Goal: Information Seeking & Learning: Learn about a topic

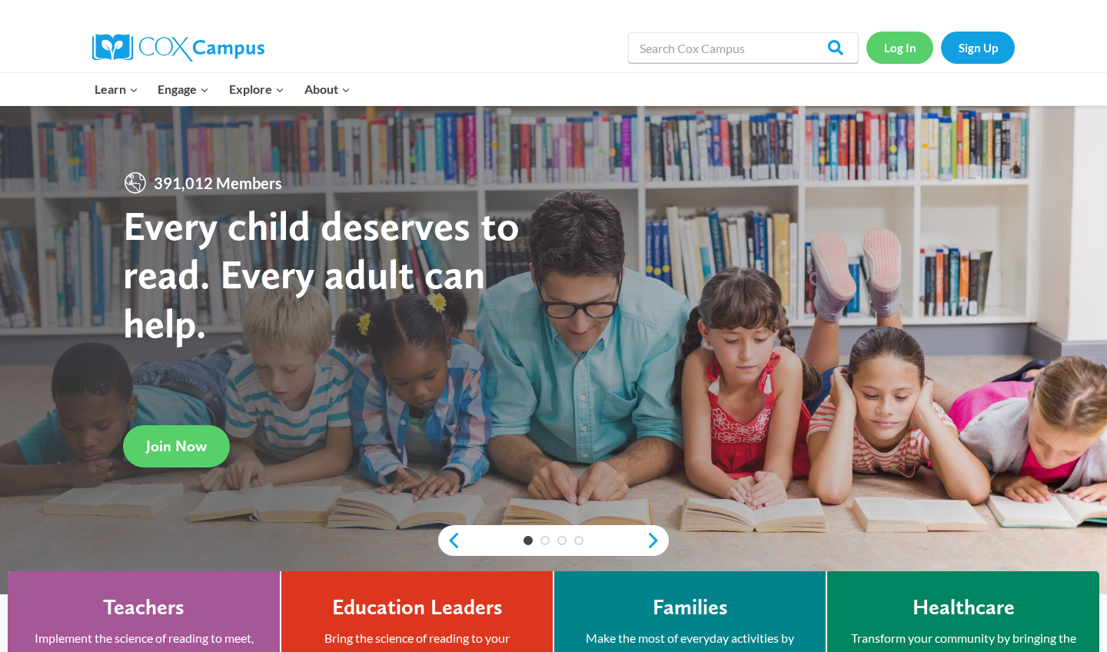
click at [913, 47] on link "Log In" at bounding box center [899, 48] width 67 height 32
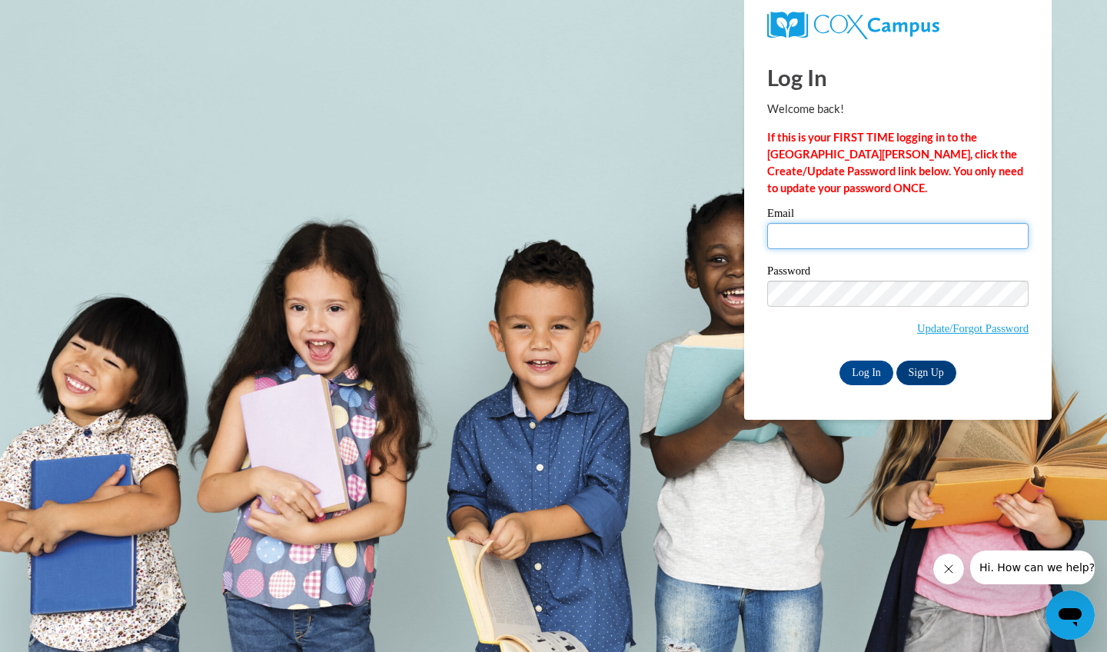
type input "madison.chapman@advocatehealth.org"
click at [858, 362] on input "Log In" at bounding box center [866, 372] width 54 height 25
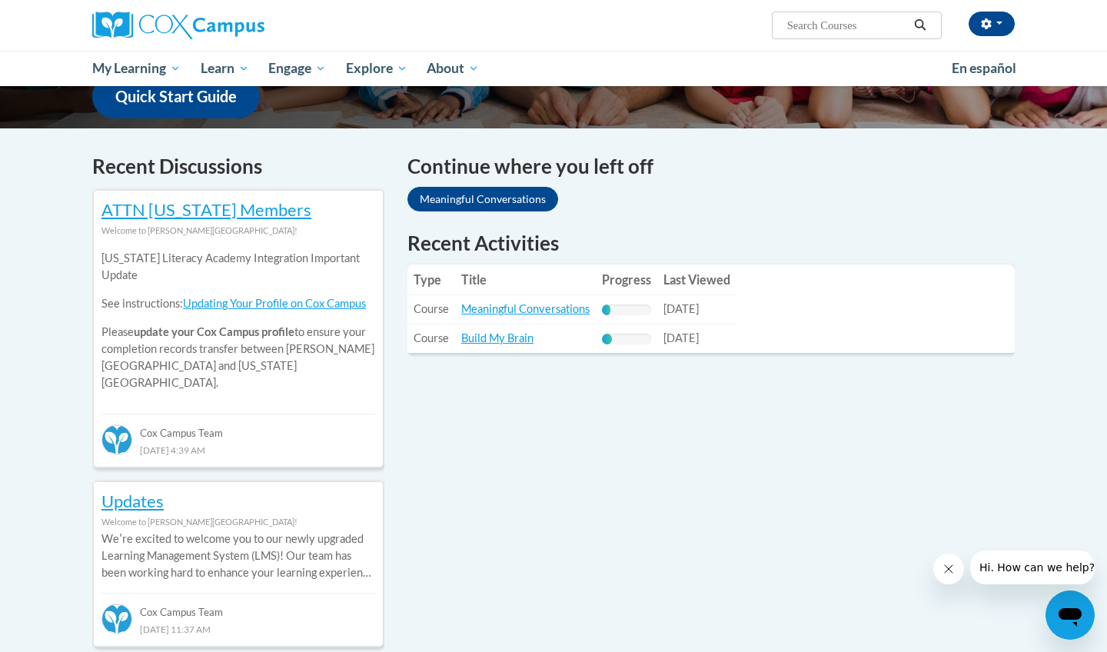
scroll to position [406, 0]
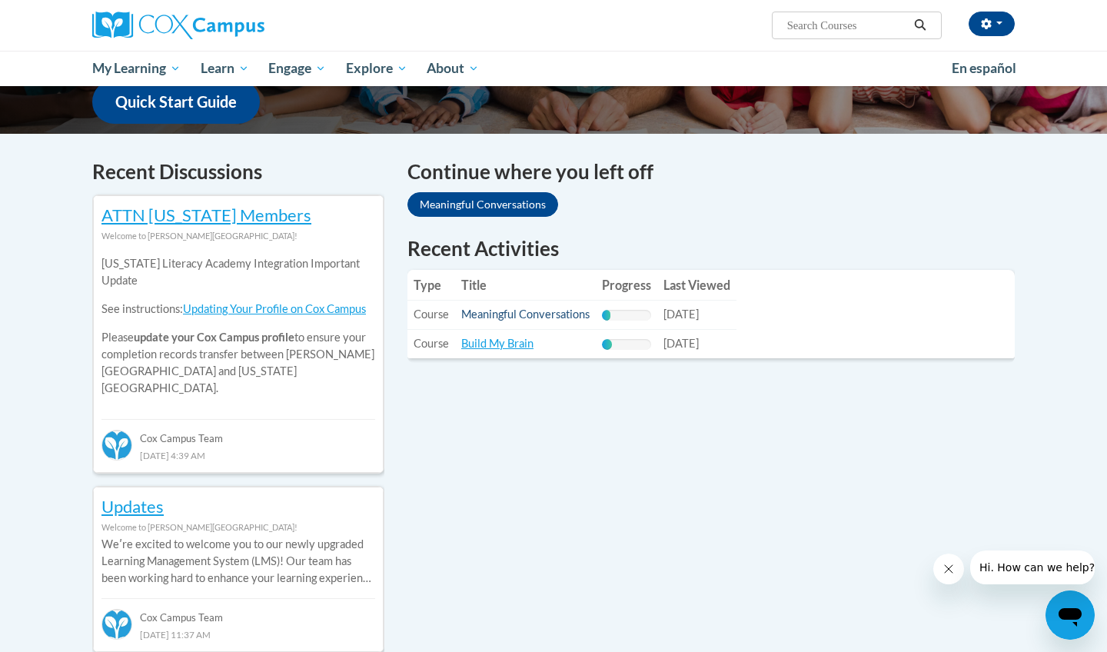
click at [531, 314] on link "Meaningful Conversations" at bounding box center [525, 313] width 128 height 13
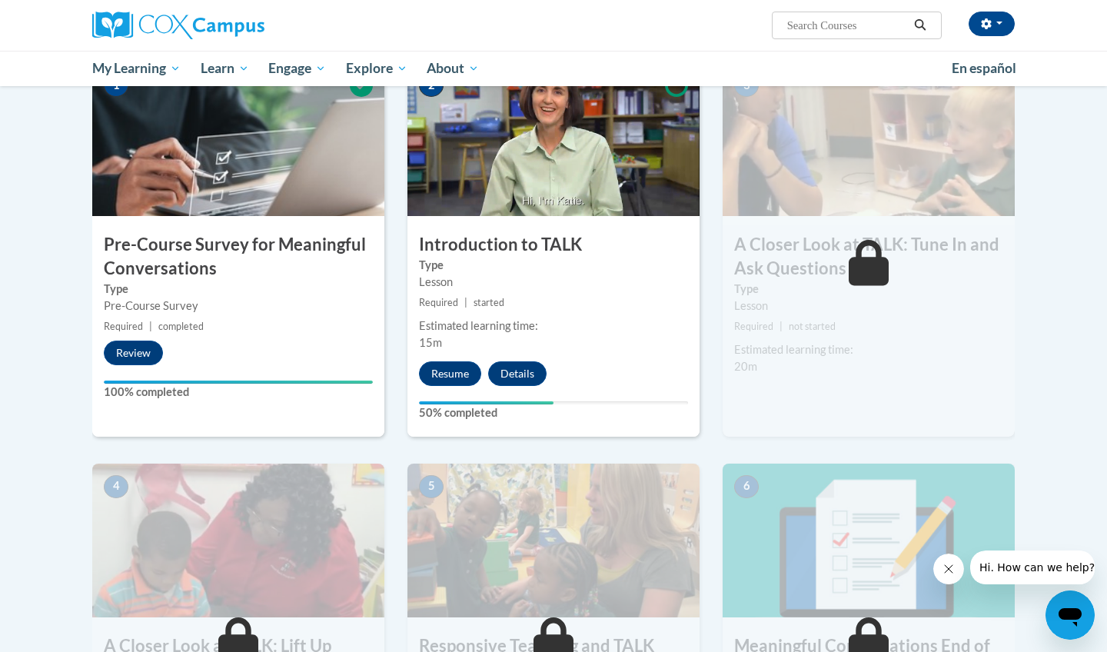
scroll to position [360, 0]
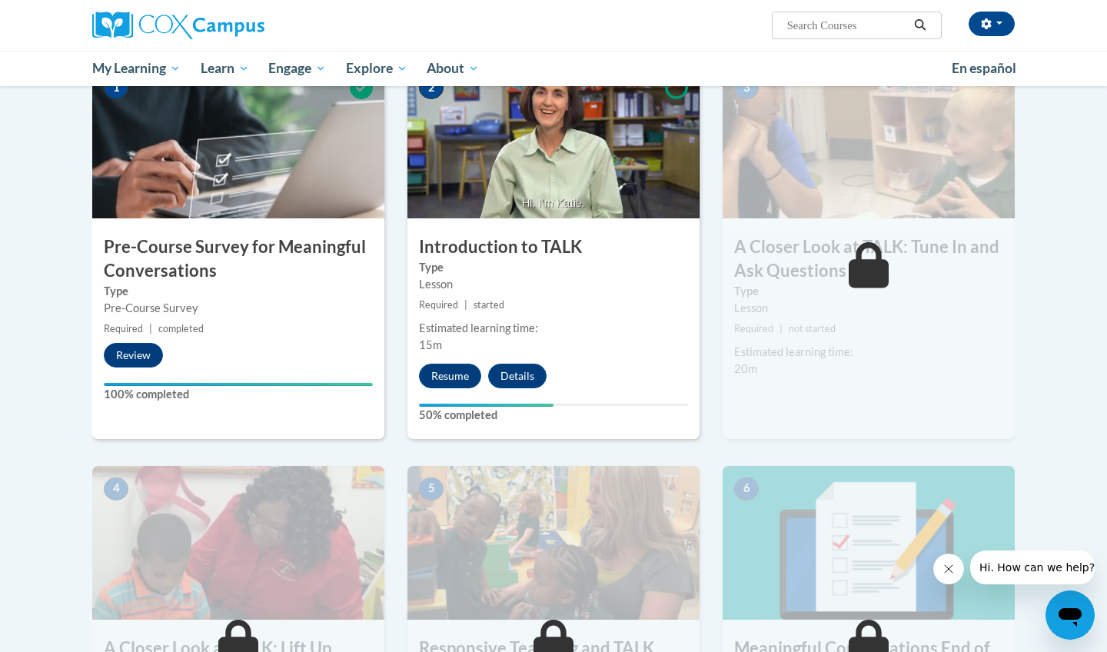
click at [547, 198] on img at bounding box center [553, 142] width 292 height 154
click at [437, 384] on button "Resume" at bounding box center [450, 376] width 62 height 25
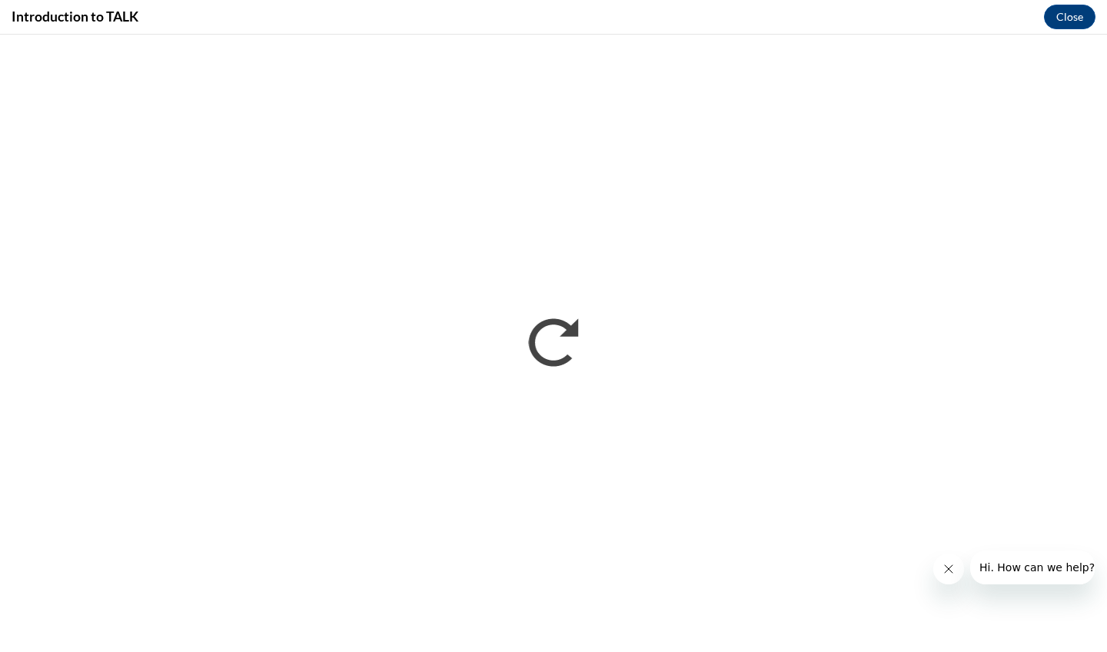
scroll to position [0, 0]
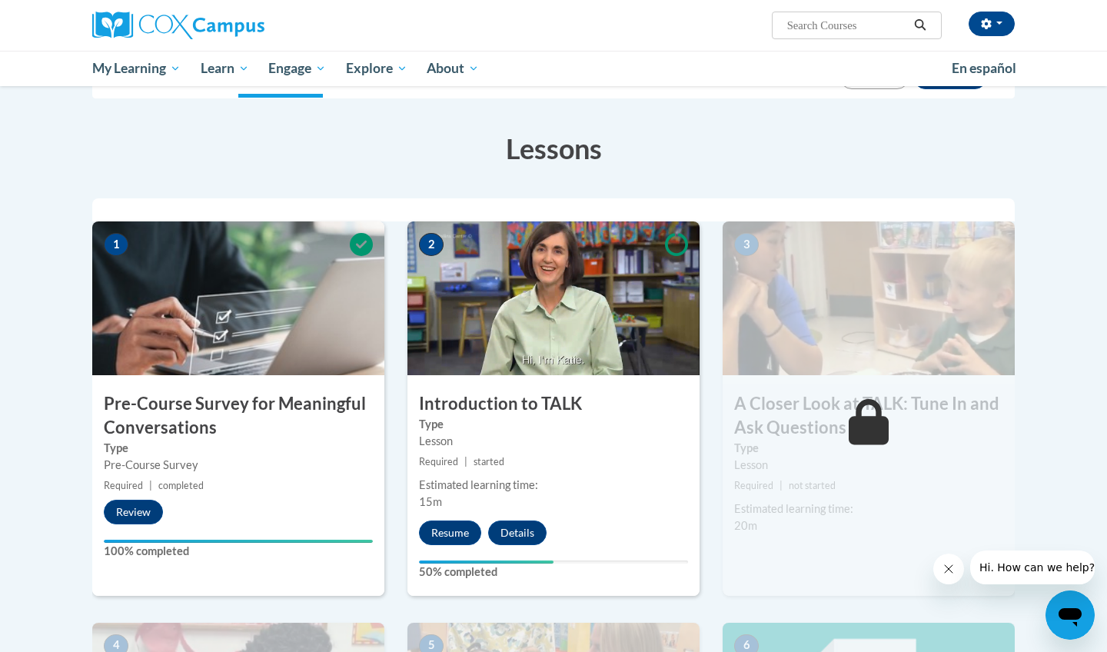
scroll to position [203, 0]
click at [453, 524] on button "Resume" at bounding box center [450, 532] width 62 height 25
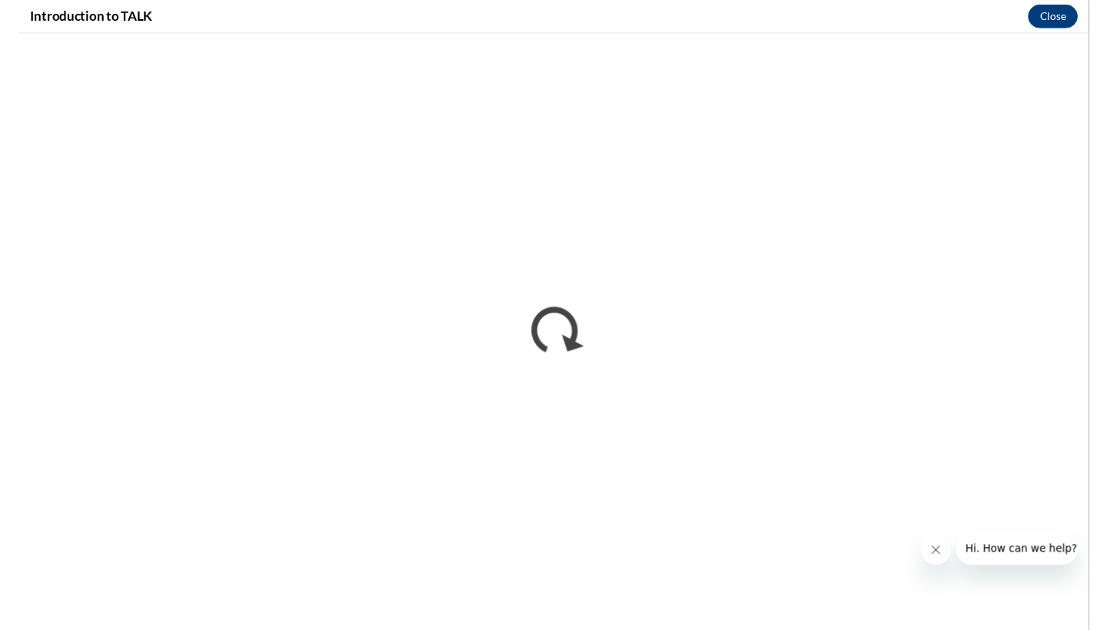
scroll to position [0, 0]
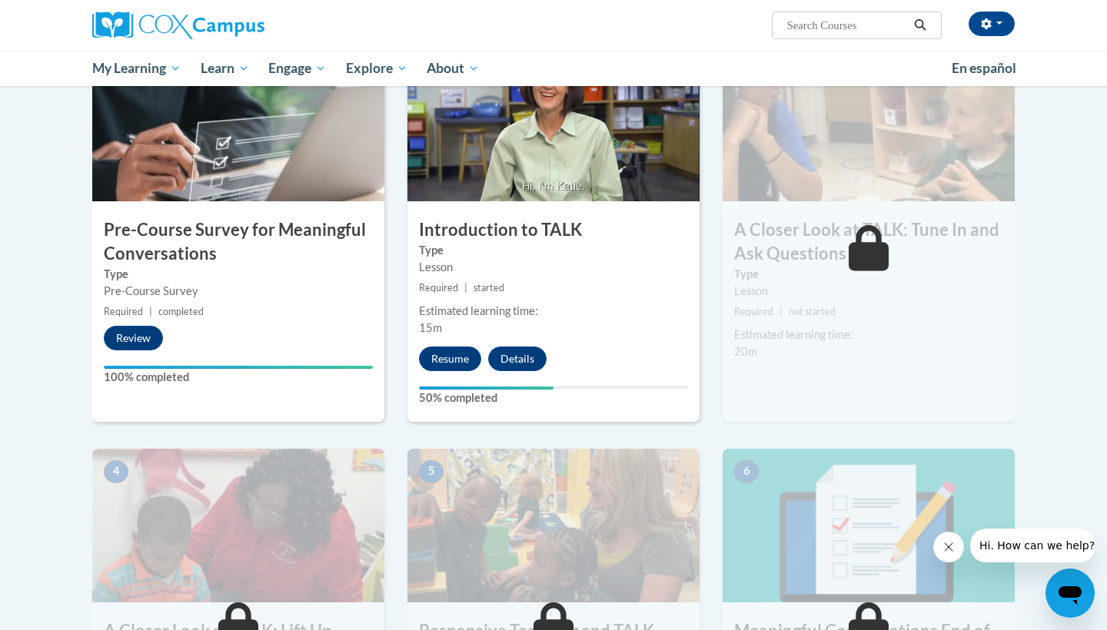
scroll to position [377, 0]
click at [442, 349] on button "Resume" at bounding box center [450, 358] width 62 height 25
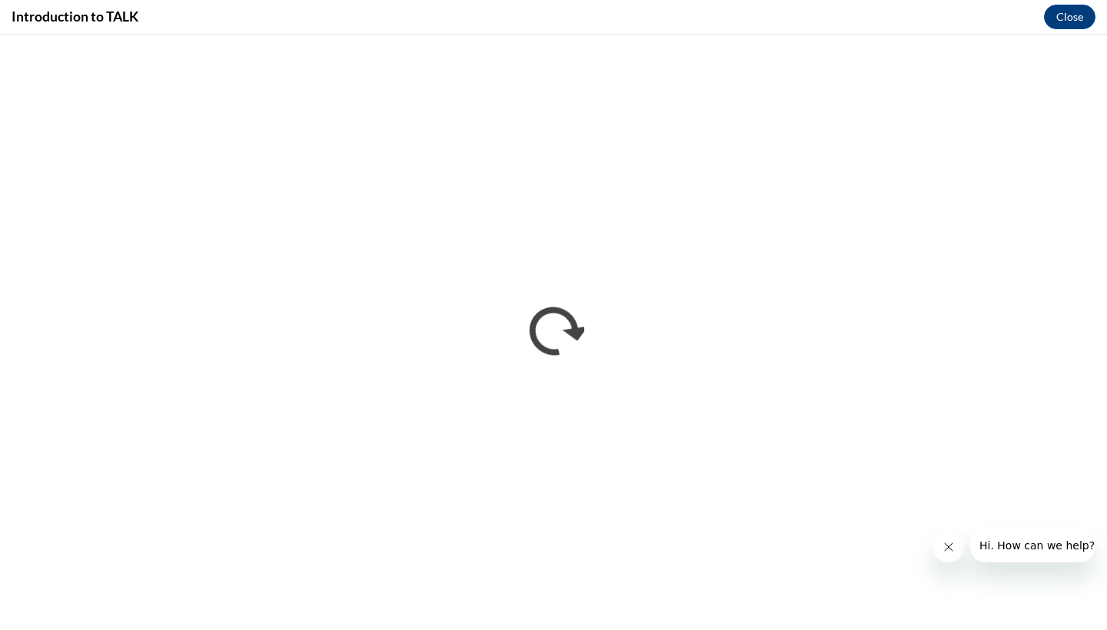
scroll to position [0, 0]
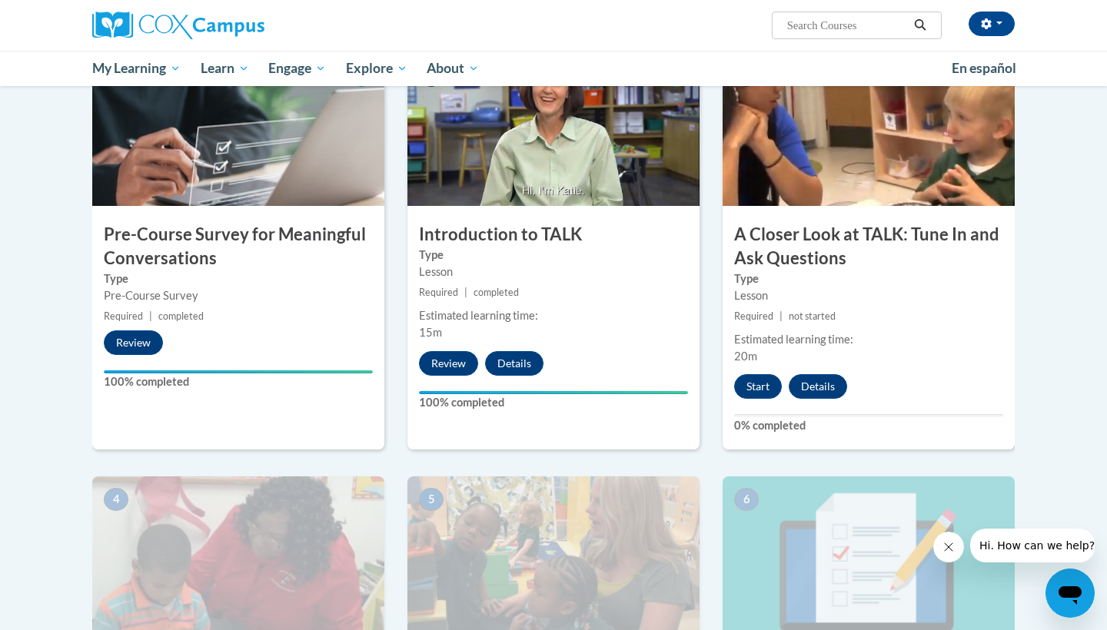
scroll to position [373, 0]
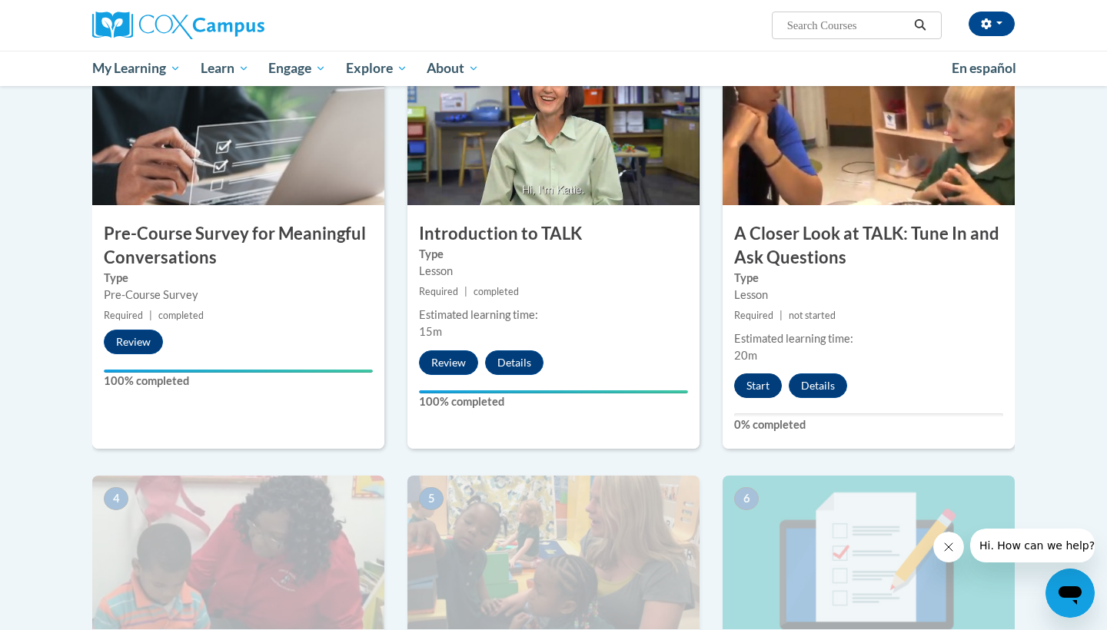
click at [752, 391] on button "Start" at bounding box center [758, 386] width 48 height 25
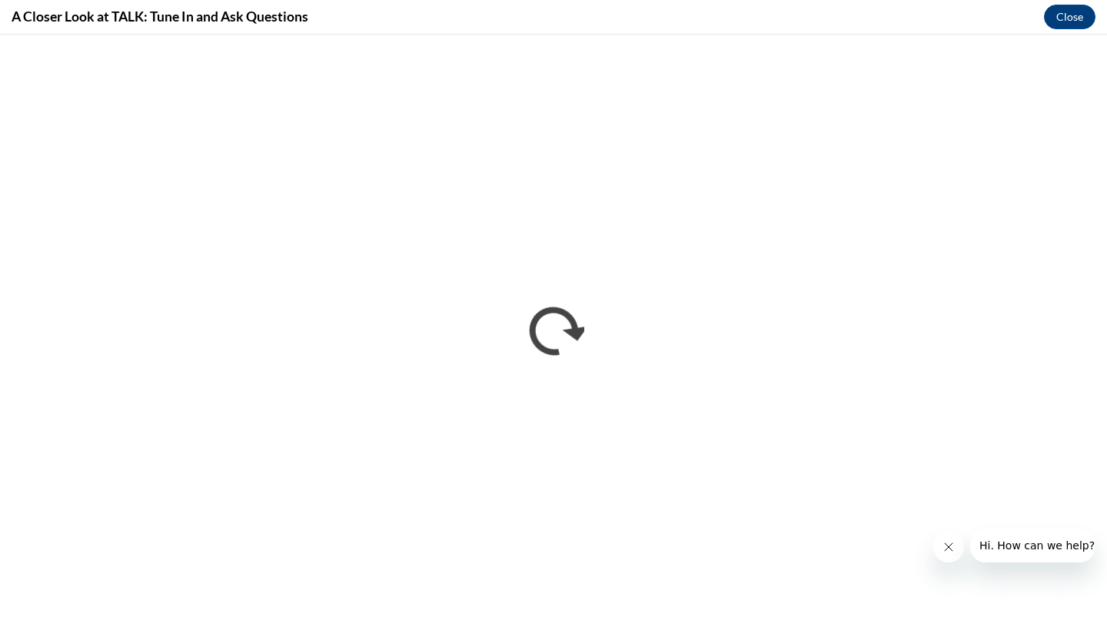
scroll to position [0, 0]
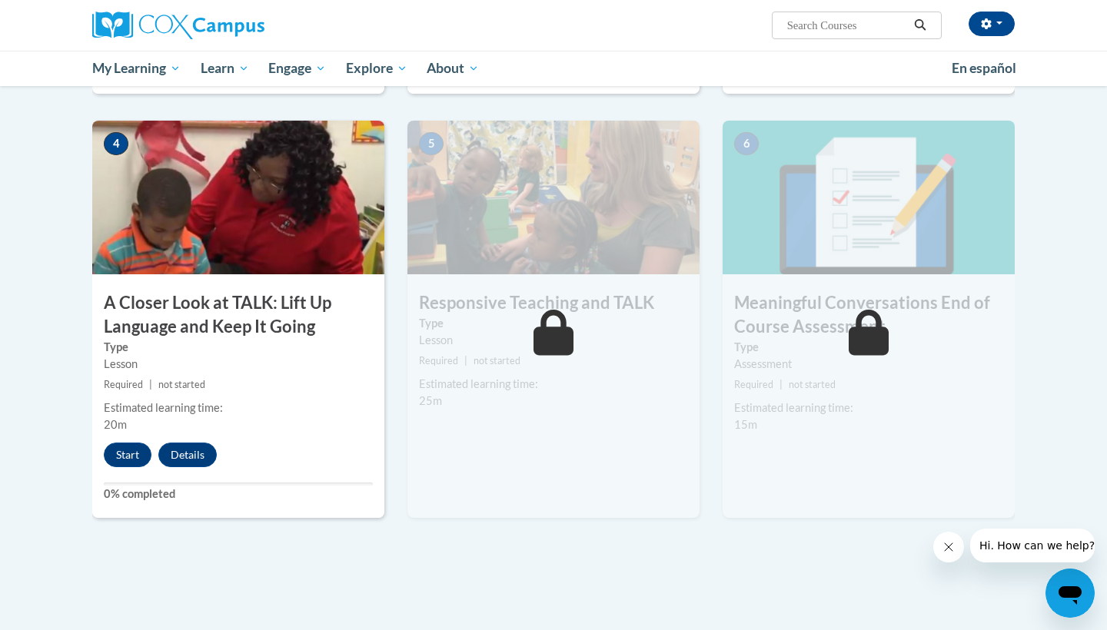
scroll to position [736, 0]
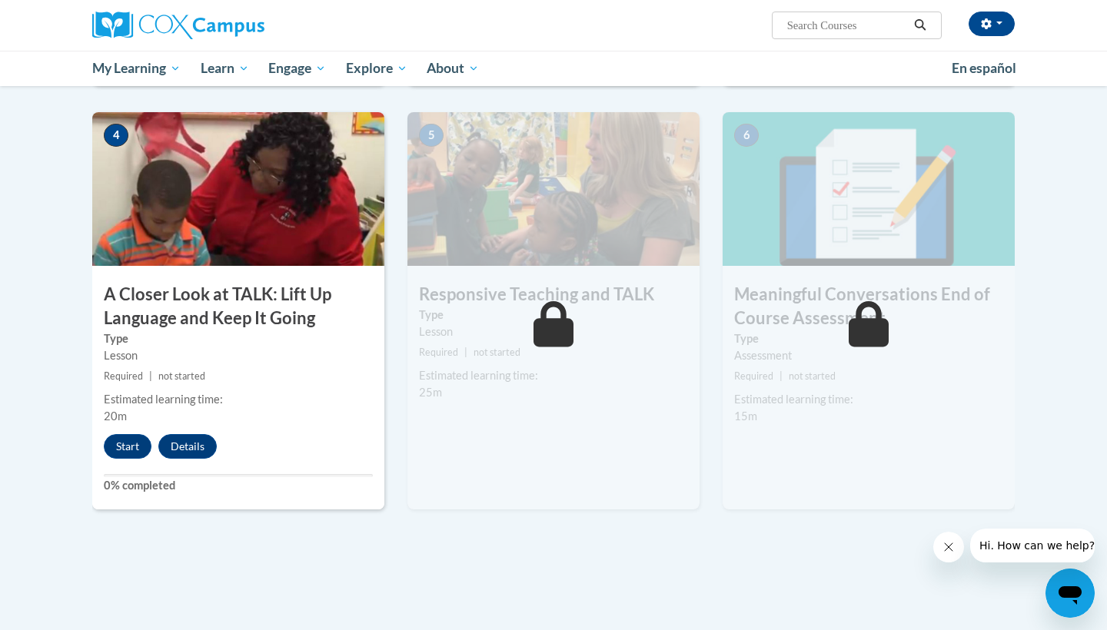
click at [105, 453] on div "Start Details Feedback" at bounding box center [164, 446] width 144 height 25
click at [111, 451] on button "Start" at bounding box center [128, 446] width 48 height 25
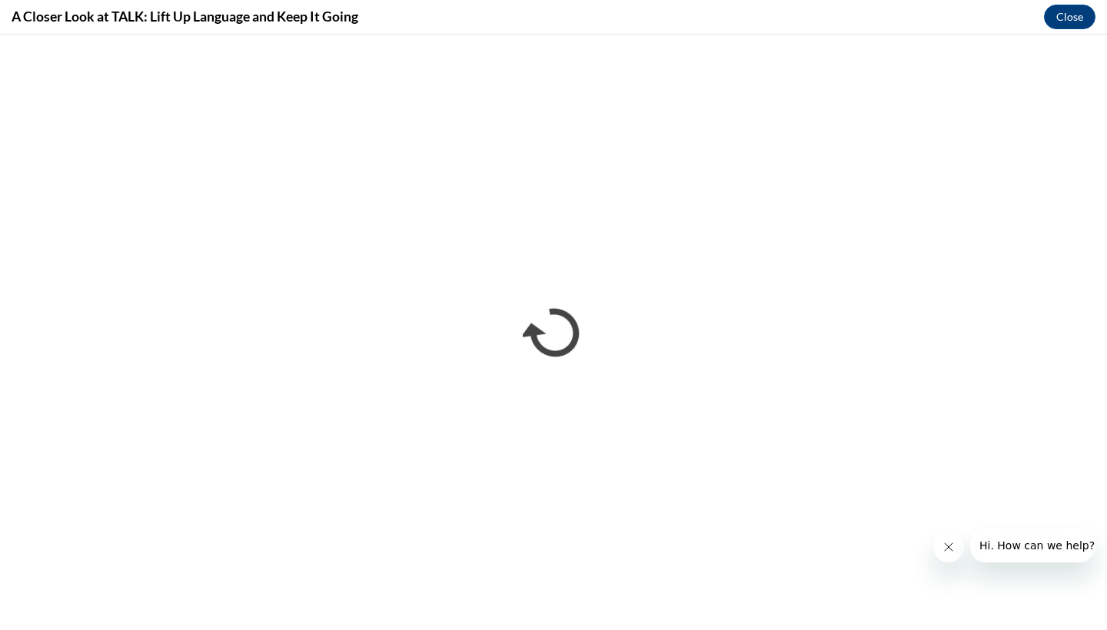
scroll to position [0, 0]
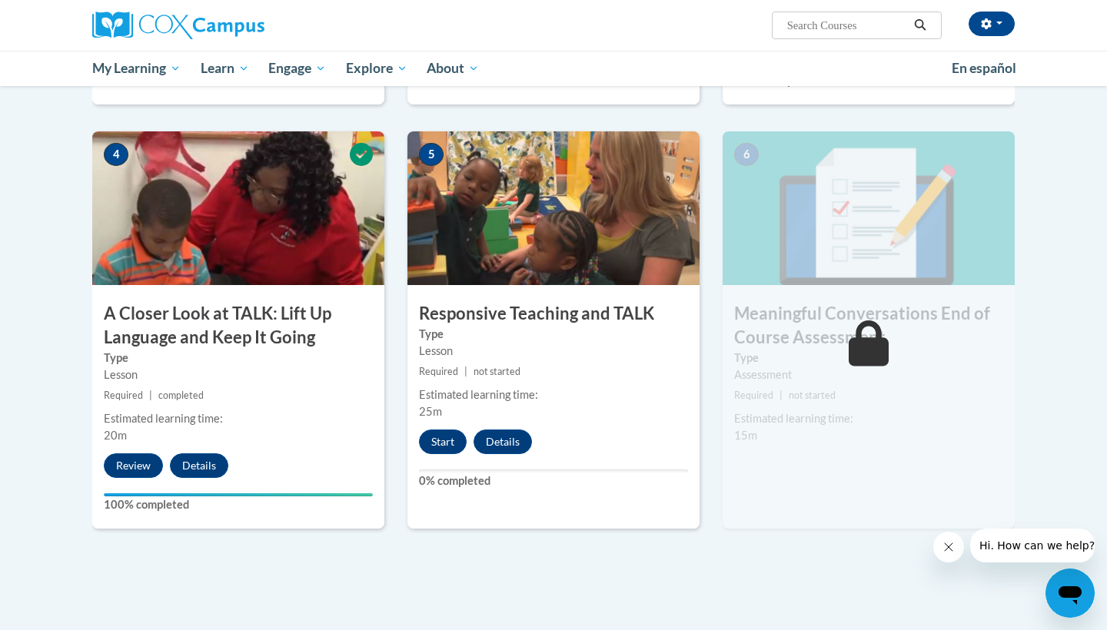
scroll to position [719, 0]
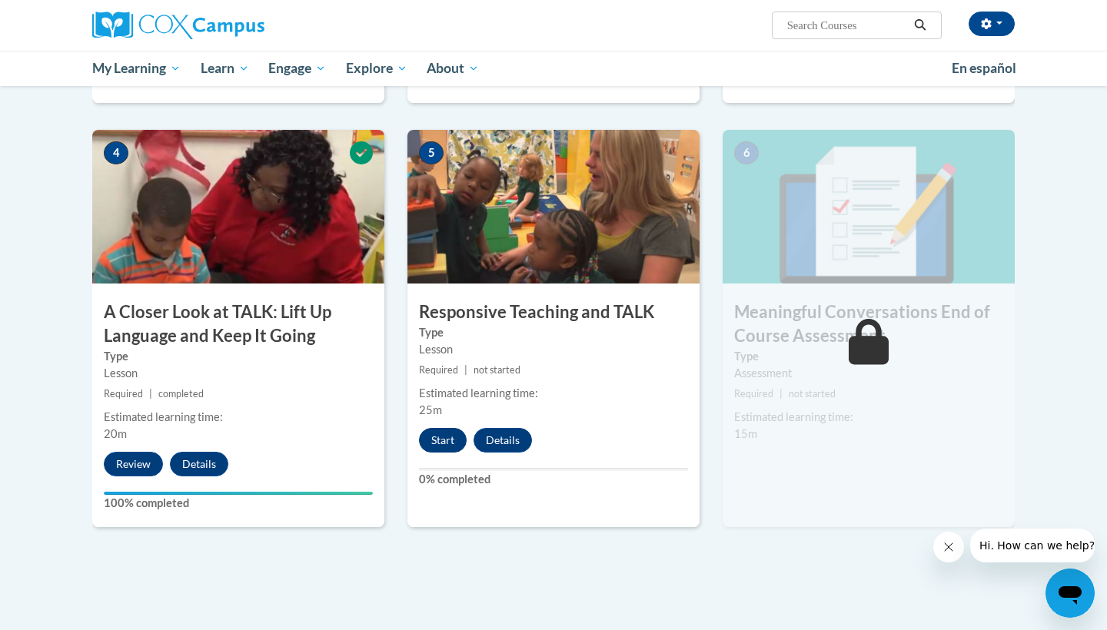
click at [459, 441] on button "Start" at bounding box center [443, 440] width 48 height 25
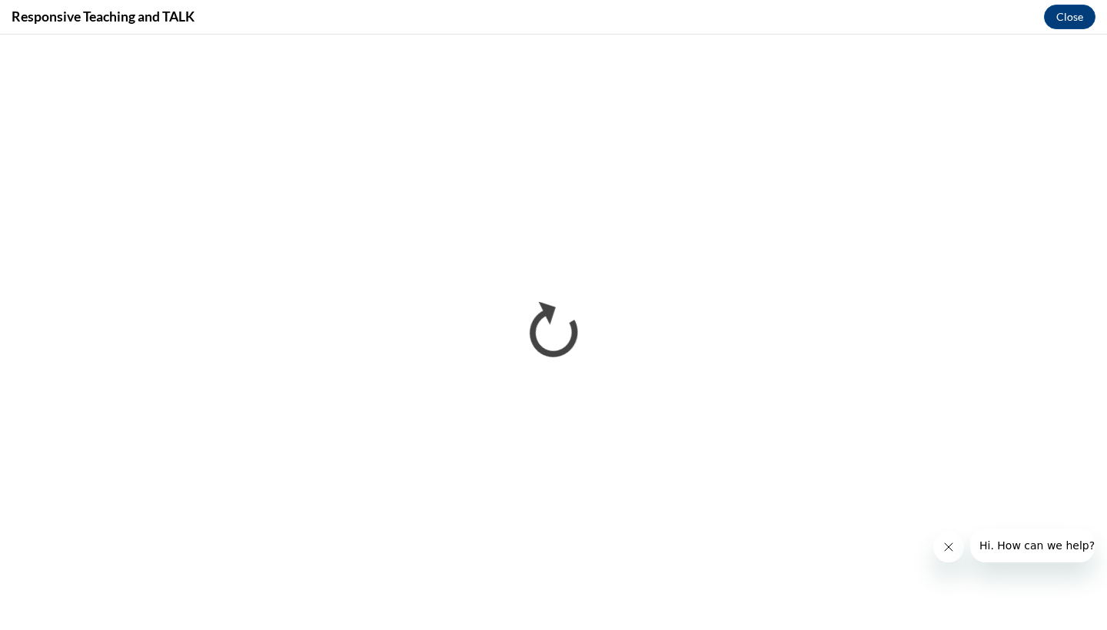
scroll to position [0, 0]
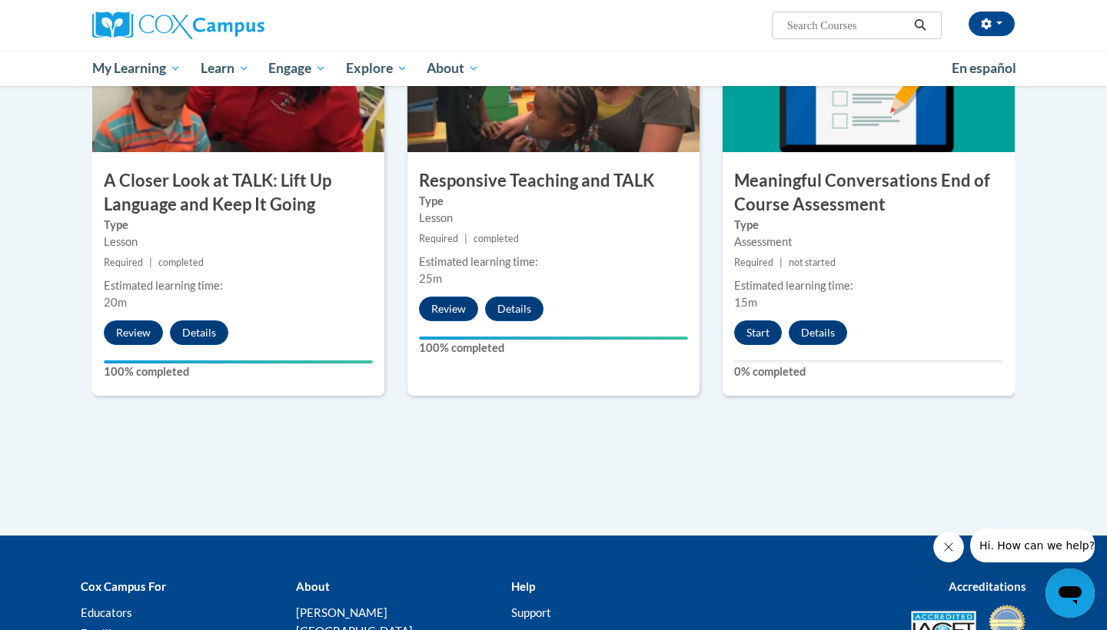
scroll to position [852, 0]
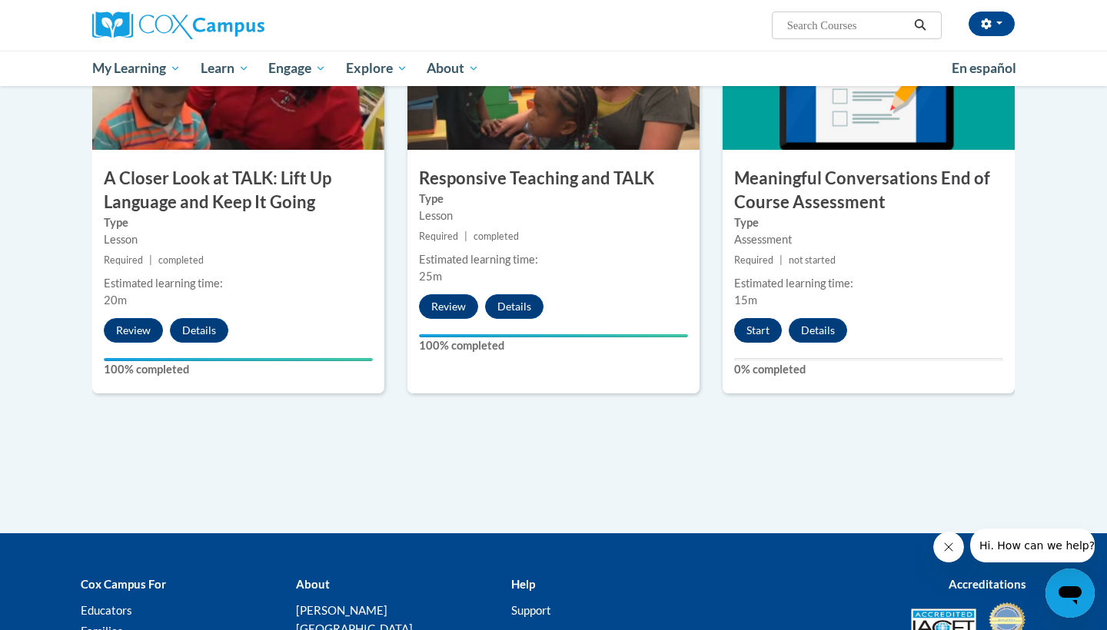
click at [741, 323] on button "Start" at bounding box center [758, 330] width 48 height 25
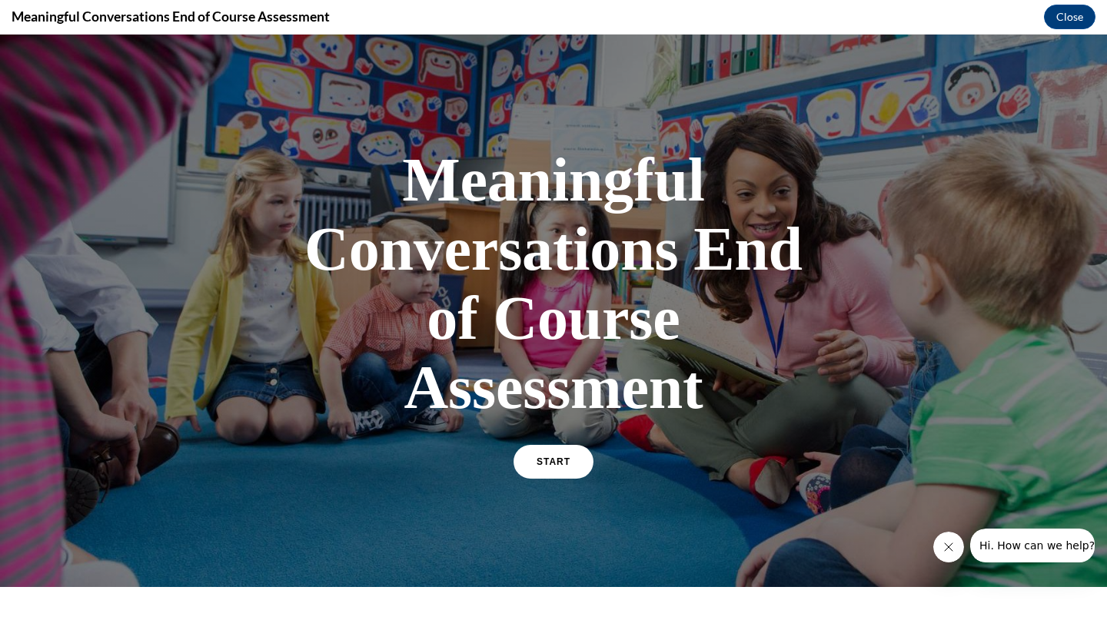
scroll to position [0, 0]
click at [573, 460] on link "START" at bounding box center [553, 461] width 84 height 35
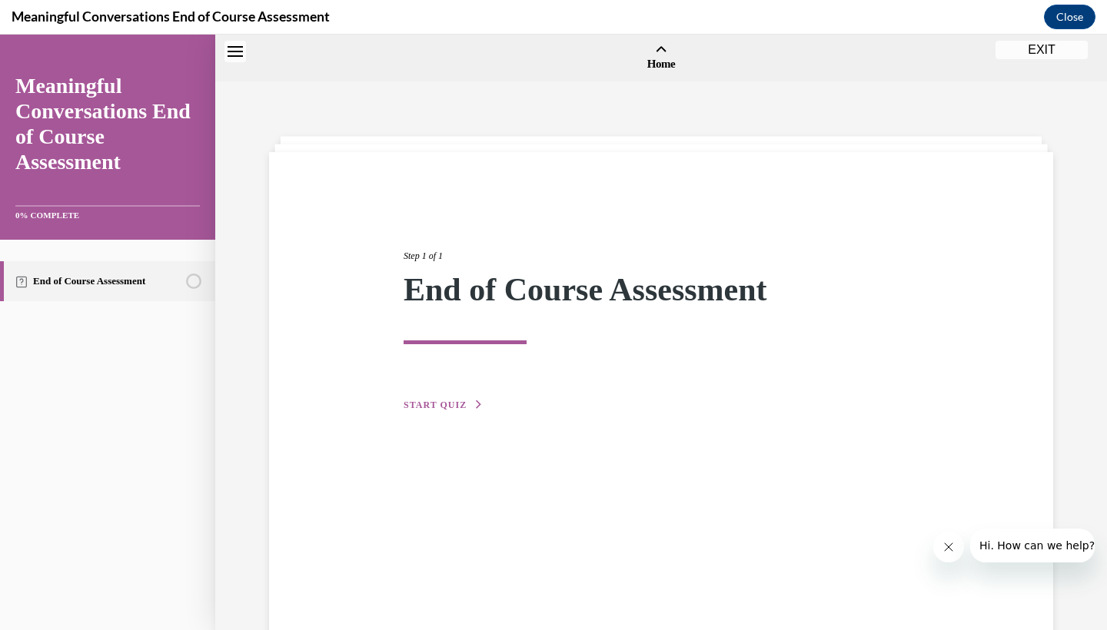
scroll to position [48, 0]
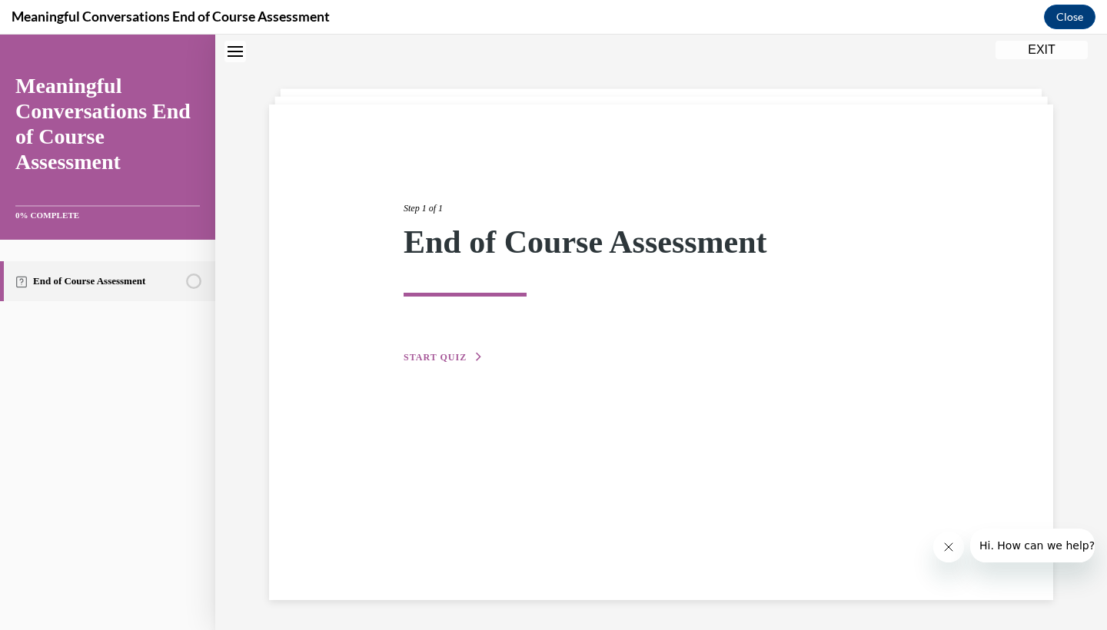
click at [437, 366] on div "Step 1 of 1 End of Course Assessment START QUIZ" at bounding box center [661, 353] width 784 height 496
click at [430, 344] on div "Step 1 of 1 End of Course Assessment START QUIZ" at bounding box center [661, 266] width 538 height 200
click at [427, 377] on div "Step 1 of 1 End of Course Assessment START QUIZ" at bounding box center [661, 353] width 784 height 496
click at [435, 367] on div "Step 1 of 1 End of Course Assessment START QUIZ" at bounding box center [661, 353] width 784 height 496
click at [439, 352] on span "START QUIZ" at bounding box center [435, 357] width 63 height 11
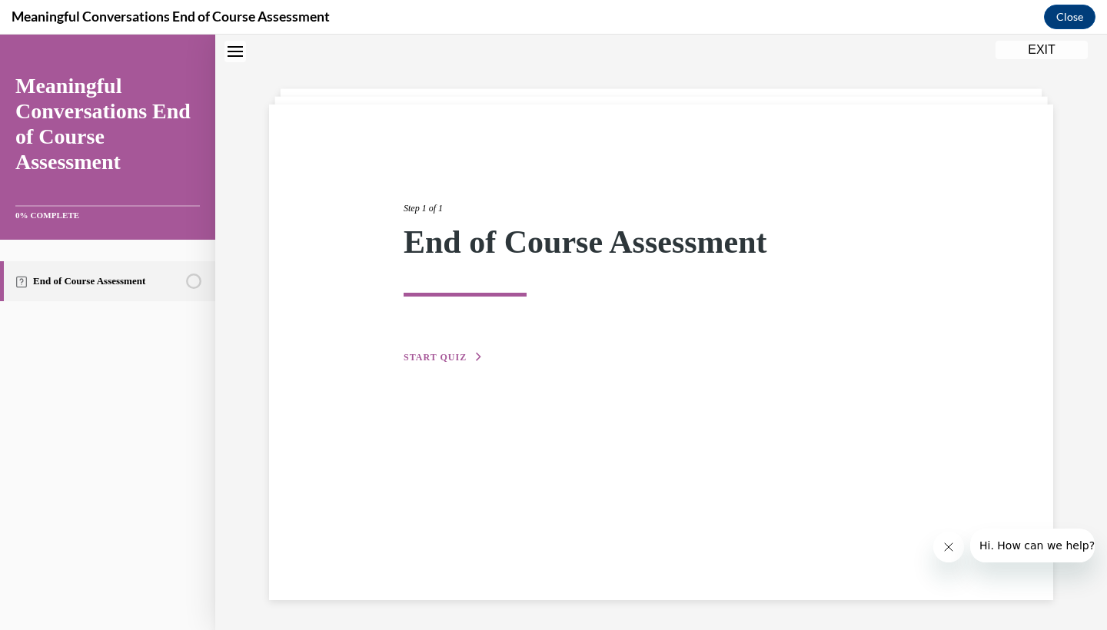
scroll to position [47, 0]
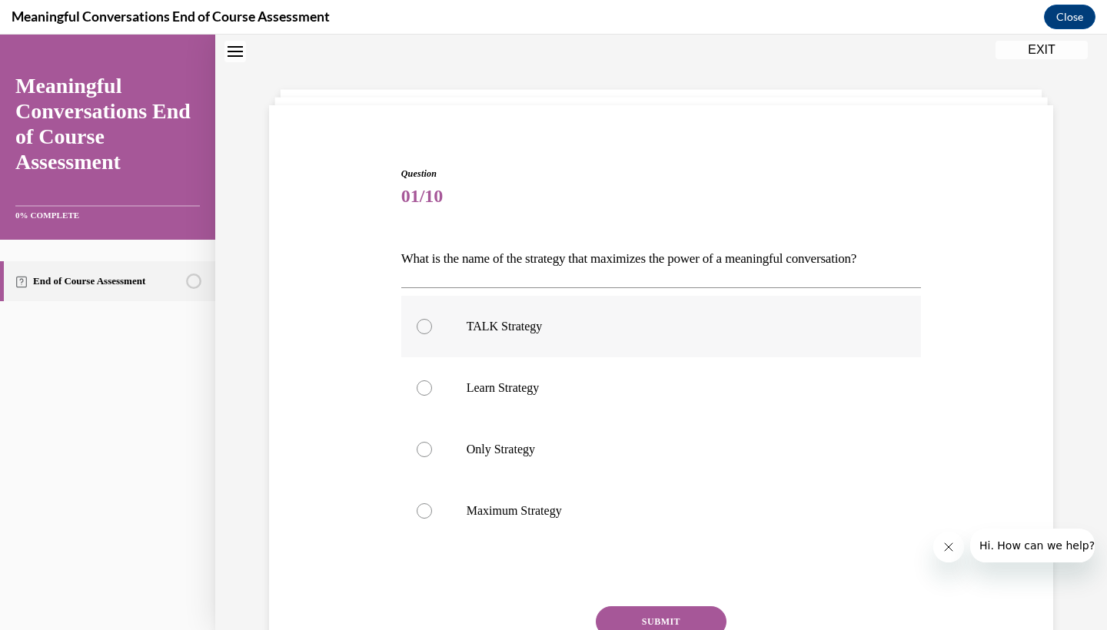
click at [489, 350] on label "TALK Strategy" at bounding box center [661, 326] width 520 height 61
click at [432, 334] on input "TALK Strategy" at bounding box center [424, 326] width 15 height 15
radio input "true"
click at [666, 618] on button "SUBMIT" at bounding box center [661, 621] width 131 height 31
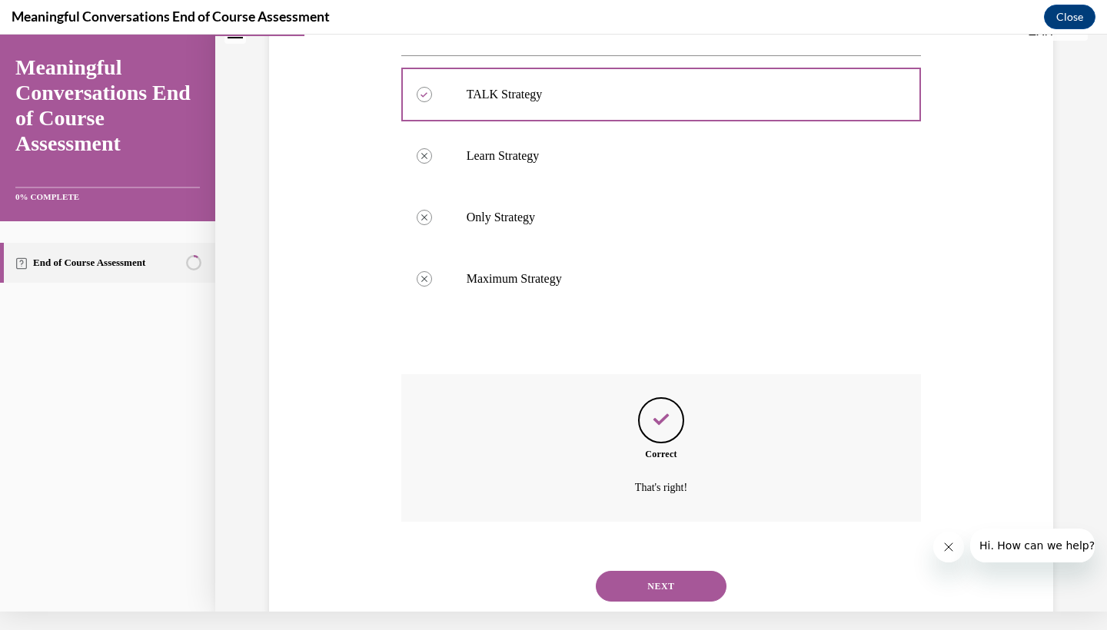
scroll to position [285, 0]
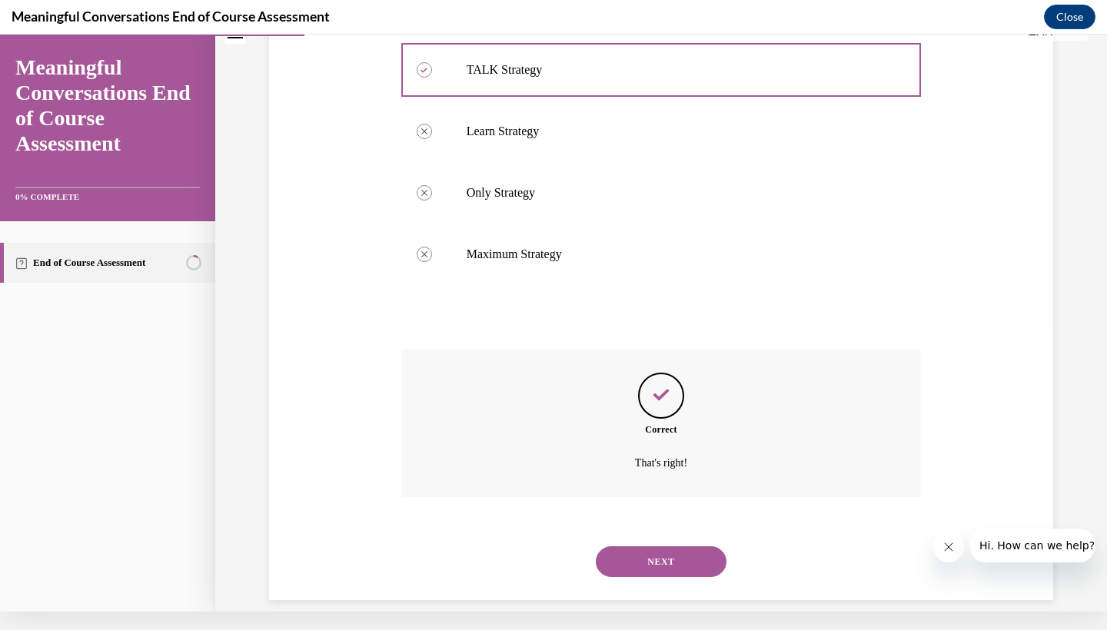
click at [623, 548] on button "NEXT" at bounding box center [661, 561] width 131 height 31
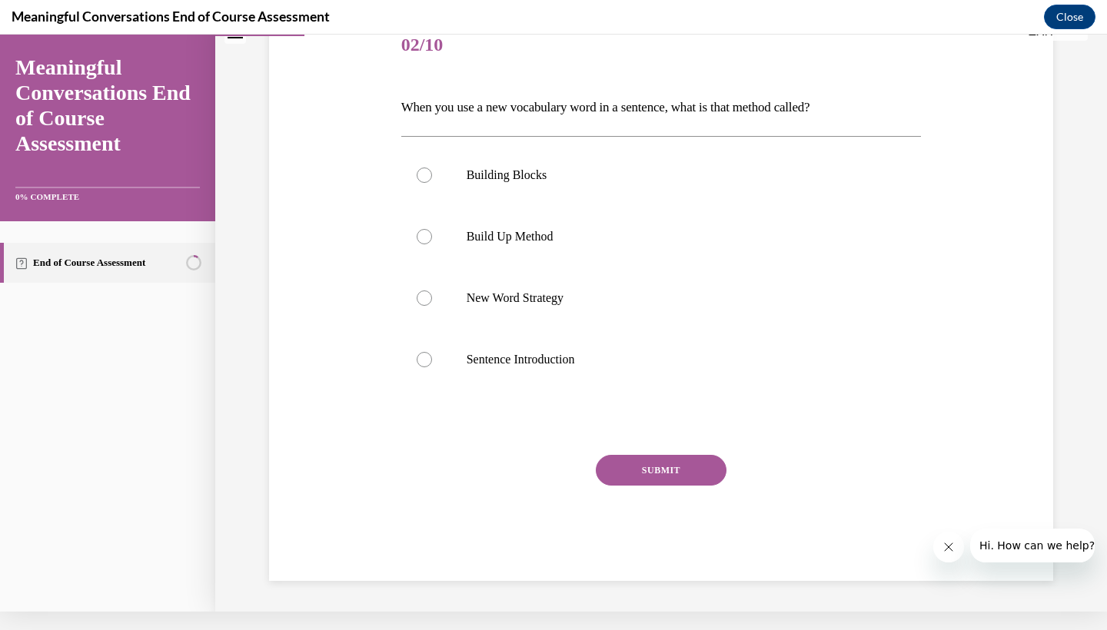
scroll to position [10, 0]
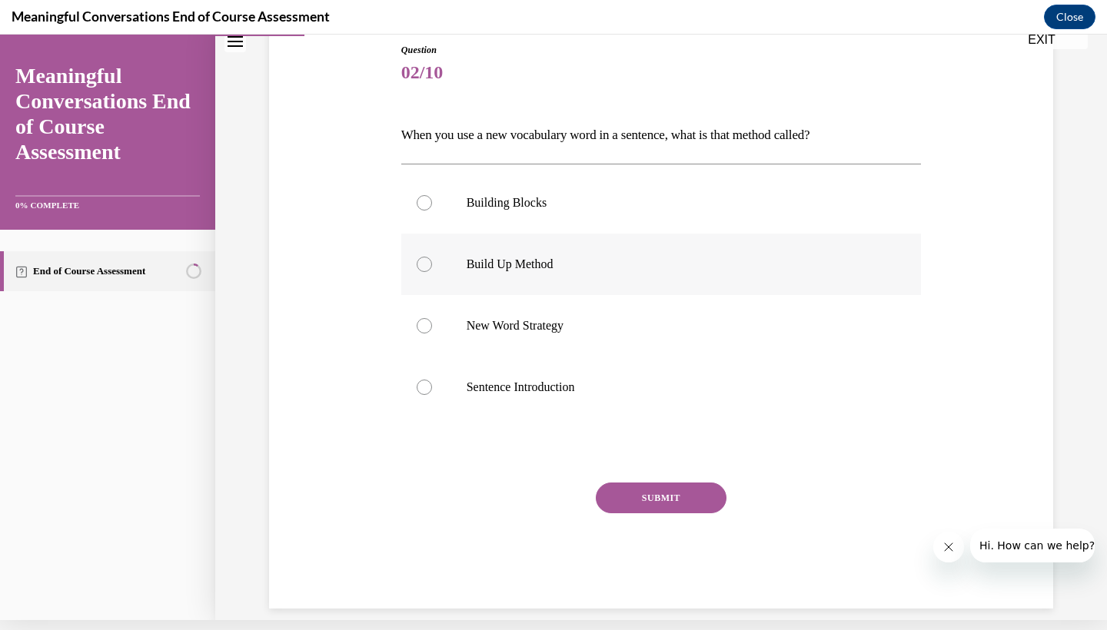
click at [434, 283] on label "Build Up Method" at bounding box center [661, 264] width 520 height 61
click at [432, 272] on input "Build Up Method" at bounding box center [424, 264] width 15 height 15
radio input "true"
click at [633, 490] on button "SUBMIT" at bounding box center [661, 498] width 131 height 31
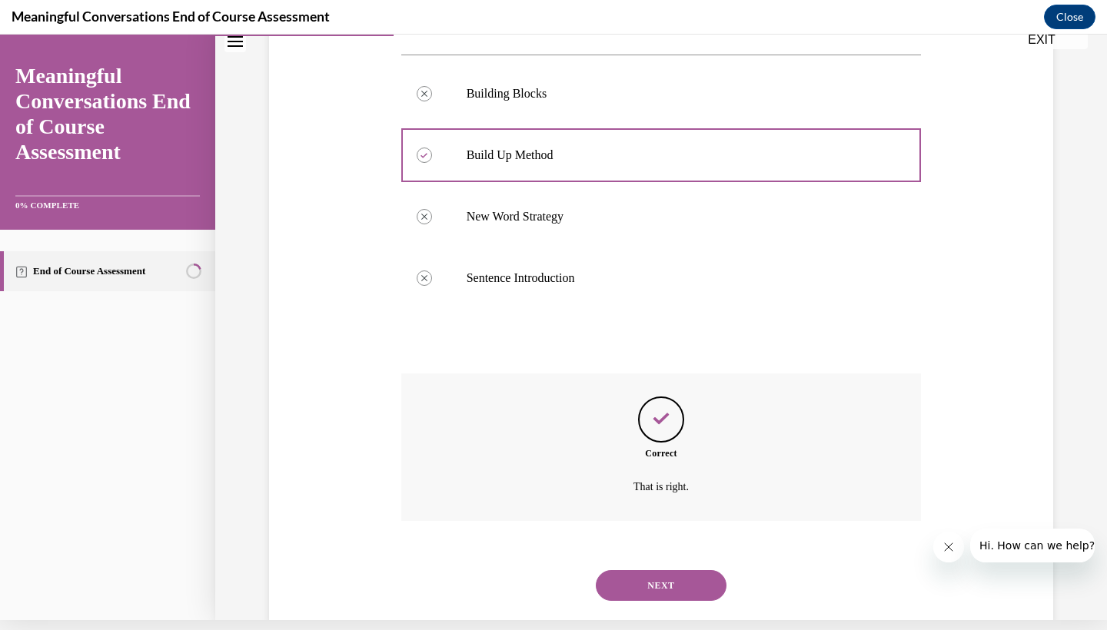
scroll to position [285, 0]
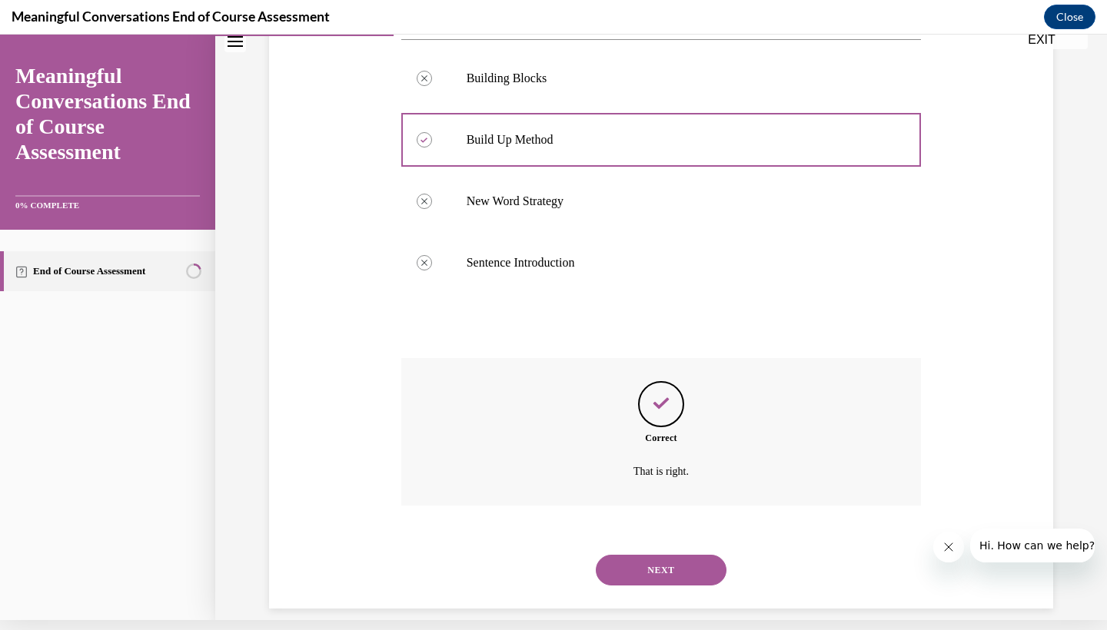
click at [633, 555] on button "NEXT" at bounding box center [661, 570] width 131 height 31
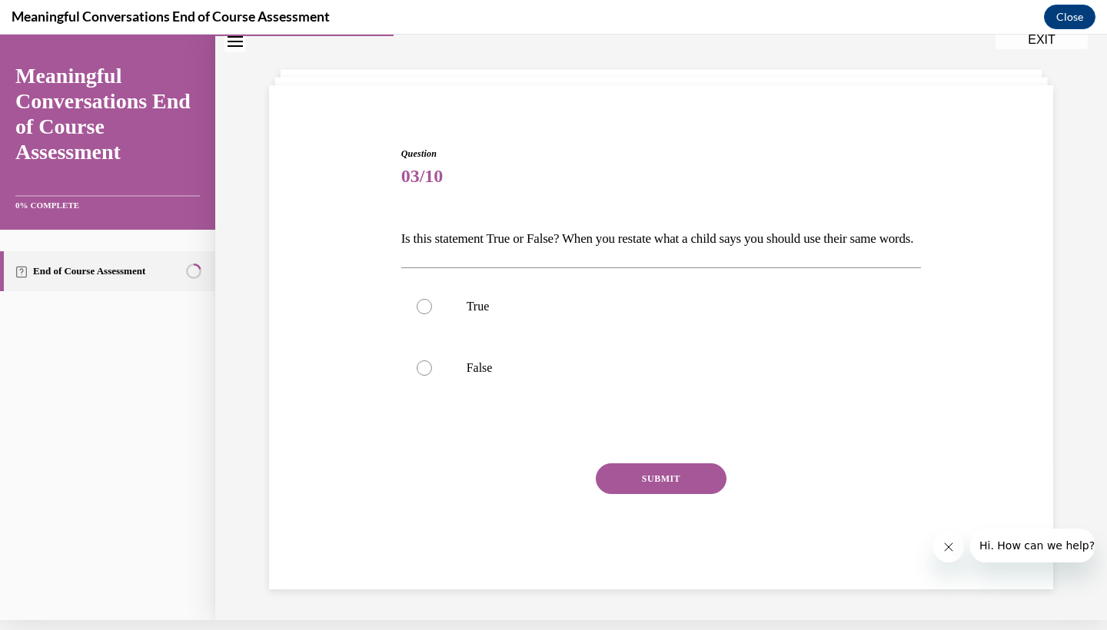
scroll to position [65, 0]
click at [461, 399] on label "False" at bounding box center [661, 367] width 520 height 61
click at [432, 376] on input "False" at bounding box center [424, 367] width 15 height 15
radio input "true"
click at [649, 494] on button "SUBMIT" at bounding box center [661, 478] width 131 height 31
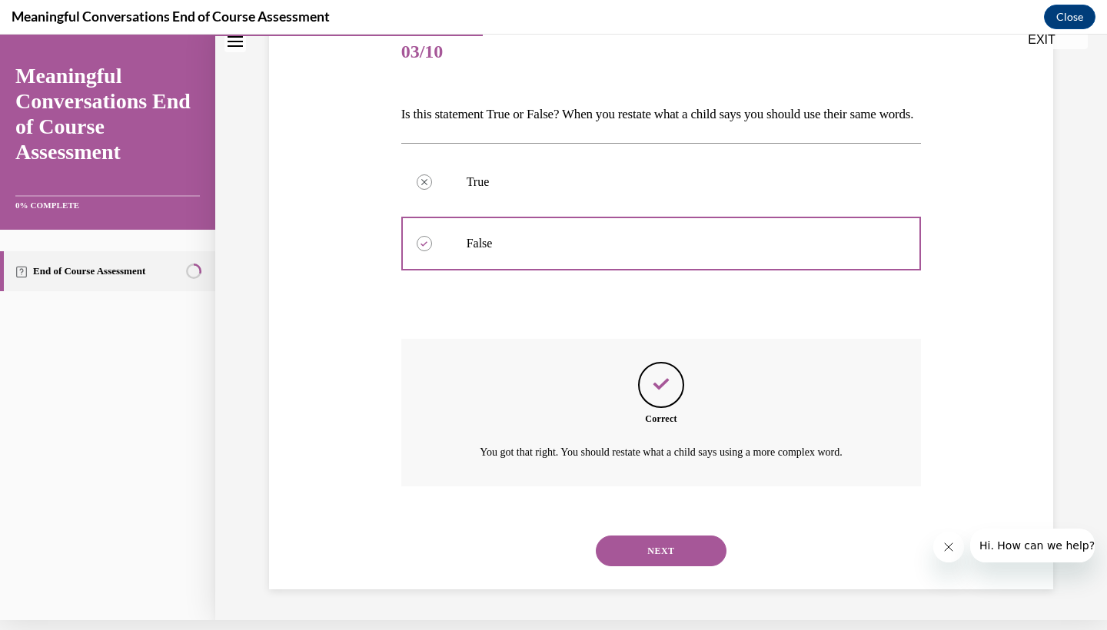
click at [655, 560] on button "NEXT" at bounding box center [661, 551] width 131 height 31
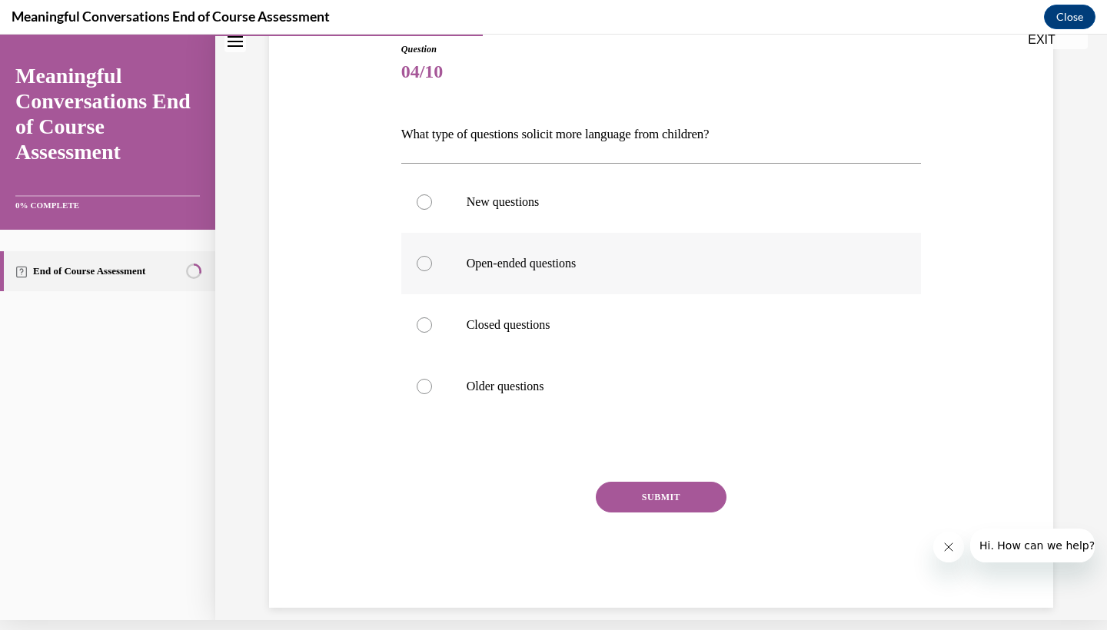
click at [467, 246] on label "Open-ended questions" at bounding box center [661, 263] width 520 height 61
click at [432, 256] on input "Open-ended questions" at bounding box center [424, 263] width 15 height 15
radio input "true"
click at [643, 473] on div "Question 04/10 What type of questions solicit more language from children? New …" at bounding box center [661, 325] width 520 height 566
click at [626, 466] on div "Question 04/10 What type of questions solicit more language from children? New …" at bounding box center [661, 325] width 520 height 566
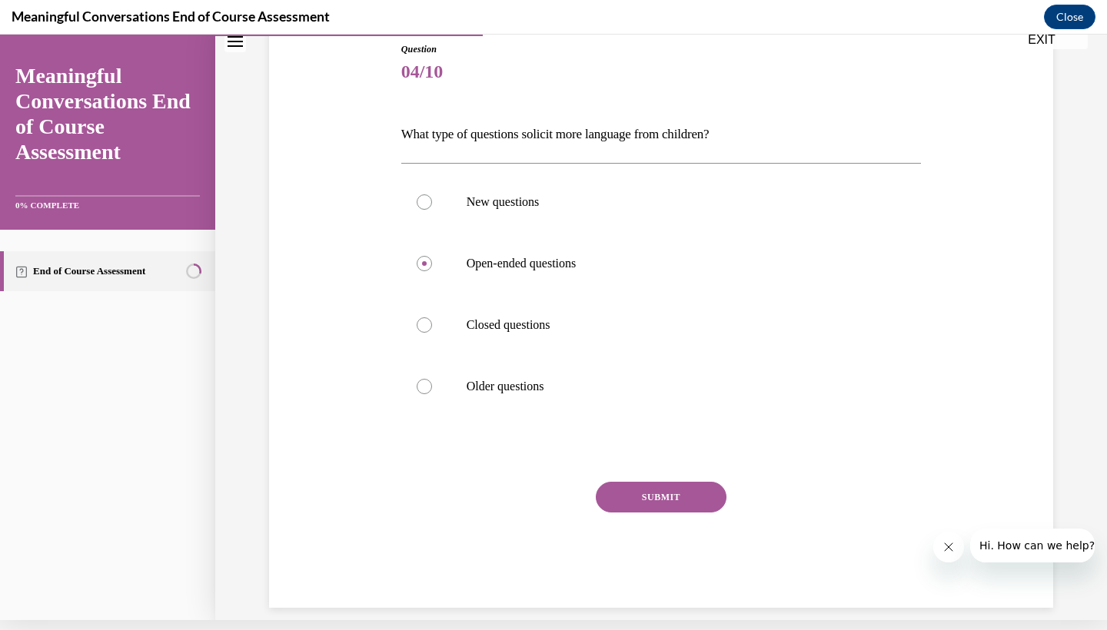
click at [656, 477] on div "Question 04/10 What type of questions solicit more language from children? New …" at bounding box center [661, 325] width 520 height 566
click at [633, 473] on div "Question 04/10 What type of questions solicit more language from children? New …" at bounding box center [661, 325] width 520 height 566
click at [693, 466] on div "Question 04/10 What type of questions solicit more language from children? New …" at bounding box center [661, 325] width 520 height 566
click at [691, 511] on button "SUBMIT" at bounding box center [661, 497] width 131 height 31
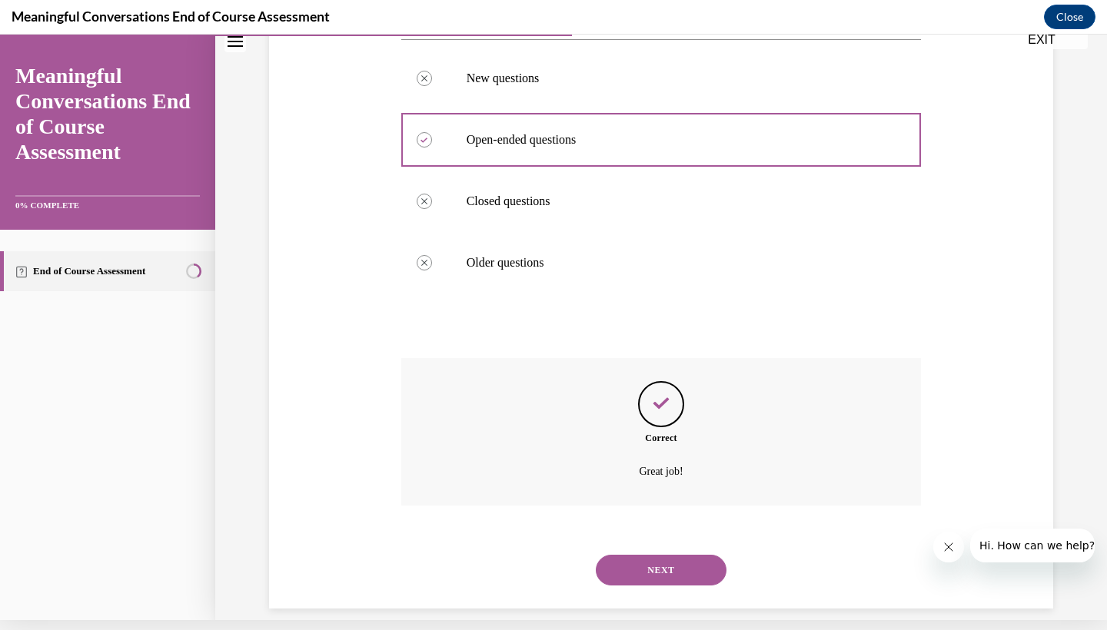
click at [629, 555] on button "NEXT" at bounding box center [661, 570] width 131 height 31
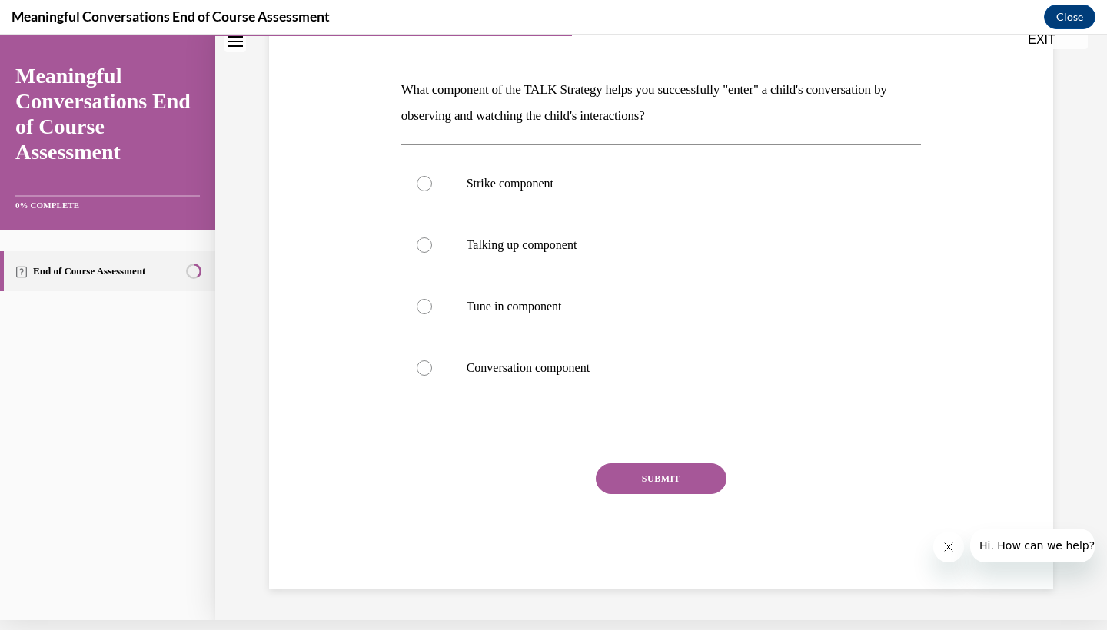
scroll to position [0, 0]
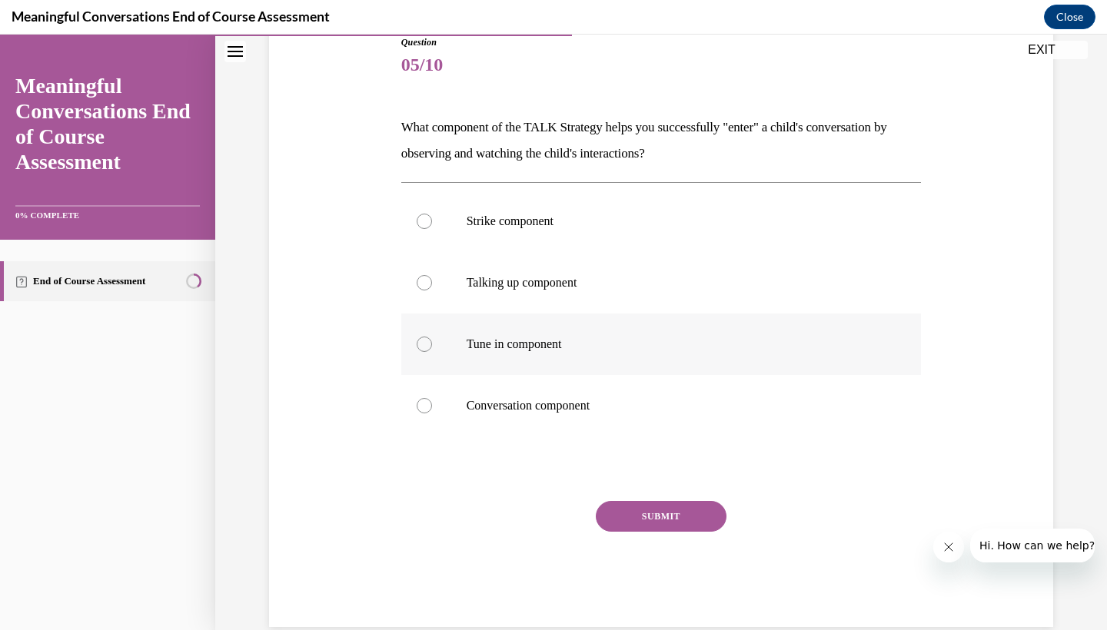
click at [494, 366] on label "Tune in component" at bounding box center [661, 344] width 520 height 61
click at [432, 352] on input "Tune in component" at bounding box center [424, 344] width 15 height 15
radio input "true"
click at [662, 523] on button "SUBMIT" at bounding box center [661, 516] width 131 height 31
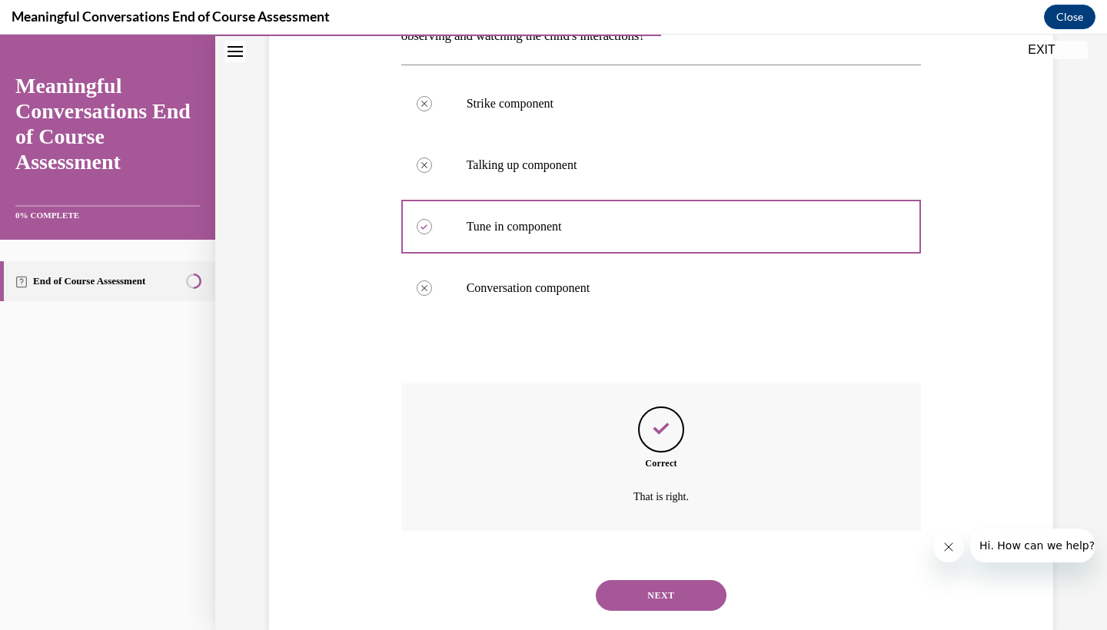
scroll to position [311, 0]
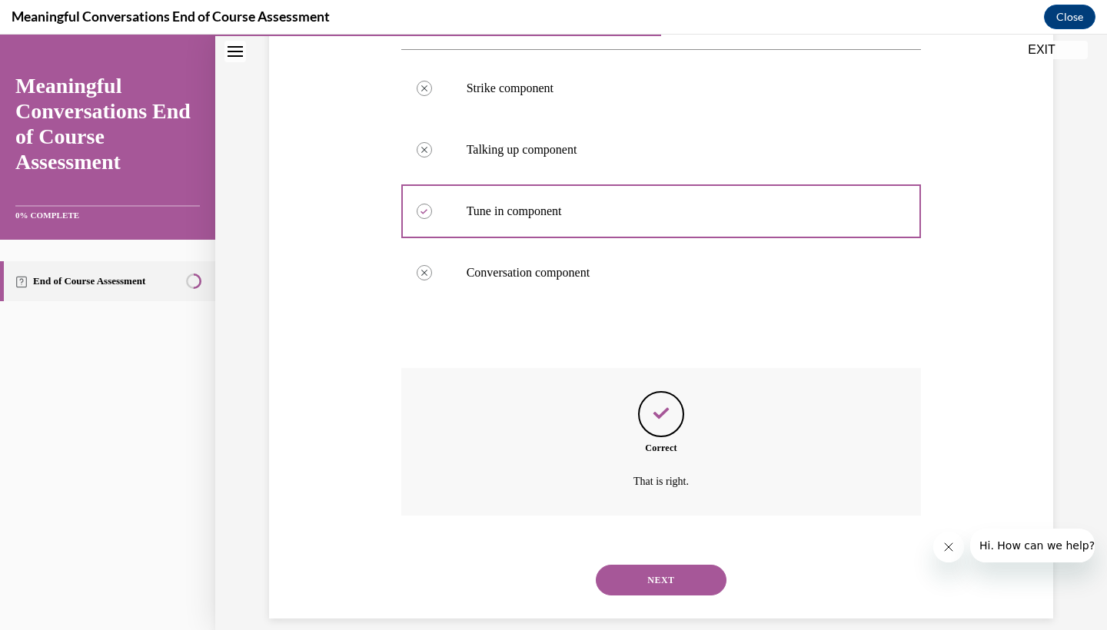
click at [663, 568] on button "NEXT" at bounding box center [661, 580] width 131 height 31
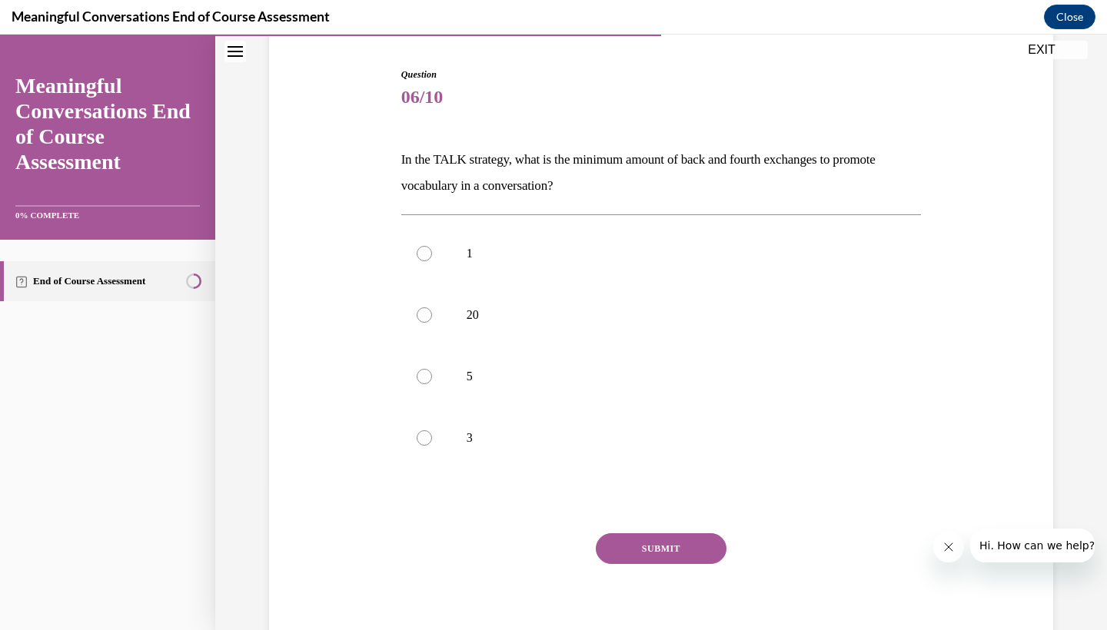
scroll to position [149, 0]
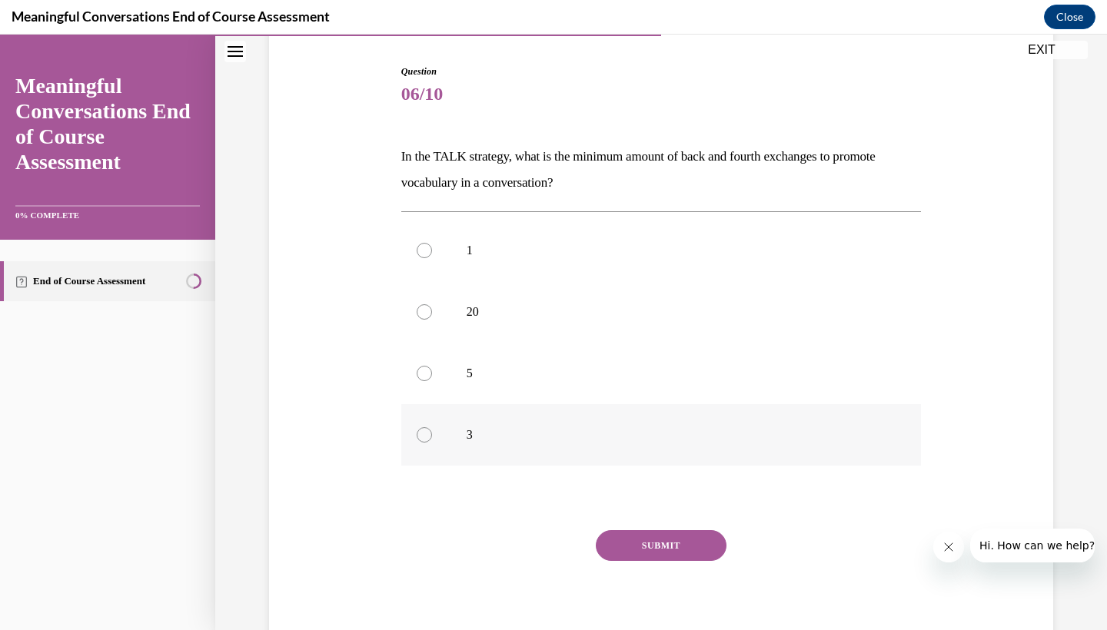
click at [445, 434] on label "3" at bounding box center [661, 434] width 520 height 61
click at [432, 434] on input "3" at bounding box center [424, 434] width 15 height 15
radio input "true"
click at [673, 546] on button "SUBMIT" at bounding box center [661, 545] width 131 height 31
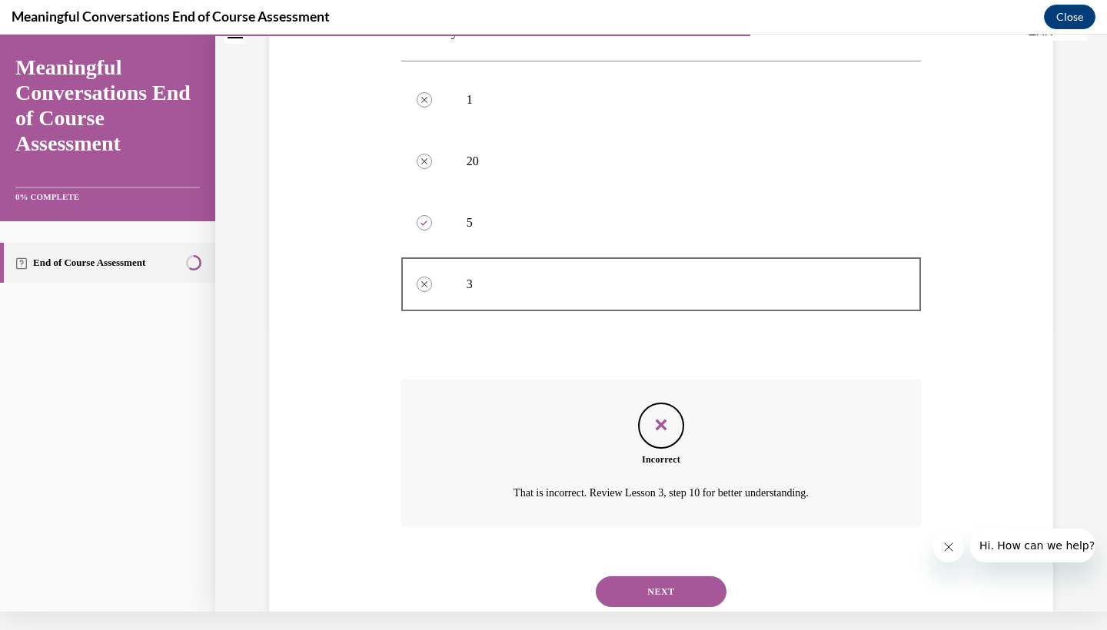
scroll to position [311, 0]
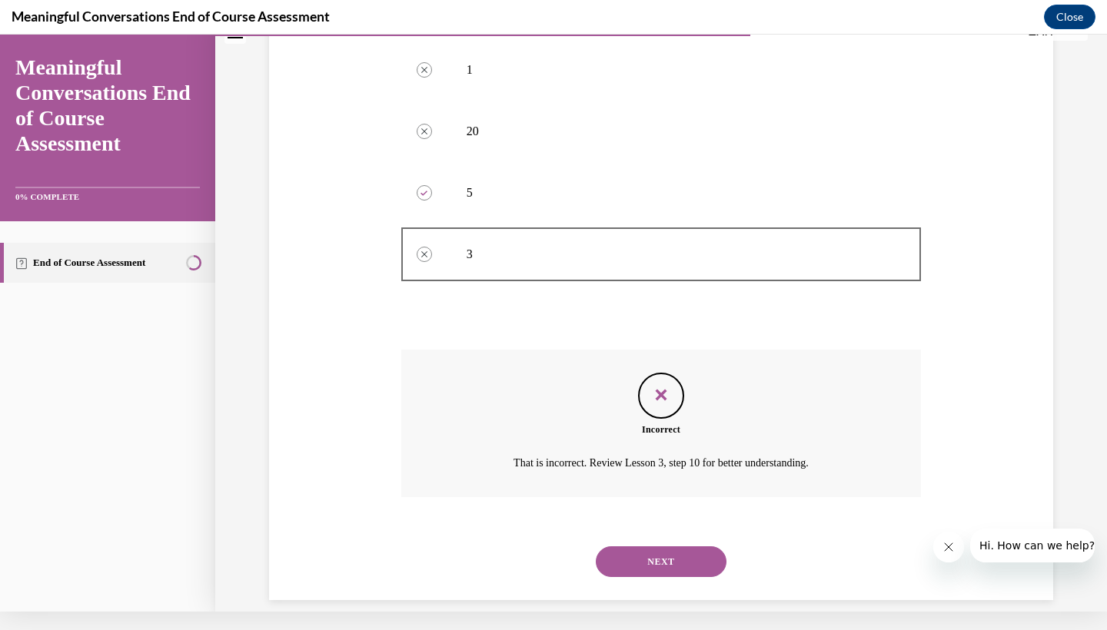
click at [656, 549] on button "NEXT" at bounding box center [661, 561] width 131 height 31
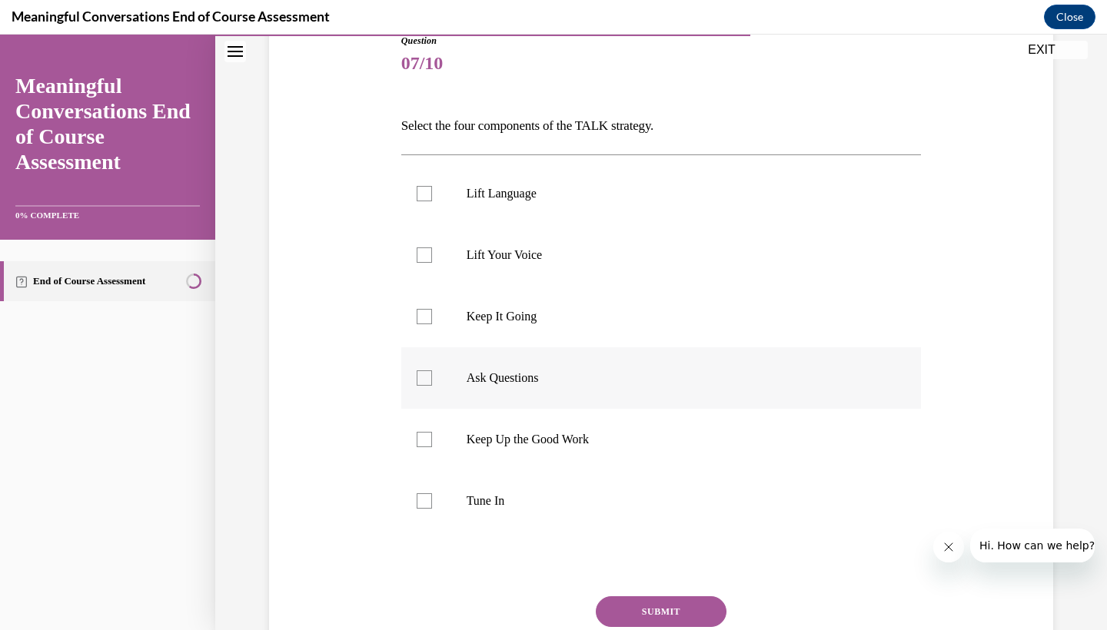
scroll to position [181, 0]
click at [443, 377] on label "Ask Questions" at bounding box center [661, 376] width 520 height 61
click at [432, 377] on input "Ask Questions" at bounding box center [424, 376] width 15 height 15
checkbox input "true"
click at [446, 492] on label "Tune In" at bounding box center [661, 499] width 520 height 61
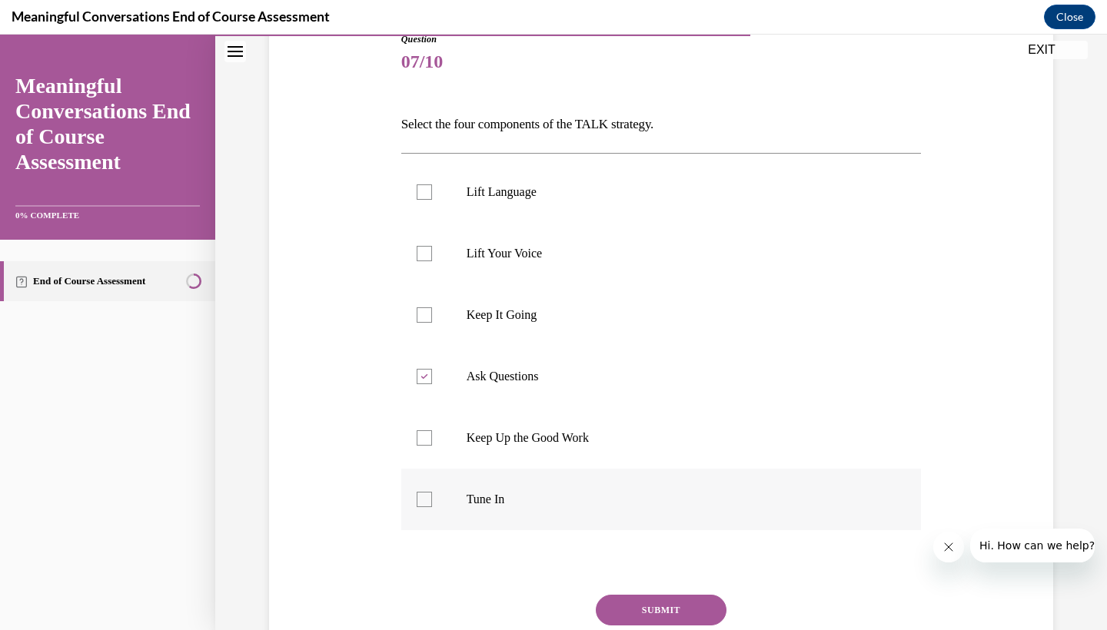
click at [432, 492] on input "Tune In" at bounding box center [424, 499] width 15 height 15
checkbox input "true"
click at [426, 212] on label "Lift Language" at bounding box center [661, 191] width 520 height 61
click at [426, 200] on input "Lift Language" at bounding box center [424, 191] width 15 height 15
checkbox input "true"
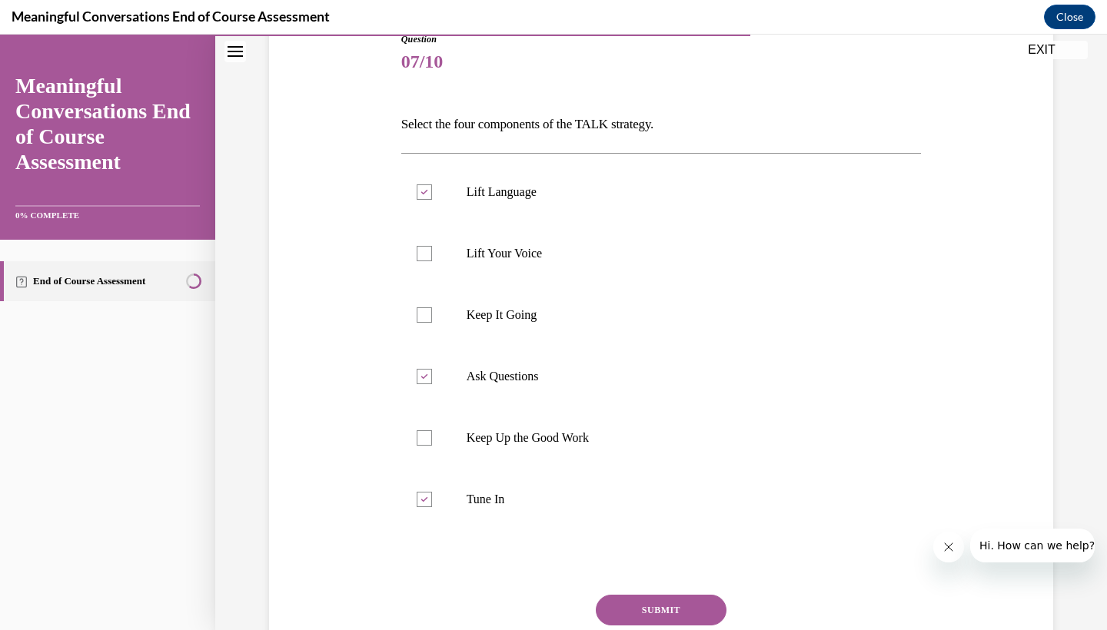
click at [674, 612] on button "SUBMIT" at bounding box center [661, 610] width 131 height 31
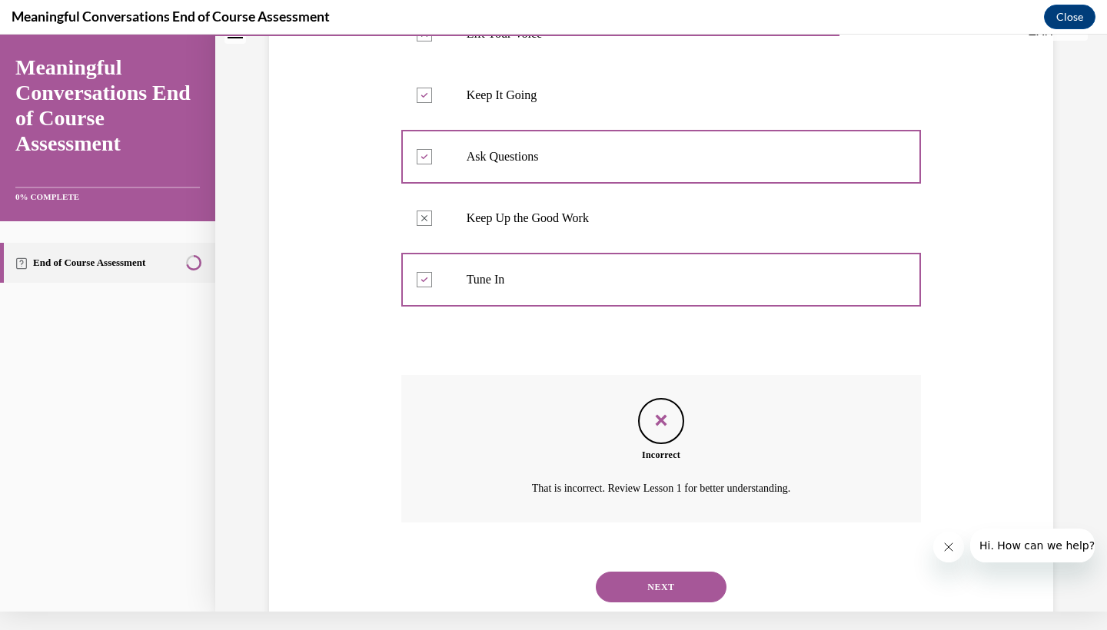
scroll to position [408, 0]
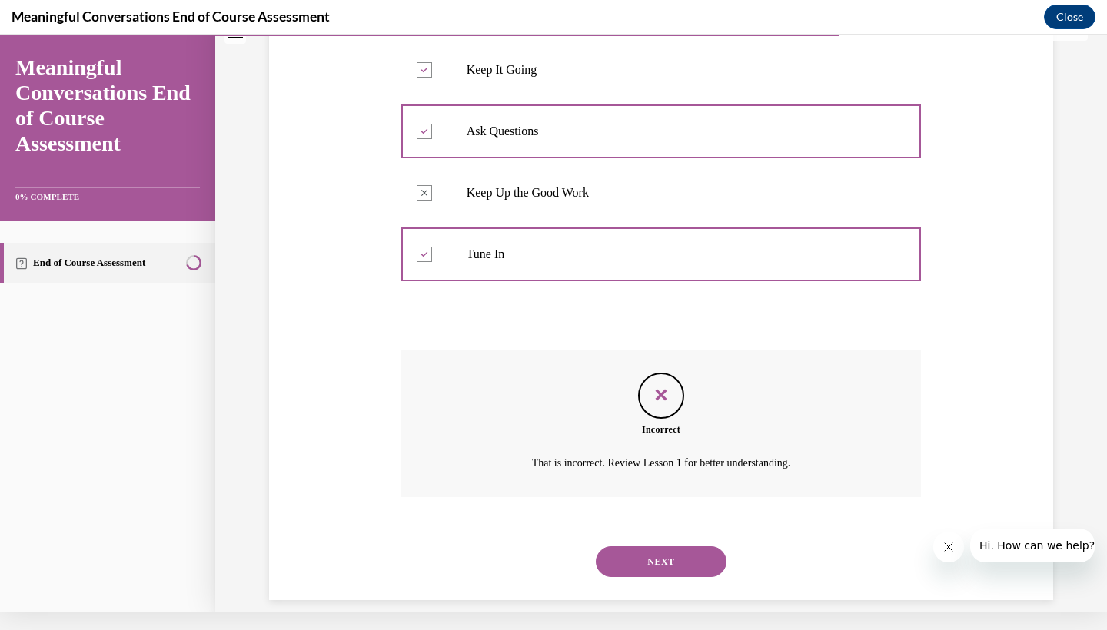
click at [636, 546] on button "NEXT" at bounding box center [661, 561] width 131 height 31
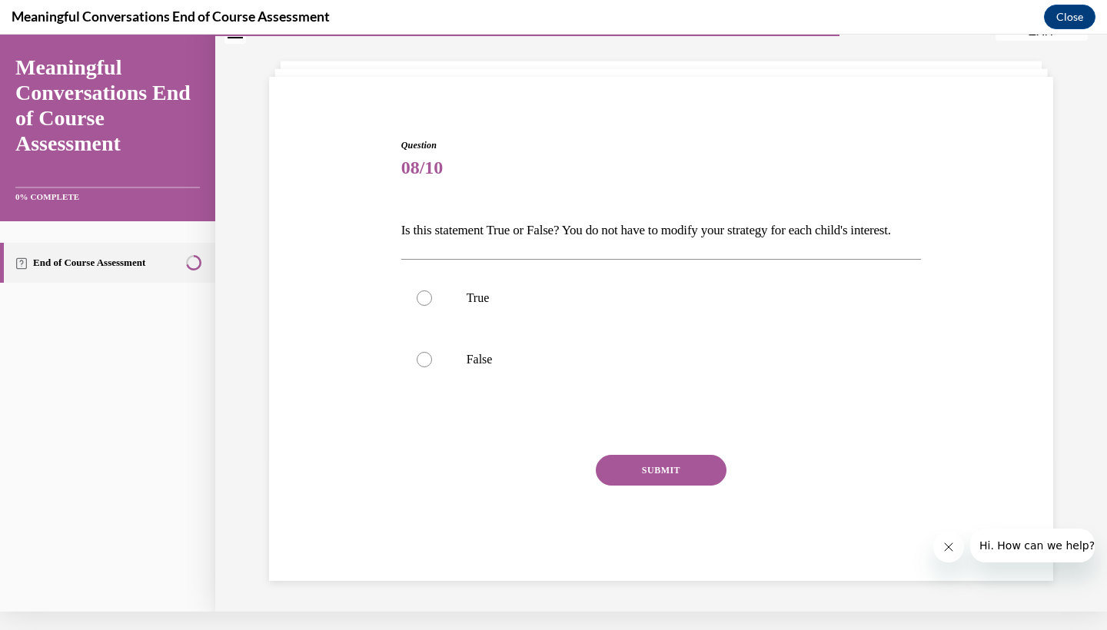
scroll to position [48, 0]
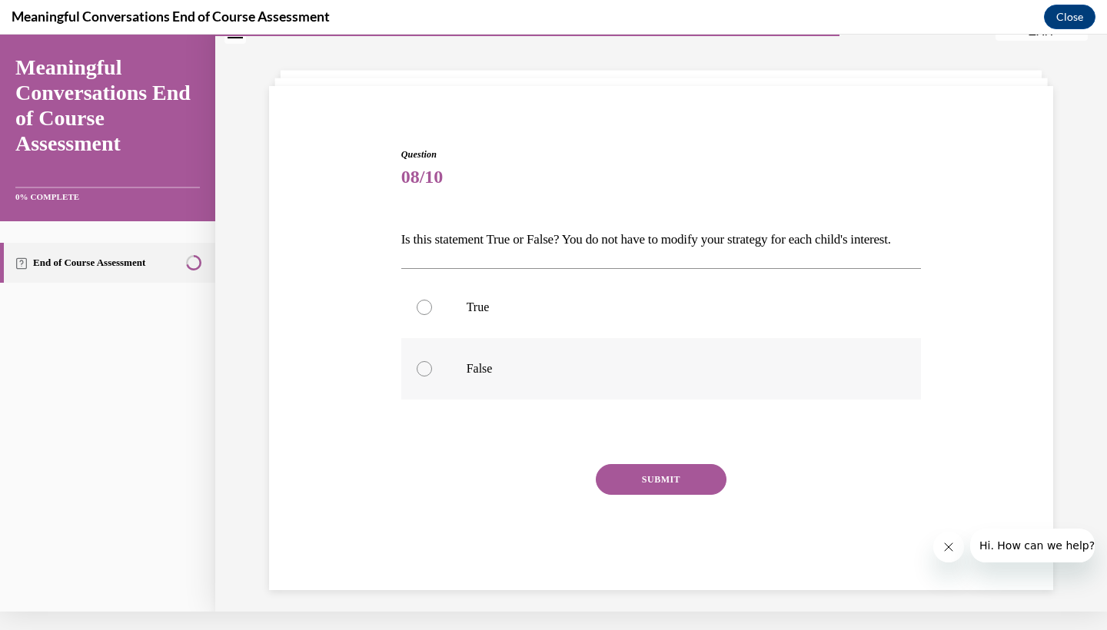
click at [471, 400] on label "False" at bounding box center [661, 368] width 520 height 61
click at [432, 377] on input "False" at bounding box center [424, 368] width 15 height 15
radio input "true"
click at [649, 495] on button "SUBMIT" at bounding box center [661, 479] width 131 height 31
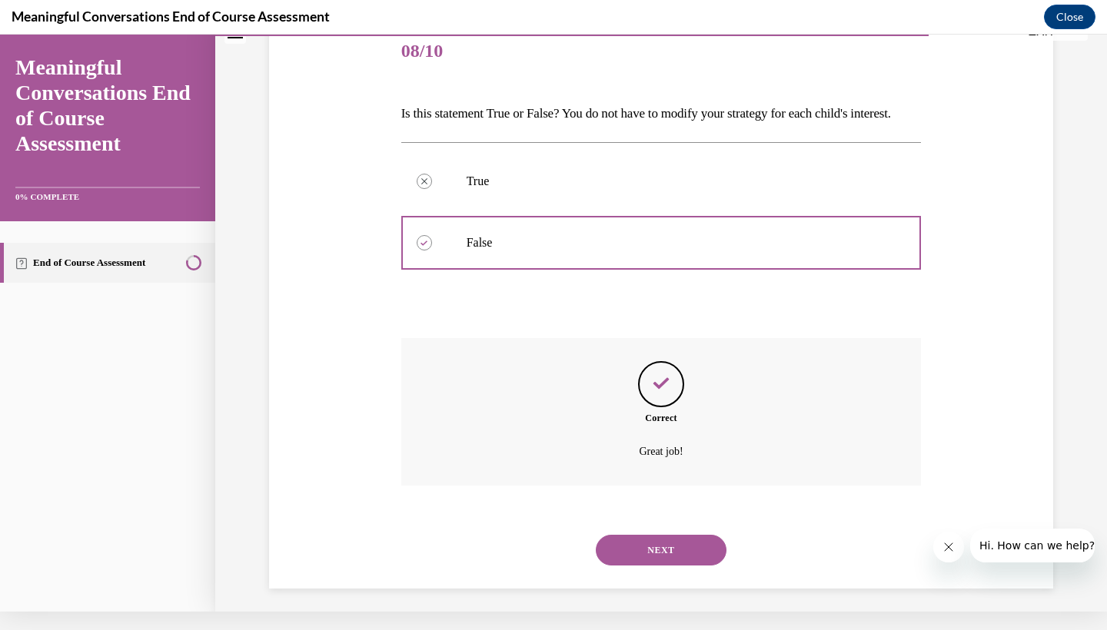
scroll to position [188, 0]
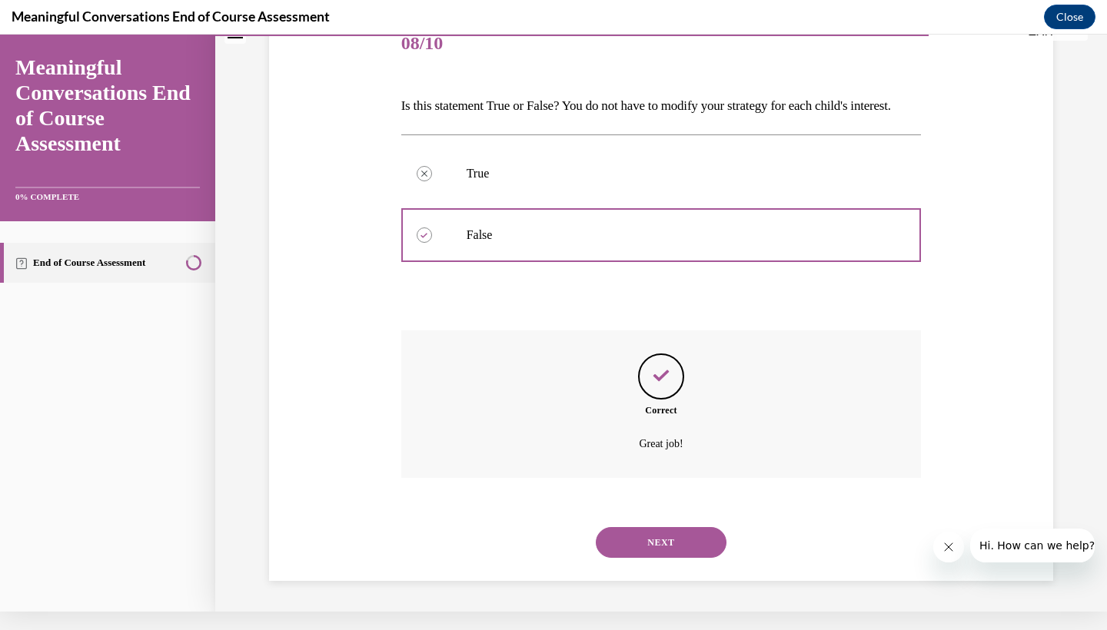
click at [650, 556] on button "NEXT" at bounding box center [661, 542] width 131 height 31
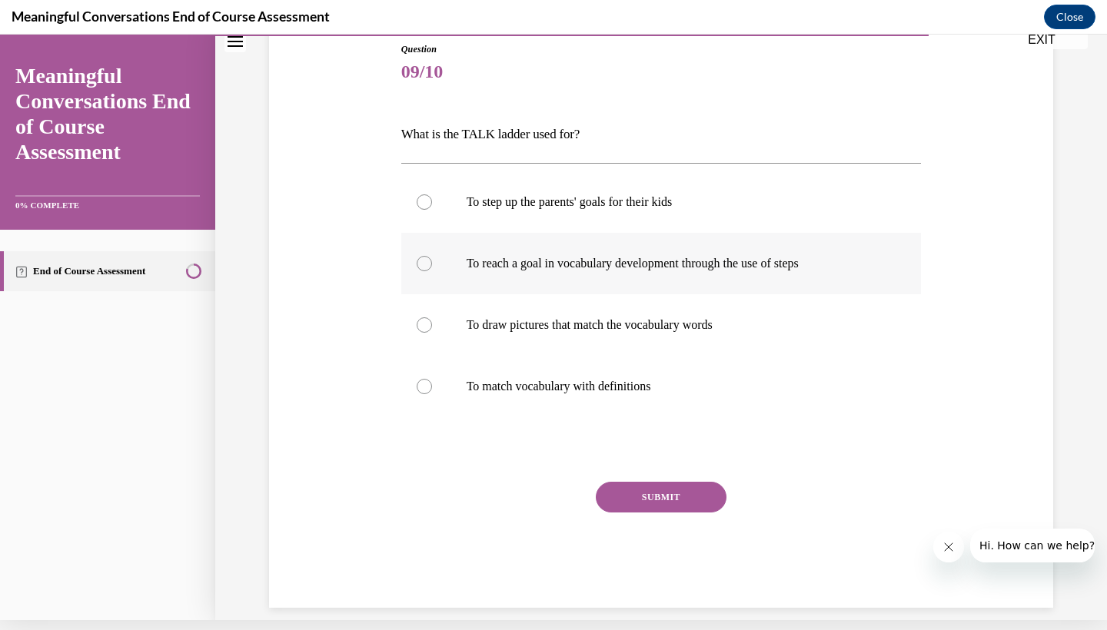
click at [443, 287] on label "To reach a goal in vocabulary development through the use of steps" at bounding box center [661, 263] width 520 height 61
click at [432, 271] on input "To reach a goal in vocabulary development through the use of steps" at bounding box center [424, 263] width 15 height 15
radio input "true"
click at [636, 484] on button "SUBMIT" at bounding box center [661, 497] width 131 height 31
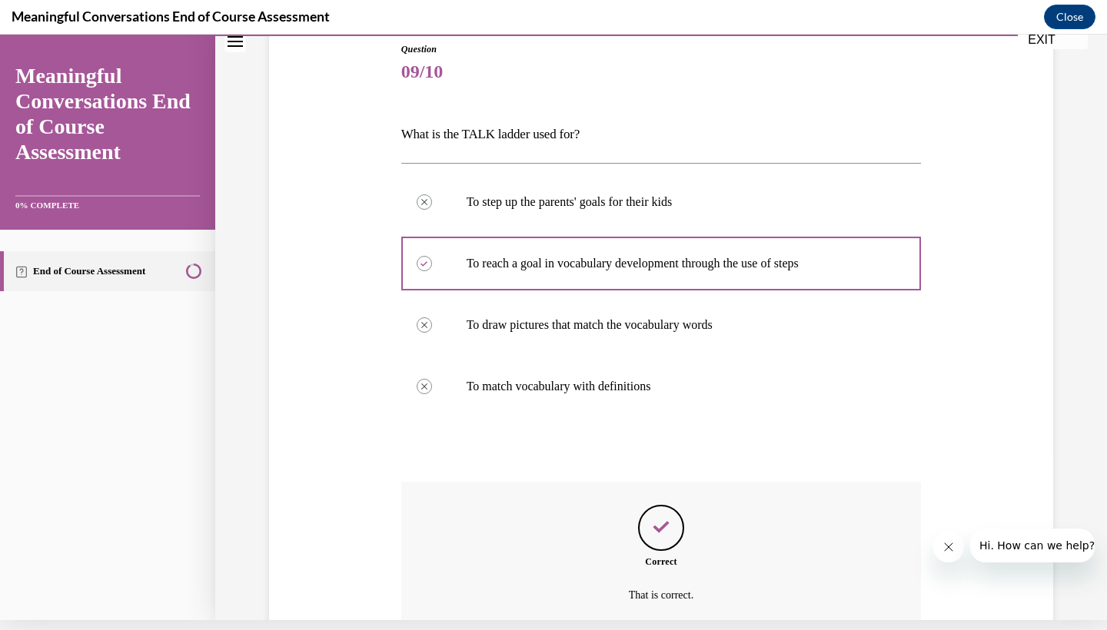
scroll to position [285, 0]
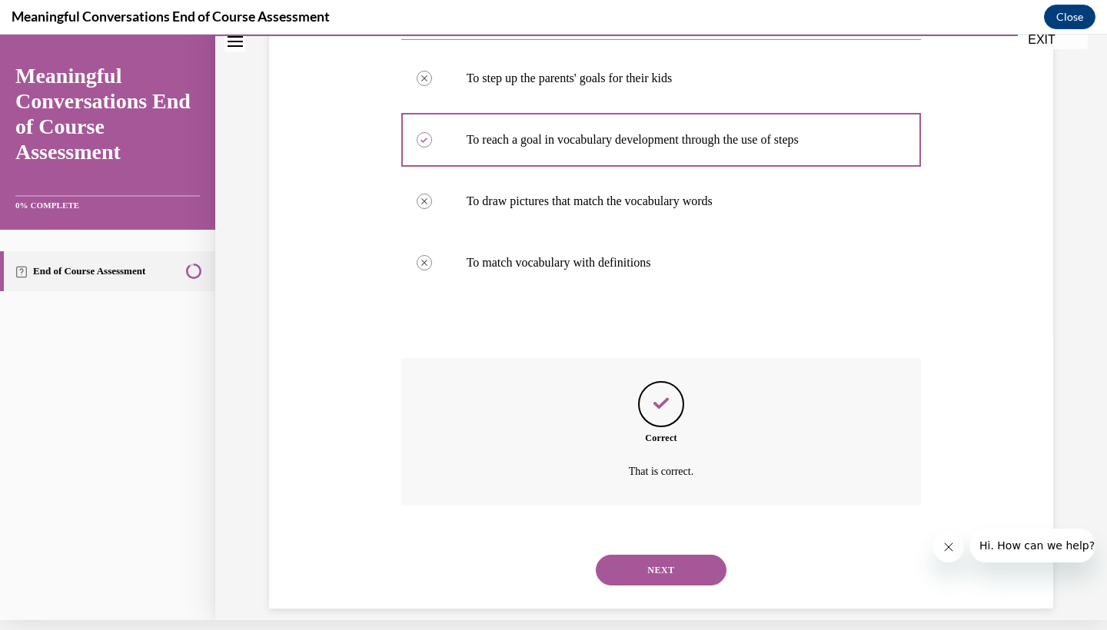
click at [683, 555] on button "NEXT" at bounding box center [661, 570] width 131 height 31
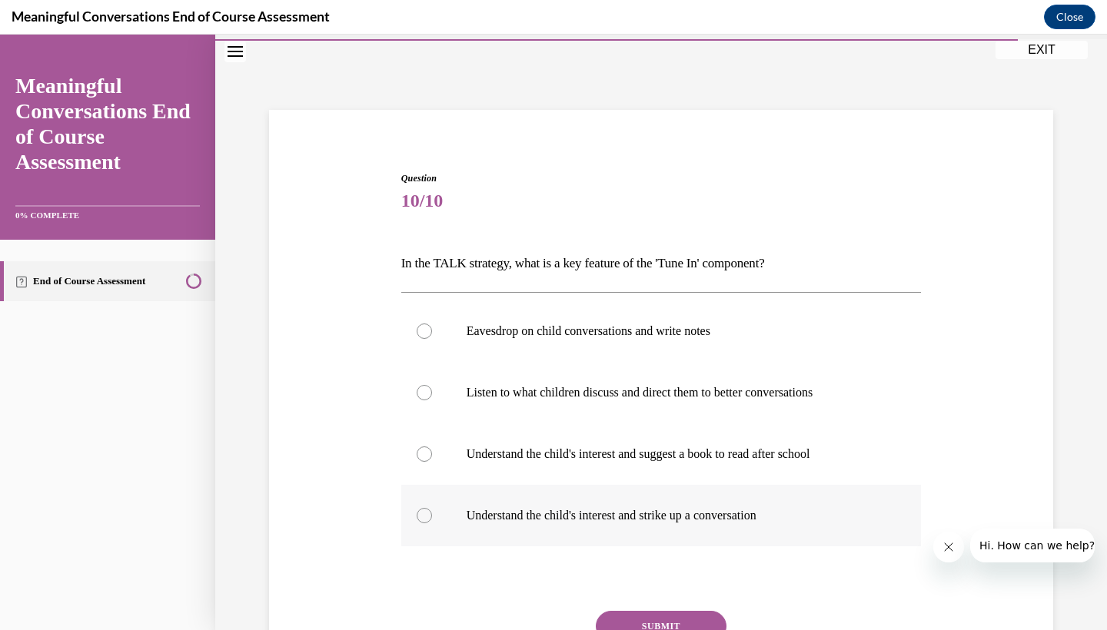
scroll to position [47, 0]
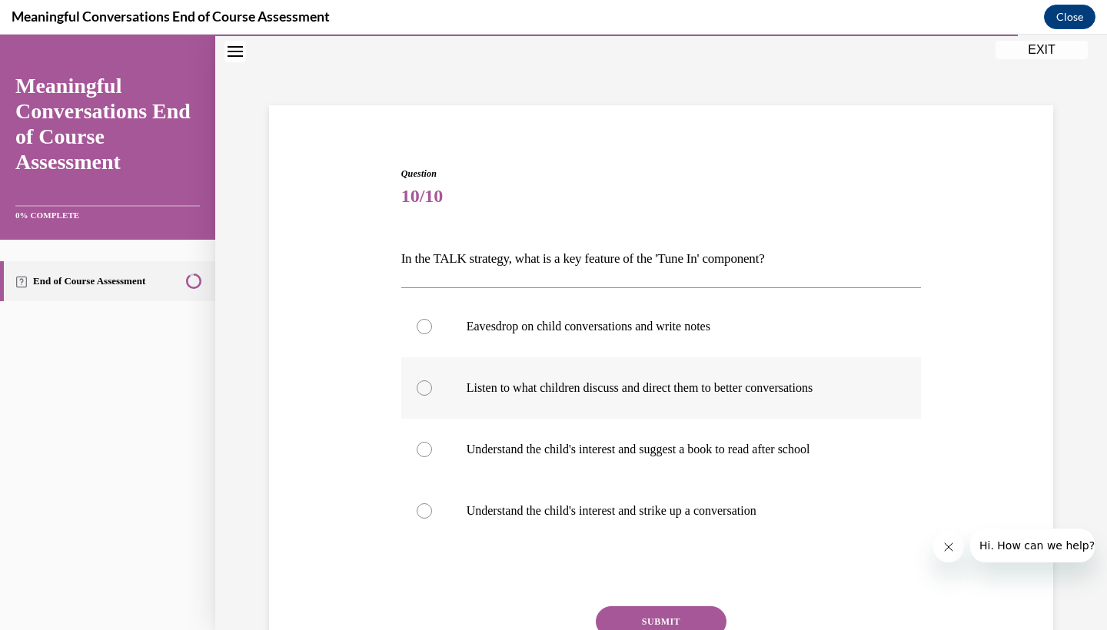
click at [500, 403] on label "Listen to what children discuss and direct them to better conversations" at bounding box center [661, 387] width 520 height 61
click at [432, 396] on input "Listen to what children discuss and direct them to better conversations" at bounding box center [424, 387] width 15 height 15
radio input "true"
click at [669, 616] on button "SUBMIT" at bounding box center [661, 621] width 131 height 31
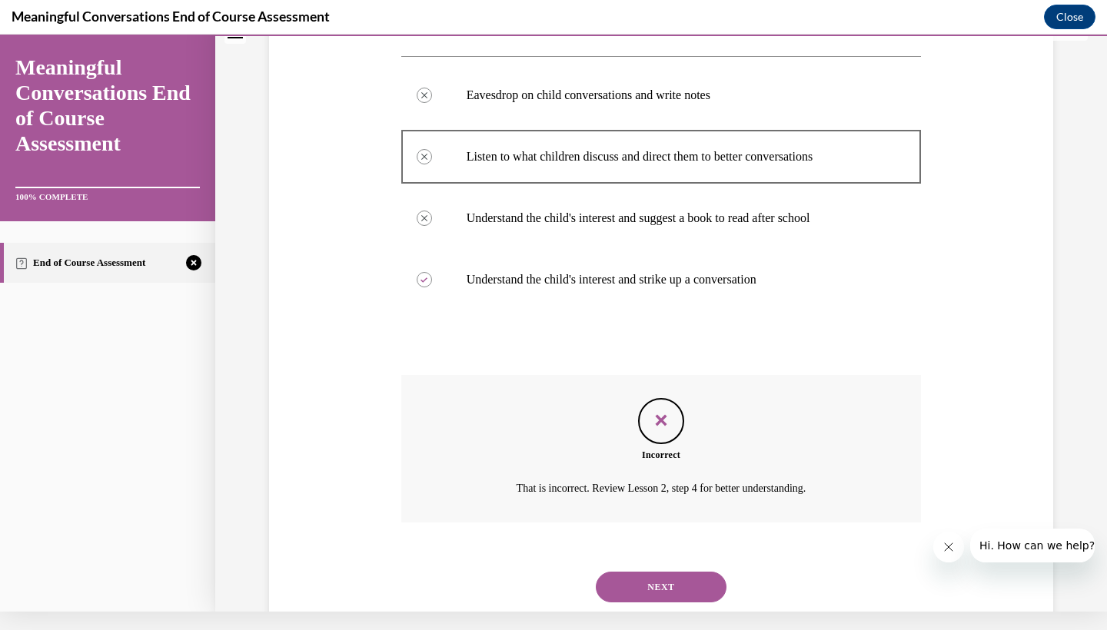
scroll to position [285, 0]
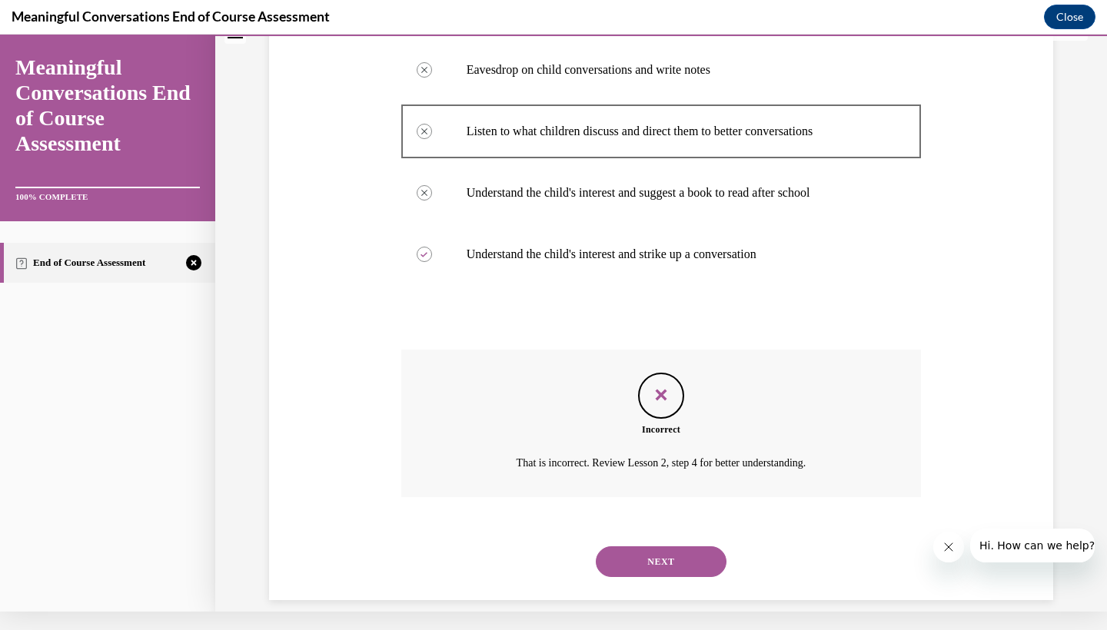
click at [658, 550] on button "NEXT" at bounding box center [661, 561] width 131 height 31
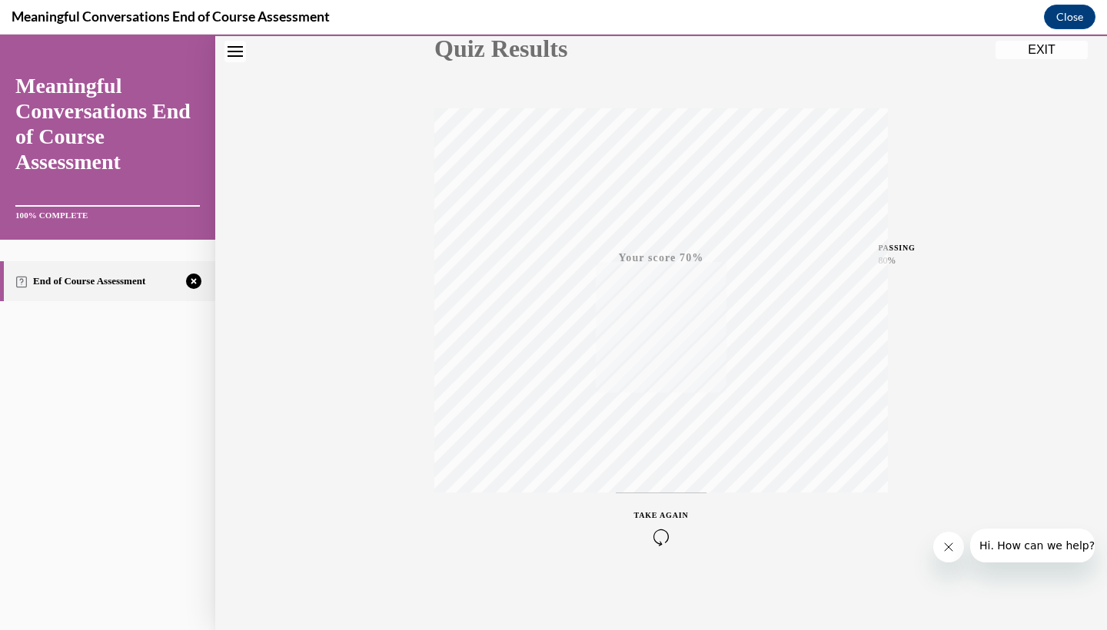
scroll to position [192, 0]
click at [663, 515] on span "TAKE AGAIN" at bounding box center [661, 514] width 55 height 8
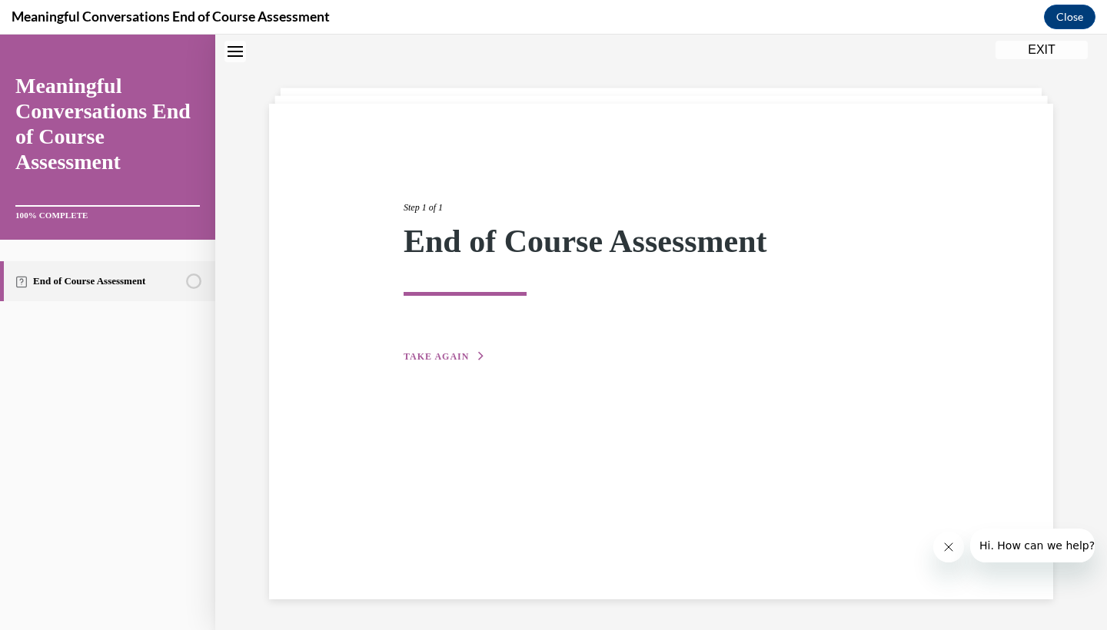
click at [414, 356] on span "TAKE AGAIN" at bounding box center [436, 356] width 65 height 11
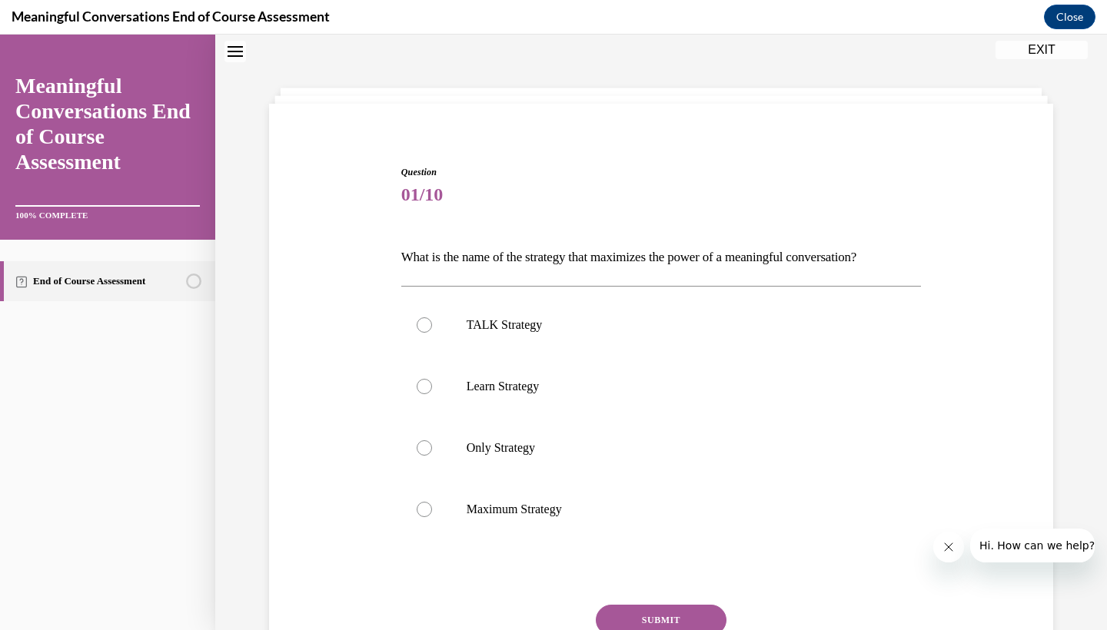
scroll to position [47, 0]
click at [450, 341] on label "TALK Strategy" at bounding box center [661, 326] width 520 height 61
click at [432, 334] on input "TALK Strategy" at bounding box center [424, 326] width 15 height 15
radio input "true"
click at [656, 618] on button "SUBMIT" at bounding box center [661, 621] width 131 height 31
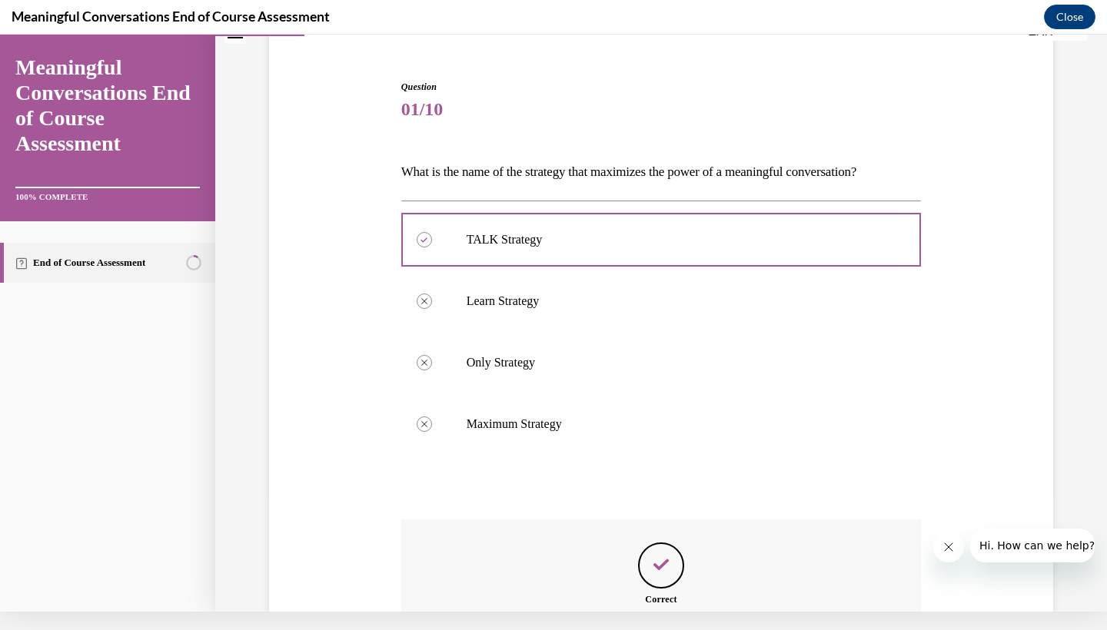
scroll to position [285, 0]
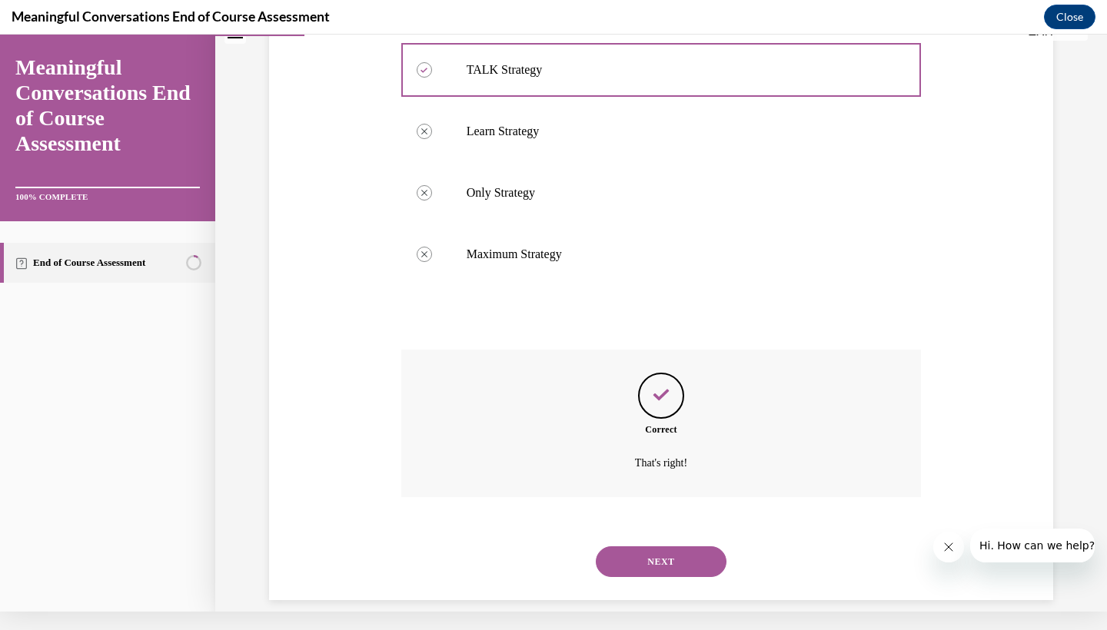
click at [630, 546] on button "NEXT" at bounding box center [661, 561] width 131 height 31
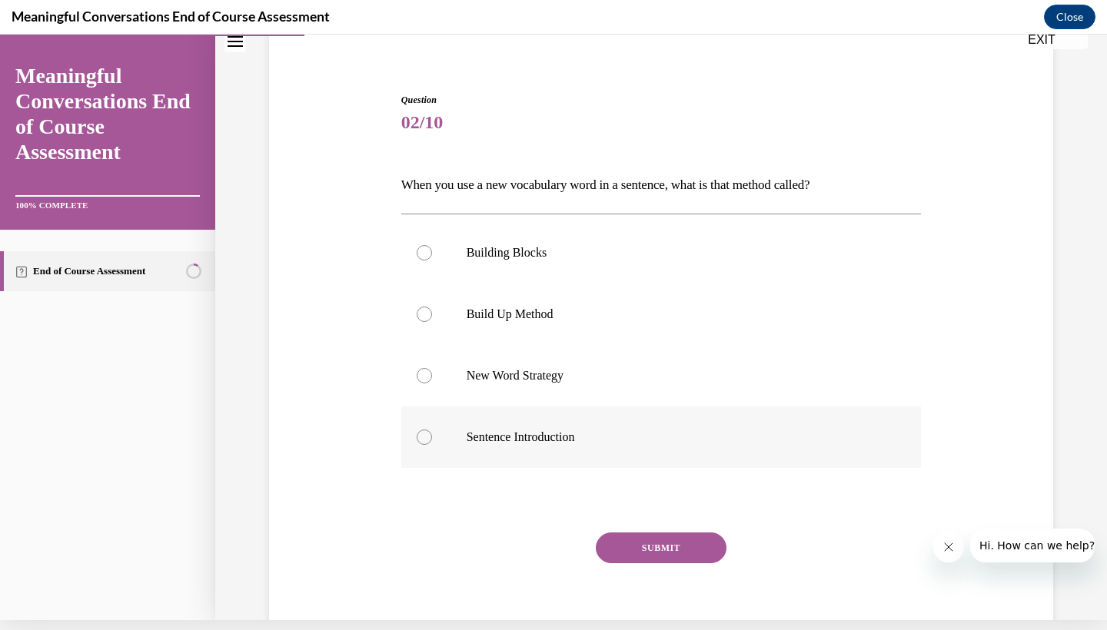
scroll to position [111, 0]
click at [472, 321] on label "Build Up Method" at bounding box center [661, 313] width 520 height 61
click at [432, 321] on input "Build Up Method" at bounding box center [424, 313] width 15 height 15
radio input "true"
click at [662, 534] on button "SUBMIT" at bounding box center [661, 547] width 131 height 31
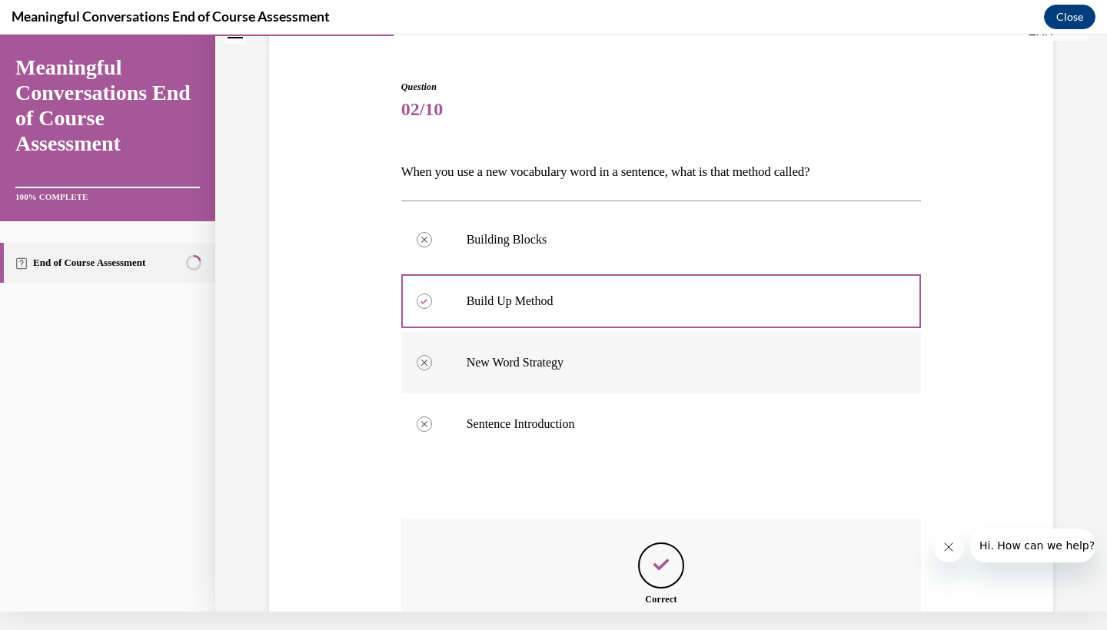
scroll to position [285, 0]
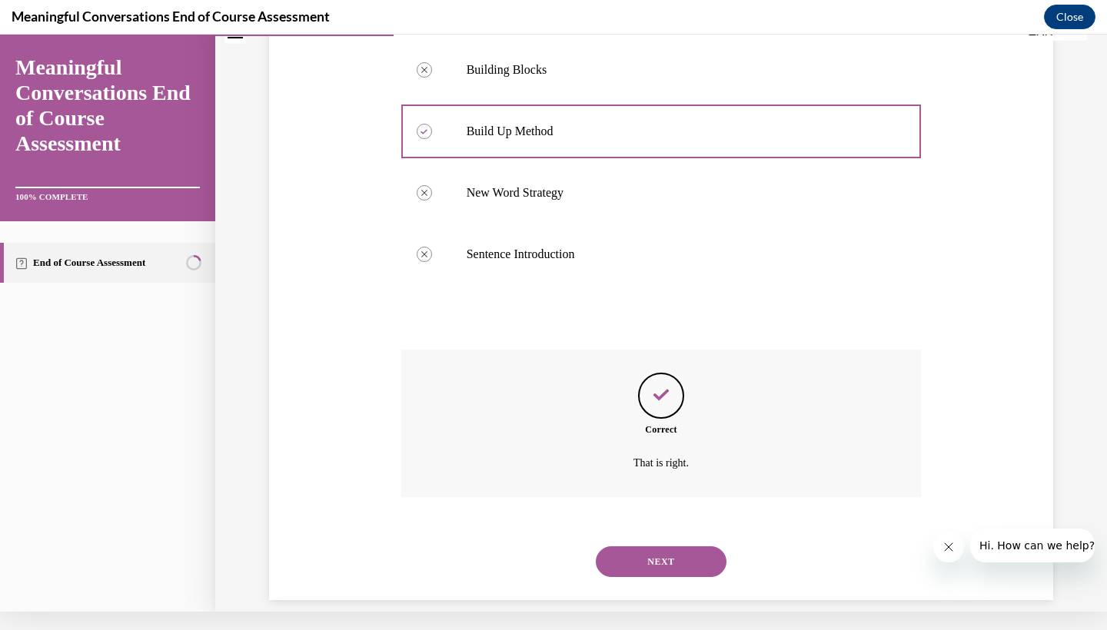
click at [664, 546] on button "NEXT" at bounding box center [661, 561] width 131 height 31
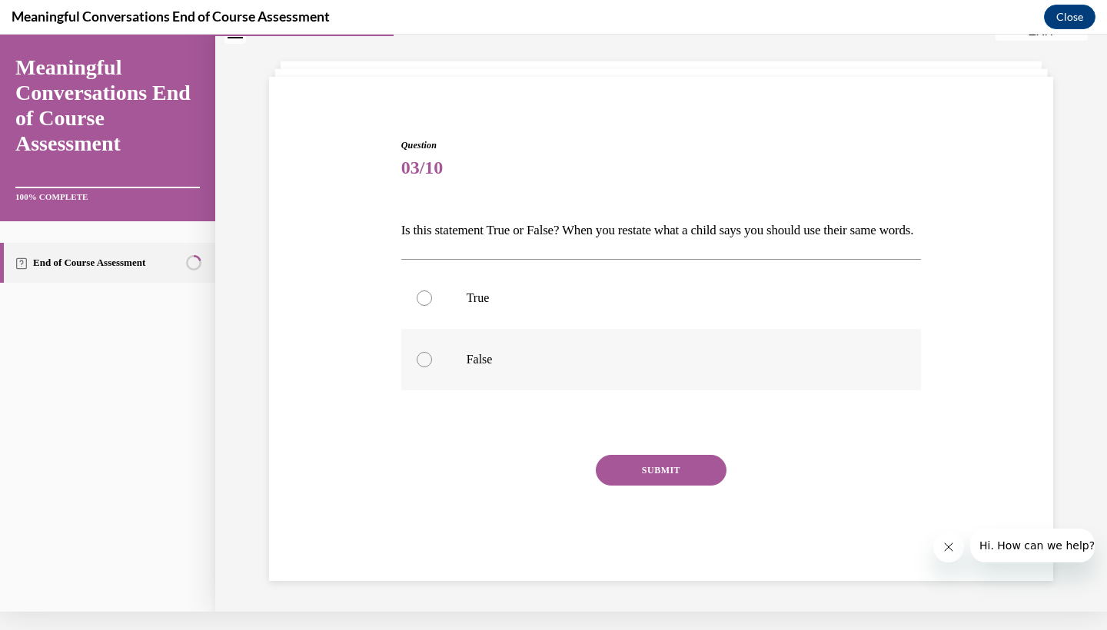
scroll to position [65, 0]
click at [596, 367] on p "False" at bounding box center [675, 359] width 417 height 15
click at [432, 367] on input "False" at bounding box center [424, 359] width 15 height 15
radio input "true"
click at [643, 482] on button "SUBMIT" at bounding box center [661, 470] width 131 height 31
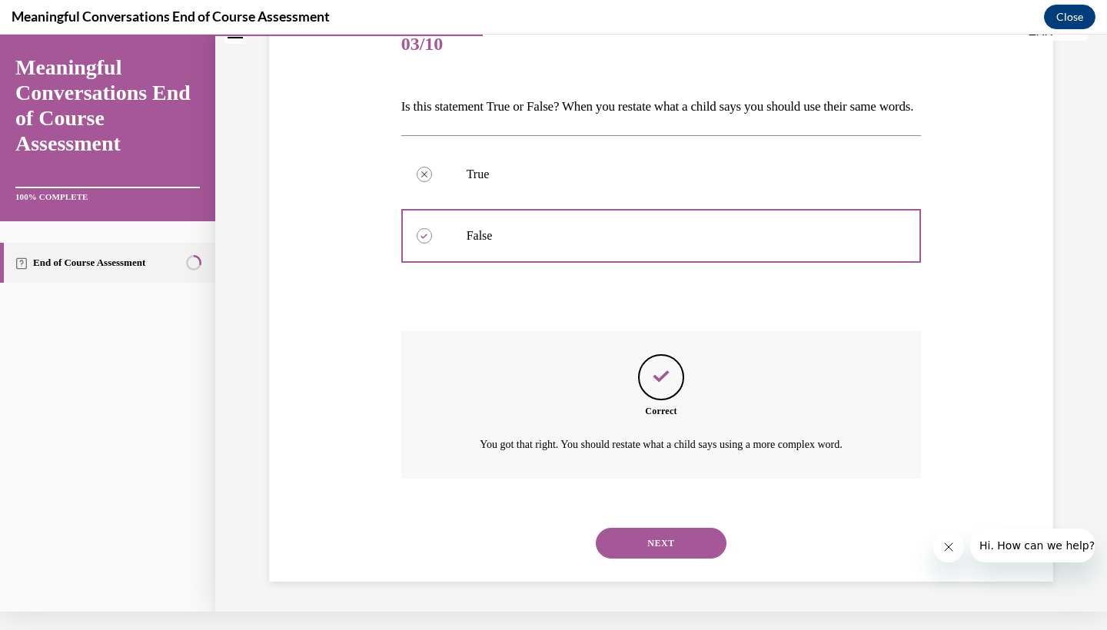
scroll to position [188, 0]
click at [618, 540] on button "NEXT" at bounding box center [661, 542] width 131 height 31
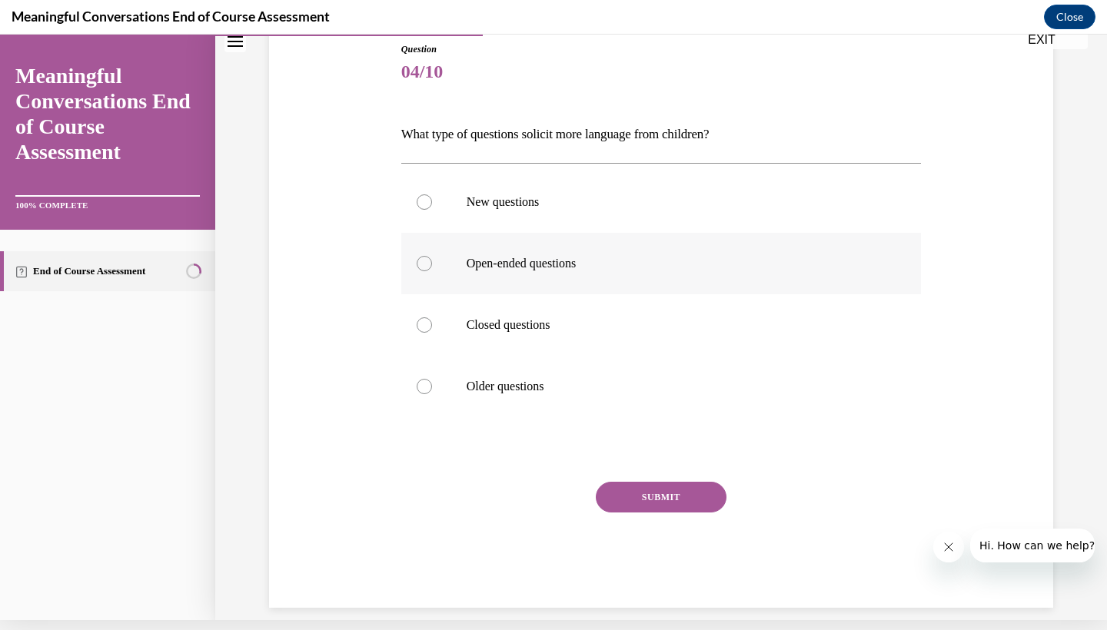
click at [532, 257] on p "Open-ended questions" at bounding box center [675, 263] width 417 height 15
click at [432, 257] on input "Open-ended questions" at bounding box center [424, 263] width 15 height 15
radio input "true"
click at [637, 466] on div "Question 04/10 What type of questions solicit more language from children? New …" at bounding box center [661, 325] width 520 height 566
click at [630, 481] on div "Question 04/10 What type of questions solicit more language from children? New …" at bounding box center [661, 325] width 520 height 566
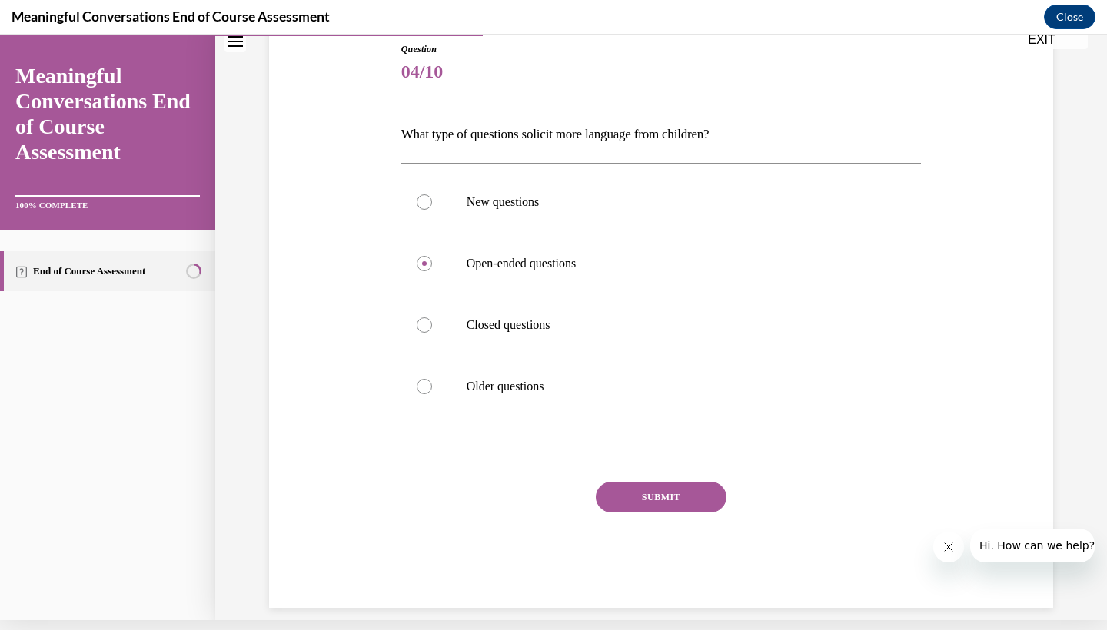
click at [656, 464] on div "Question 04/10 What type of questions solicit more language from children? New …" at bounding box center [661, 325] width 520 height 566
click at [703, 508] on button "SUBMIT" at bounding box center [661, 497] width 131 height 31
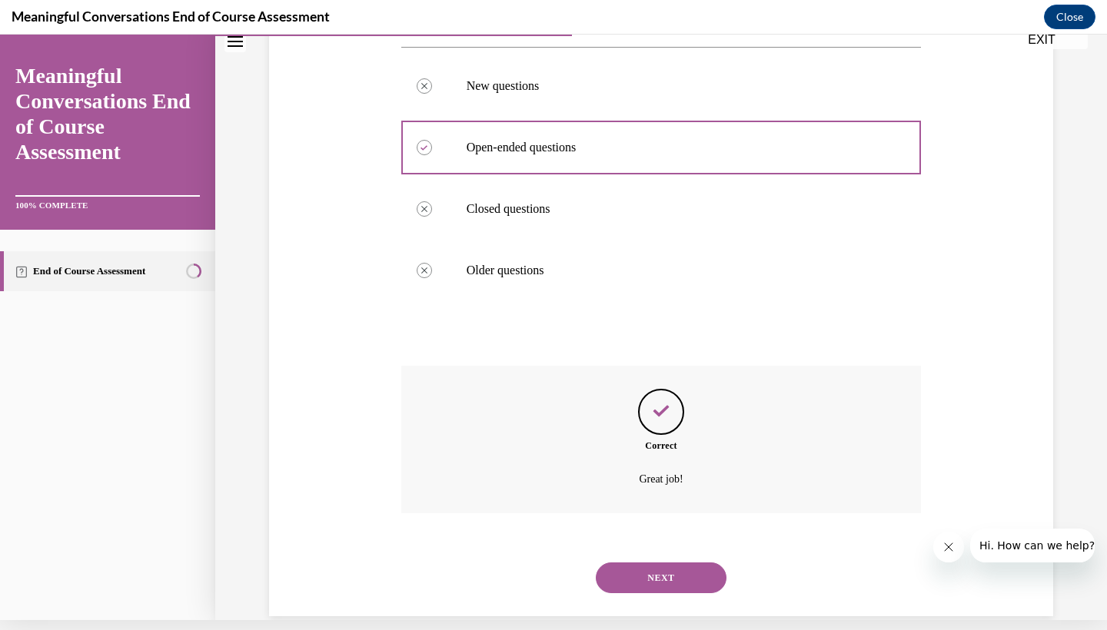
scroll to position [285, 0]
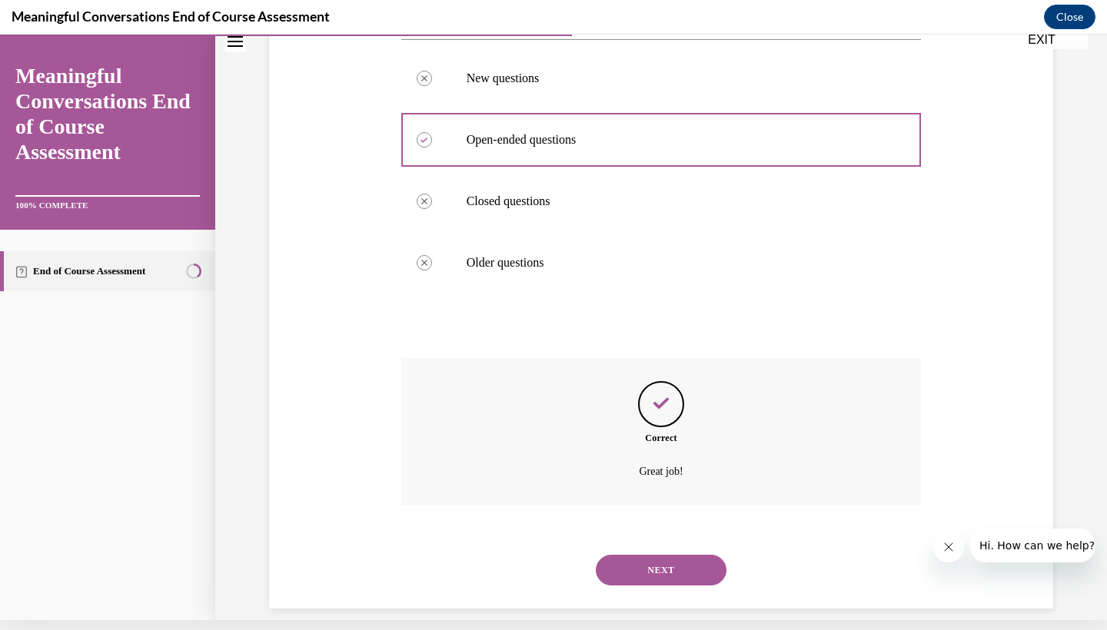
click at [632, 567] on div "NEXT" at bounding box center [661, 570] width 520 height 61
click at [632, 555] on button "NEXT" at bounding box center [661, 570] width 131 height 31
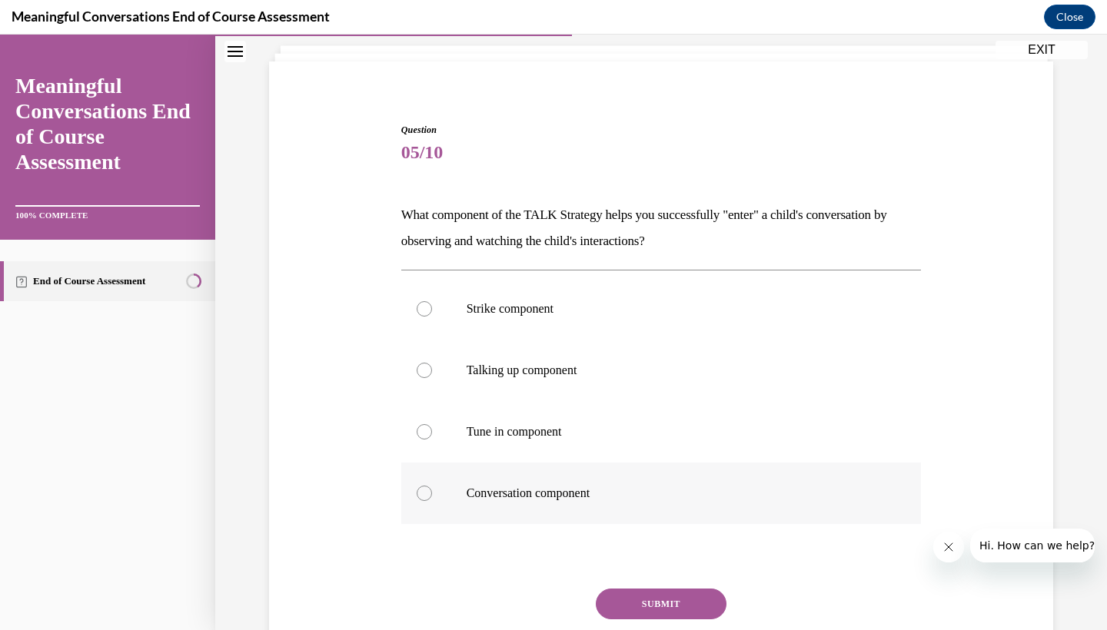
scroll to position [95, 0]
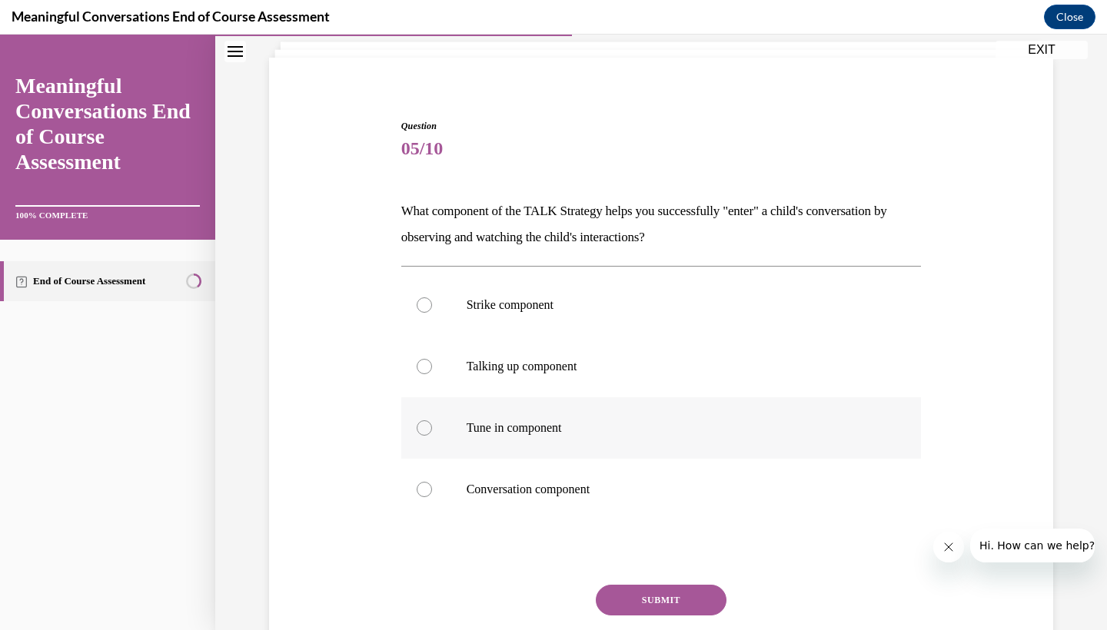
click at [496, 442] on label "Tune in component" at bounding box center [661, 427] width 520 height 61
click at [432, 436] on input "Tune in component" at bounding box center [424, 427] width 15 height 15
radio input "true"
click at [633, 596] on button "SUBMIT" at bounding box center [661, 600] width 131 height 31
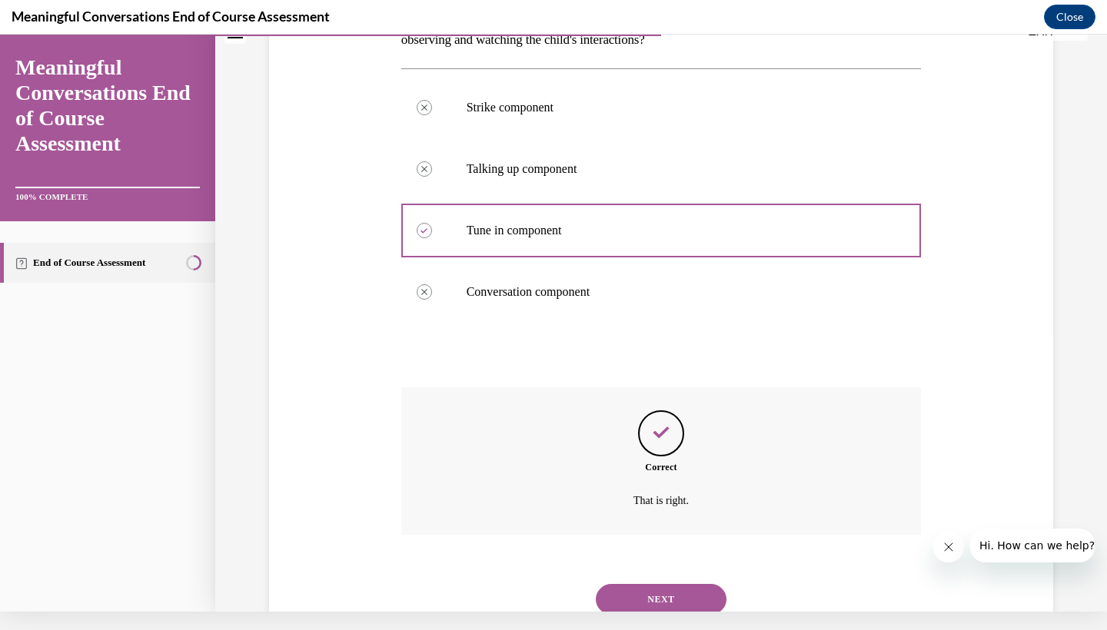
scroll to position [311, 0]
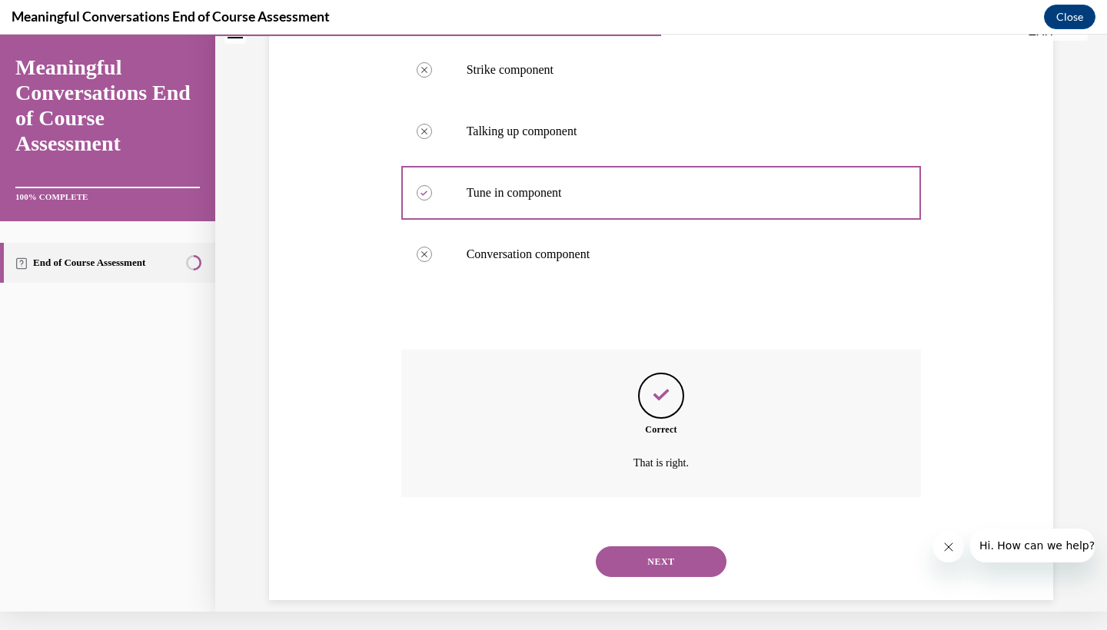
click at [630, 552] on button "NEXT" at bounding box center [661, 561] width 131 height 31
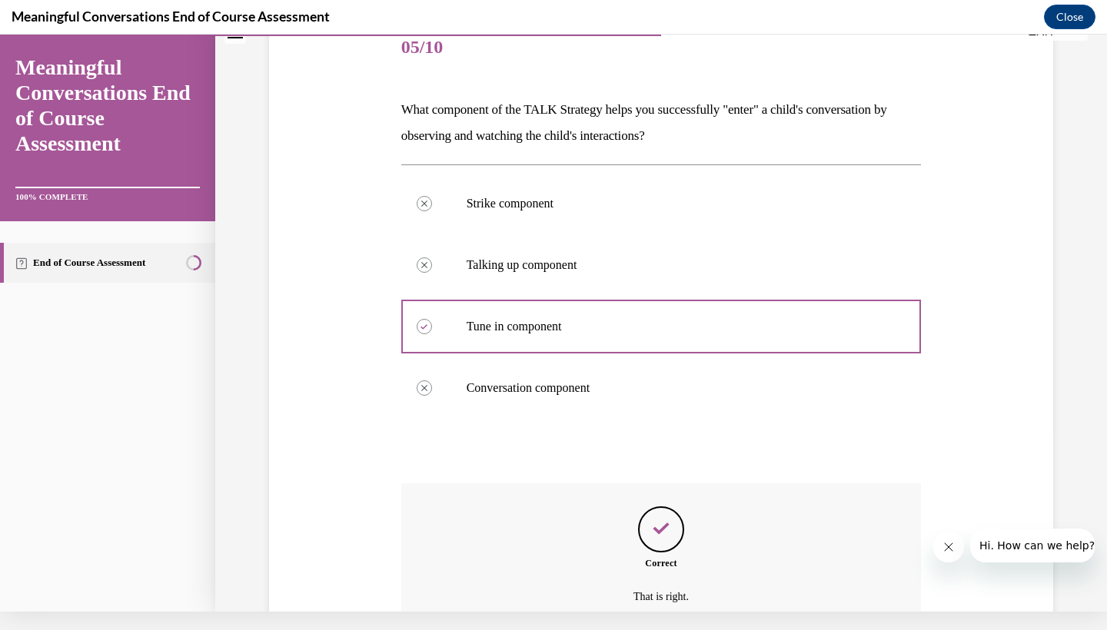
scroll to position [0, 0]
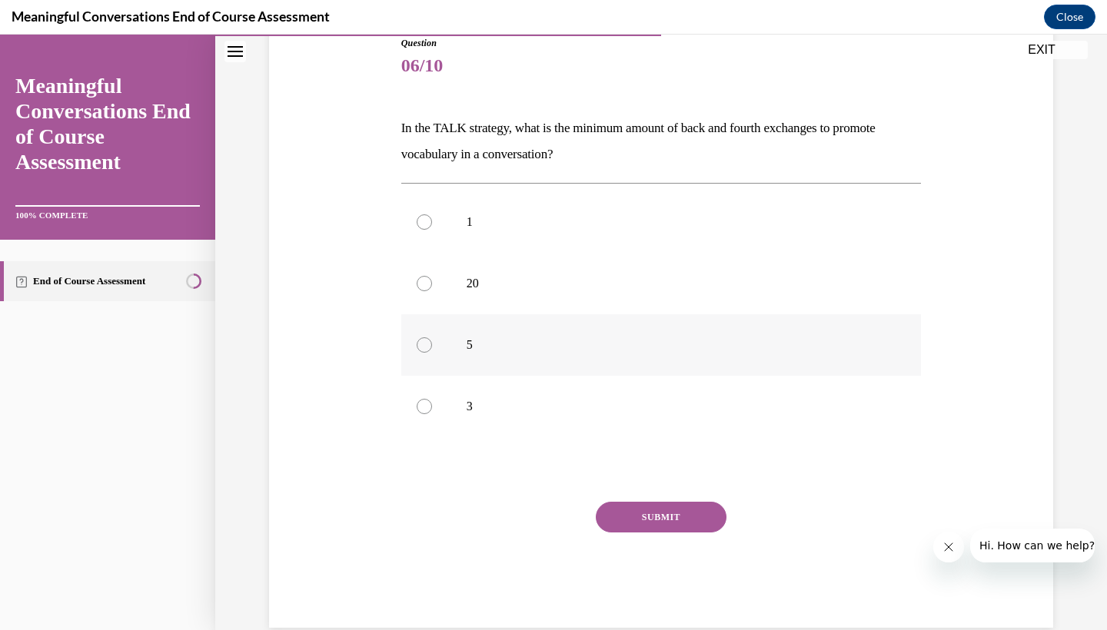
click at [429, 359] on label "5" at bounding box center [661, 344] width 520 height 61
click at [429, 353] on input "5" at bounding box center [424, 344] width 15 height 15
radio input "true"
click at [620, 521] on button "SUBMIT" at bounding box center [661, 517] width 131 height 31
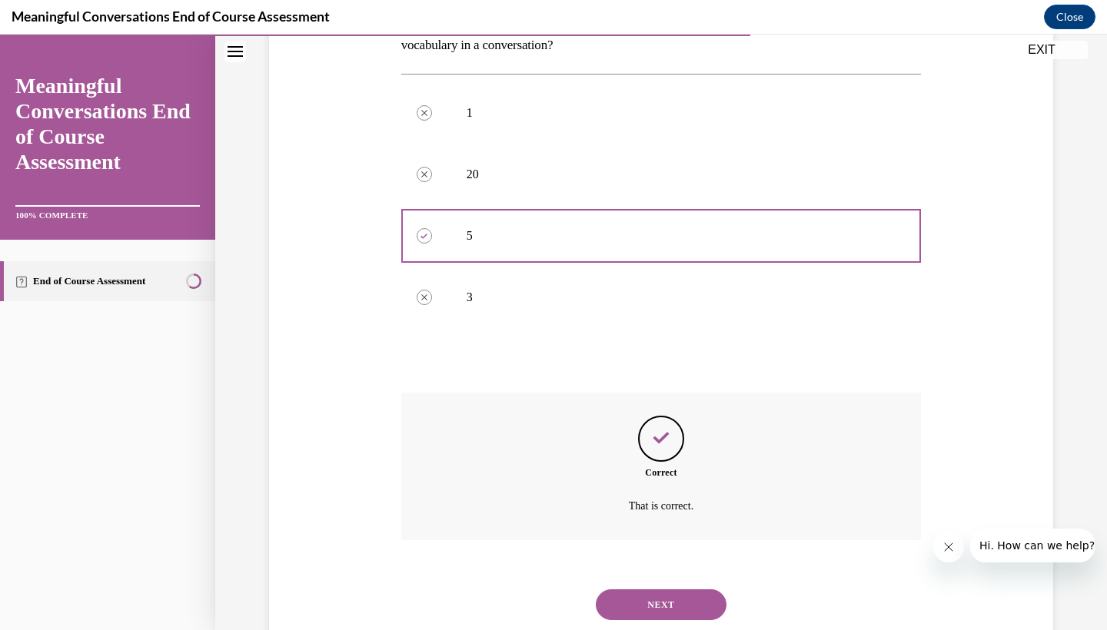
scroll to position [311, 0]
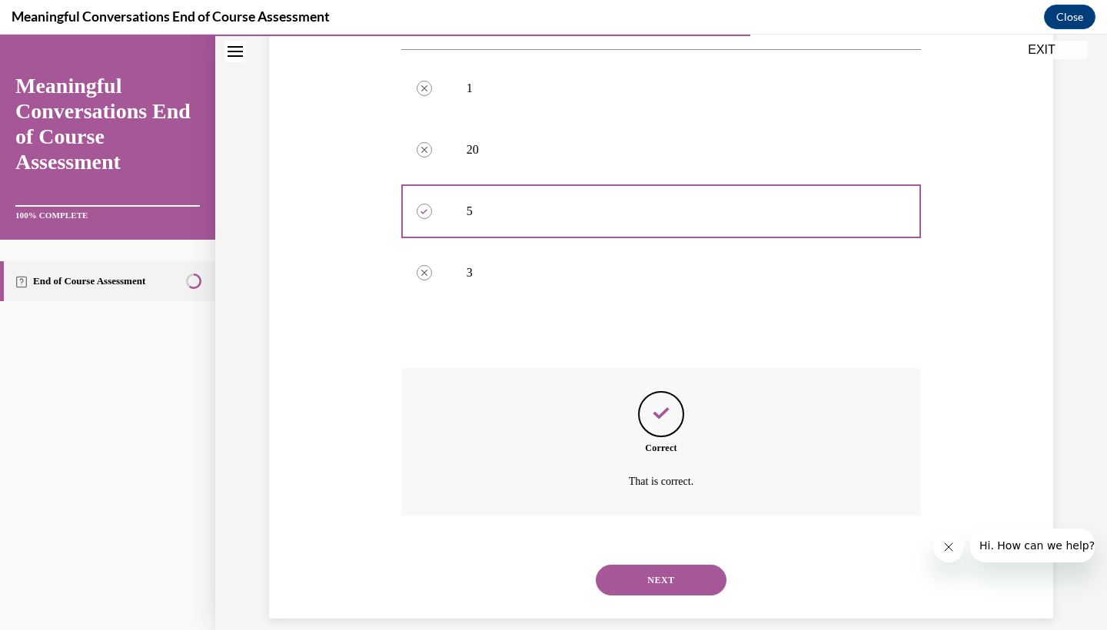
click at [633, 565] on button "NEXT" at bounding box center [661, 580] width 131 height 31
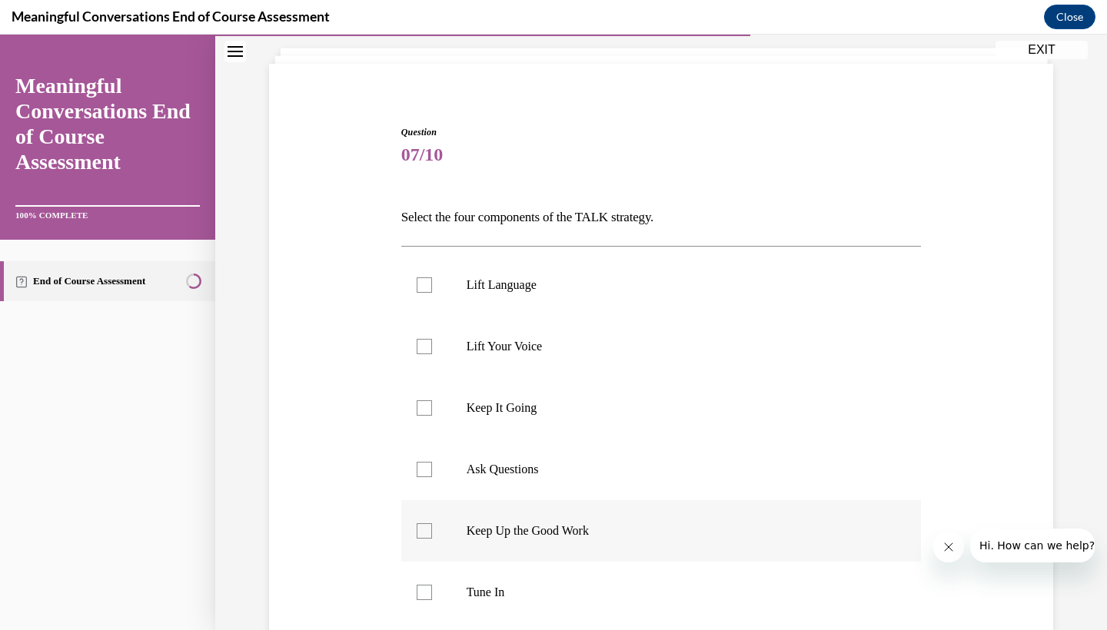
scroll to position [90, 0]
click at [430, 295] on label "Lift Language" at bounding box center [661, 283] width 520 height 61
click at [430, 291] on input "Lift Language" at bounding box center [424, 283] width 15 height 15
checkbox input "true"
click at [445, 355] on label "Lift Your Voice" at bounding box center [661, 344] width 520 height 61
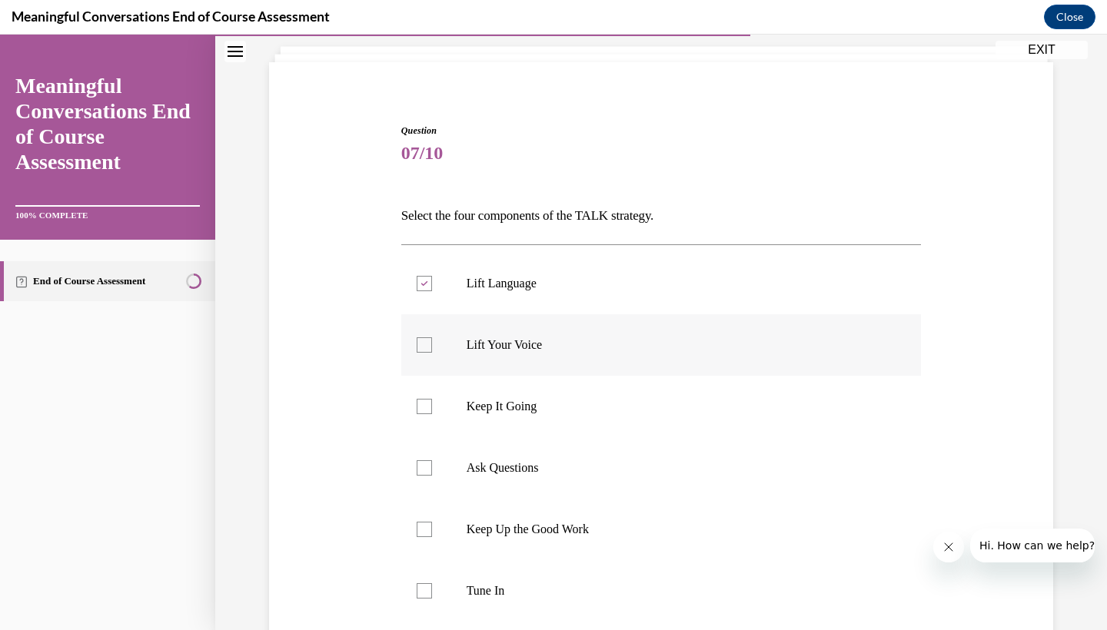
click at [432, 353] on input "Lift Your Voice" at bounding box center [424, 344] width 15 height 15
checkbox input "true"
click at [428, 291] on label "Lift Language" at bounding box center [661, 283] width 520 height 61
click at [428, 291] on input "Lift Language" at bounding box center [424, 283] width 15 height 15
checkbox input "false"
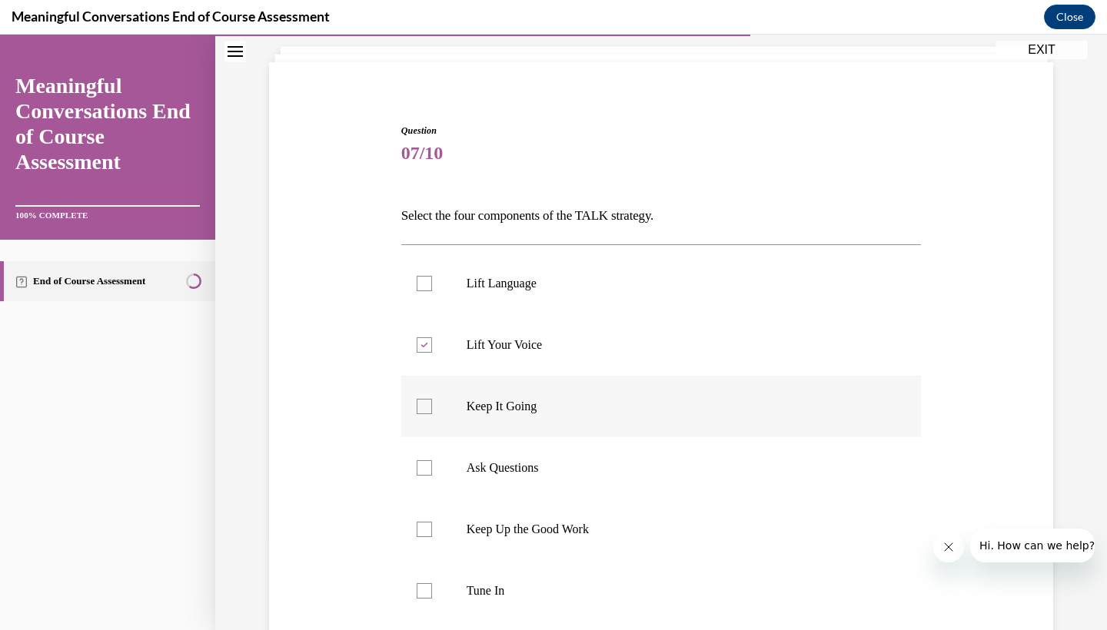
click at [441, 417] on label "Keep It Going" at bounding box center [661, 406] width 520 height 61
click at [432, 414] on input "Keep It Going" at bounding box center [424, 406] width 15 height 15
checkbox input "true"
click at [452, 463] on label "Ask Questions" at bounding box center [661, 467] width 520 height 61
click at [432, 463] on input "Ask Questions" at bounding box center [424, 467] width 15 height 15
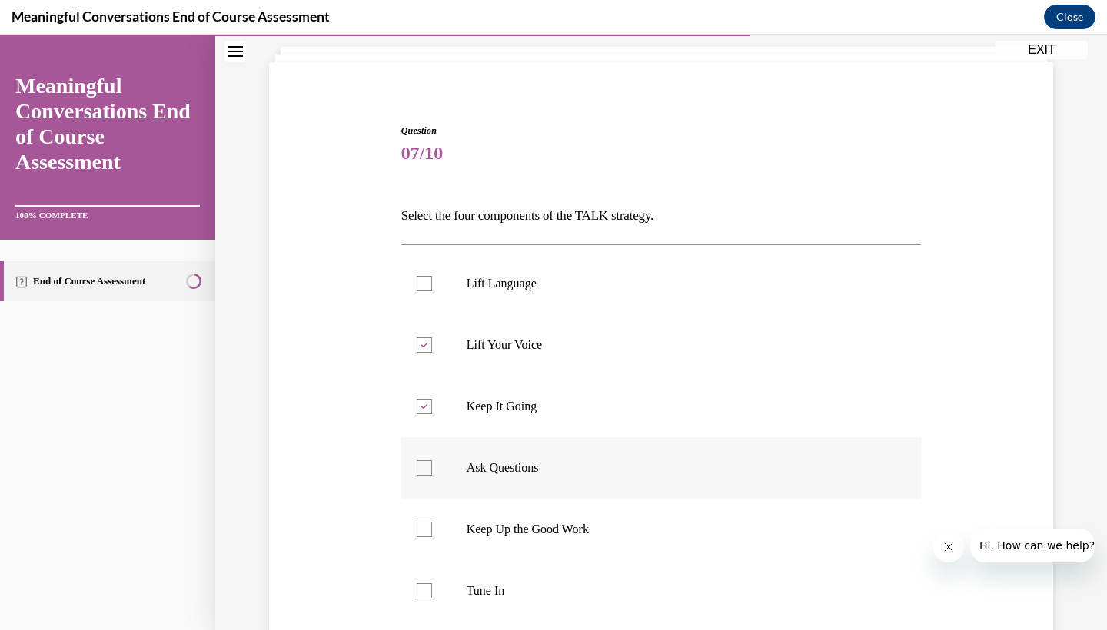
checkbox input "true"
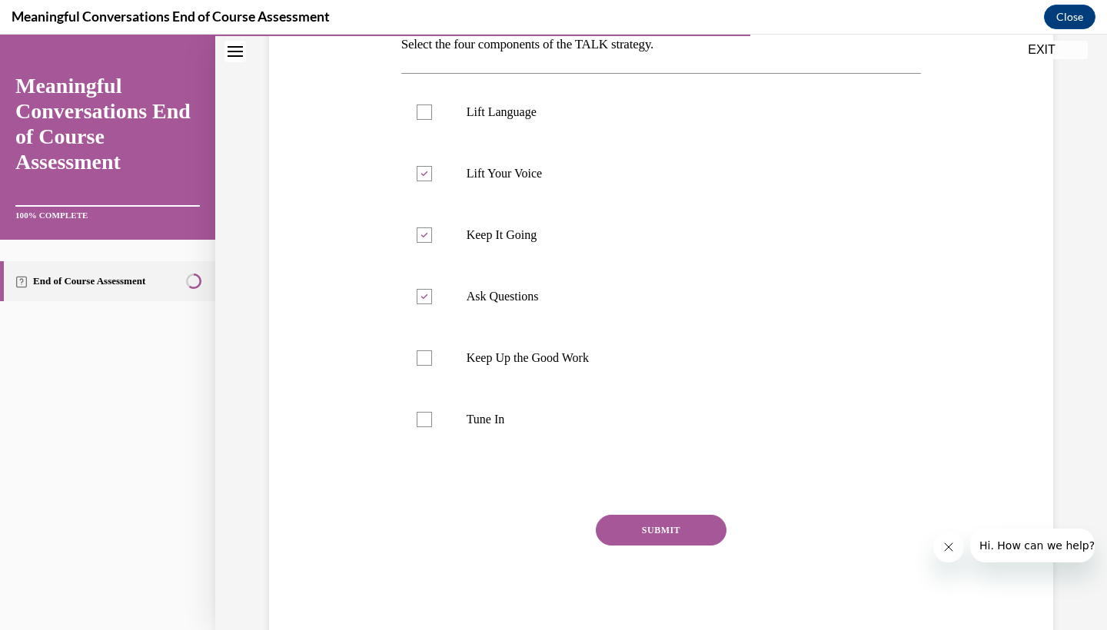
click at [649, 530] on button "SUBMIT" at bounding box center [661, 530] width 131 height 31
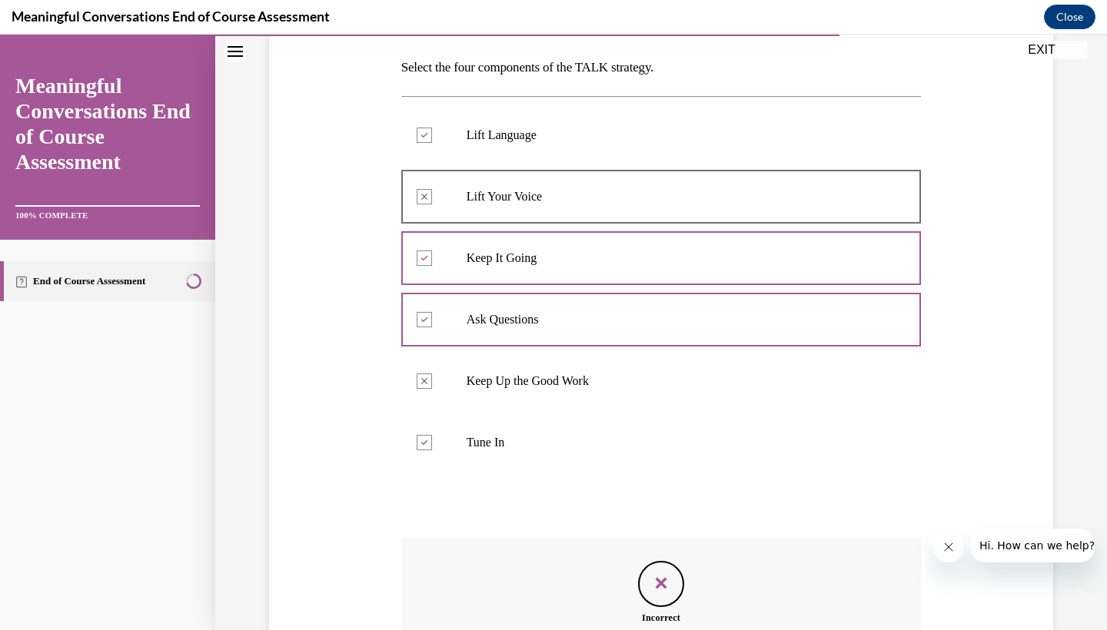
scroll to position [408, 0]
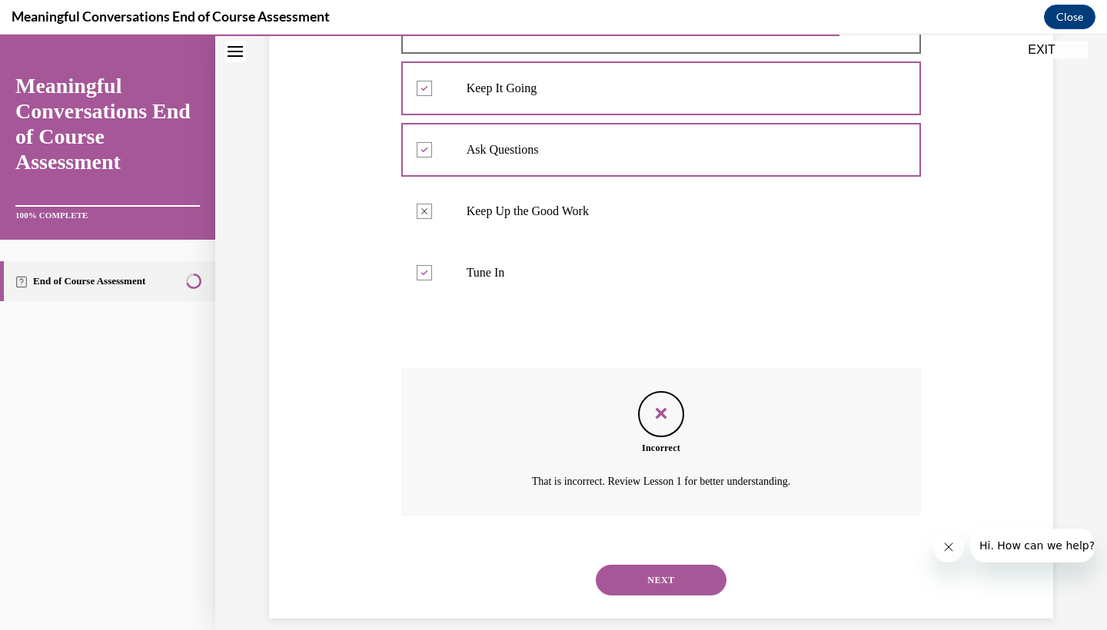
click at [656, 565] on button "NEXT" at bounding box center [661, 580] width 131 height 31
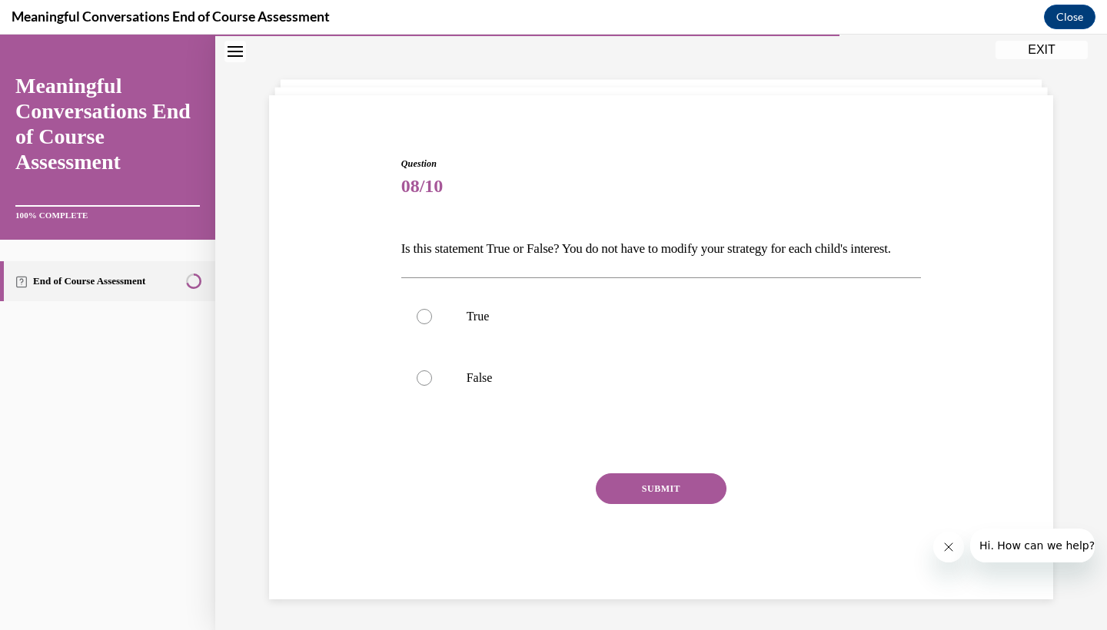
scroll to position [65, 0]
click at [438, 394] on label "False" at bounding box center [661, 377] width 520 height 61
click at [432, 386] on input "False" at bounding box center [424, 377] width 15 height 15
radio input "true"
click at [621, 504] on button "SUBMIT" at bounding box center [661, 488] width 131 height 31
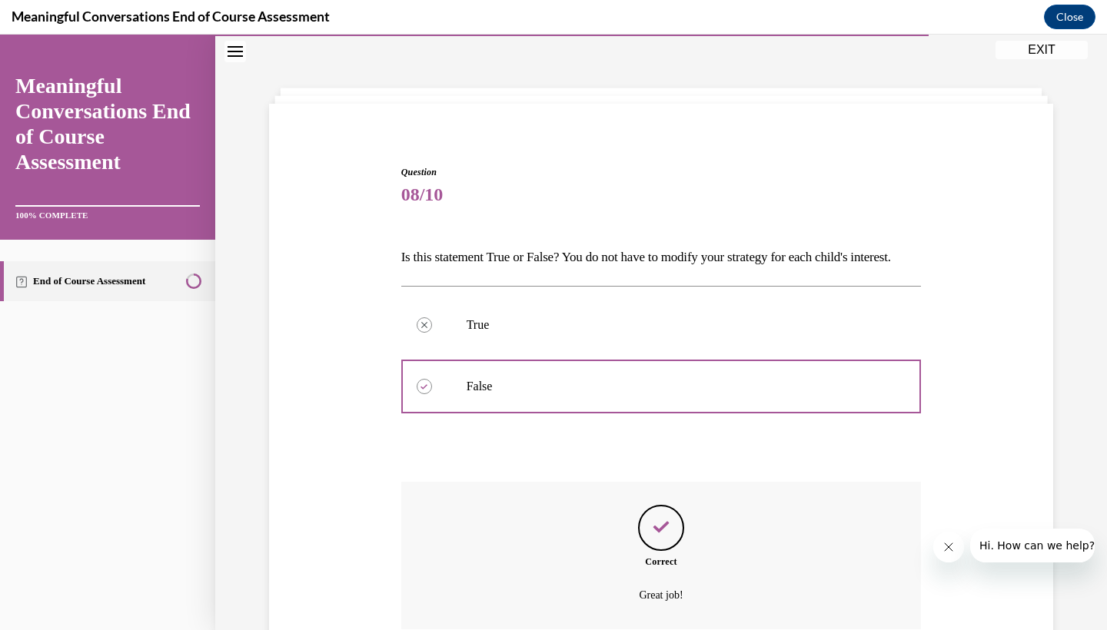
scroll to position [188, 0]
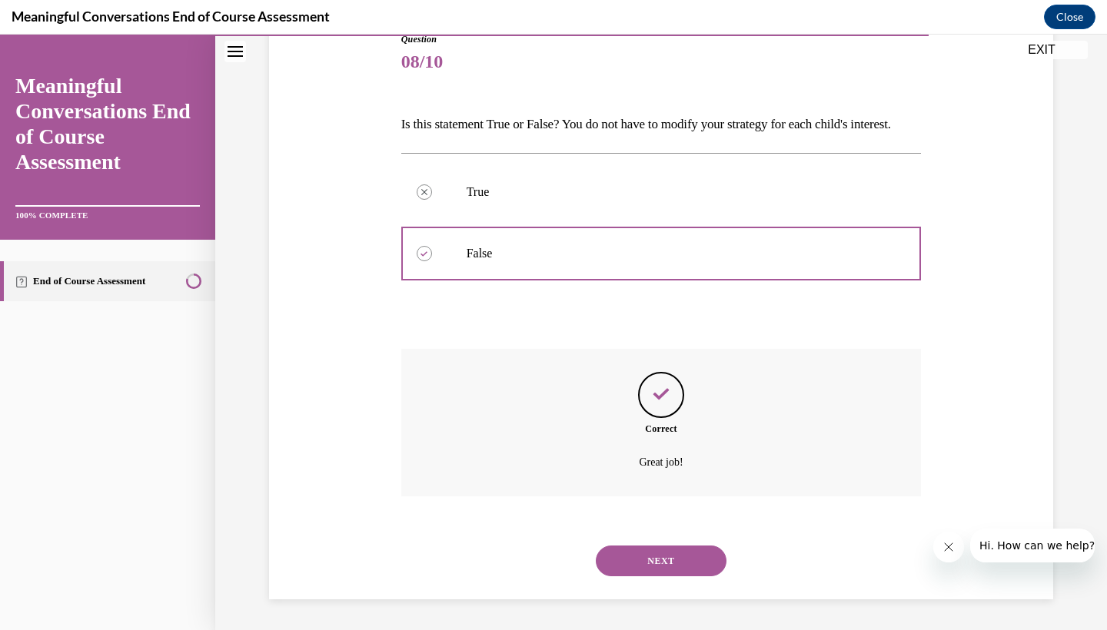
click at [630, 554] on button "NEXT" at bounding box center [661, 561] width 131 height 31
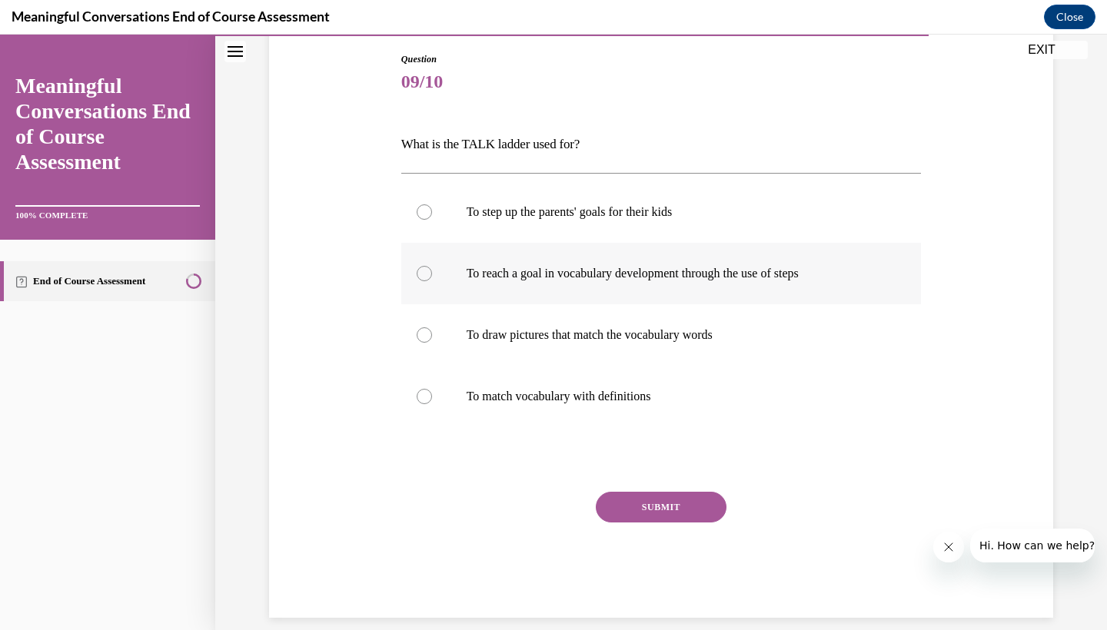
click at [500, 284] on label "To reach a goal in vocabulary development through the use of steps" at bounding box center [661, 273] width 520 height 61
click at [432, 281] on input "To reach a goal in vocabulary development through the use of steps" at bounding box center [424, 273] width 15 height 15
radio input "true"
click at [669, 506] on button "SUBMIT" at bounding box center [661, 507] width 131 height 31
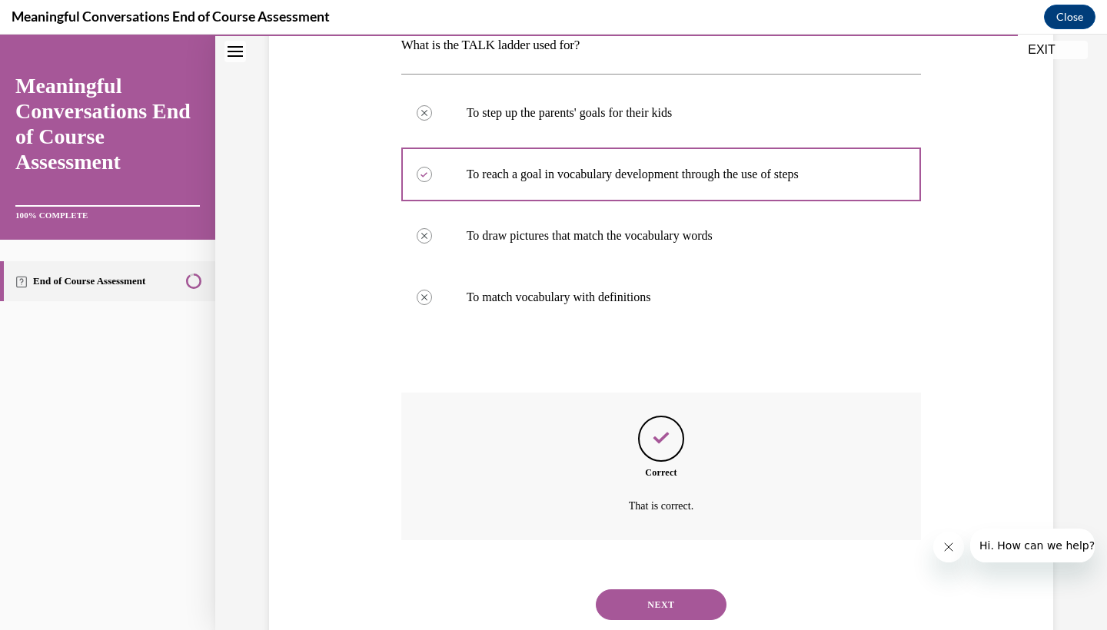
scroll to position [285, 0]
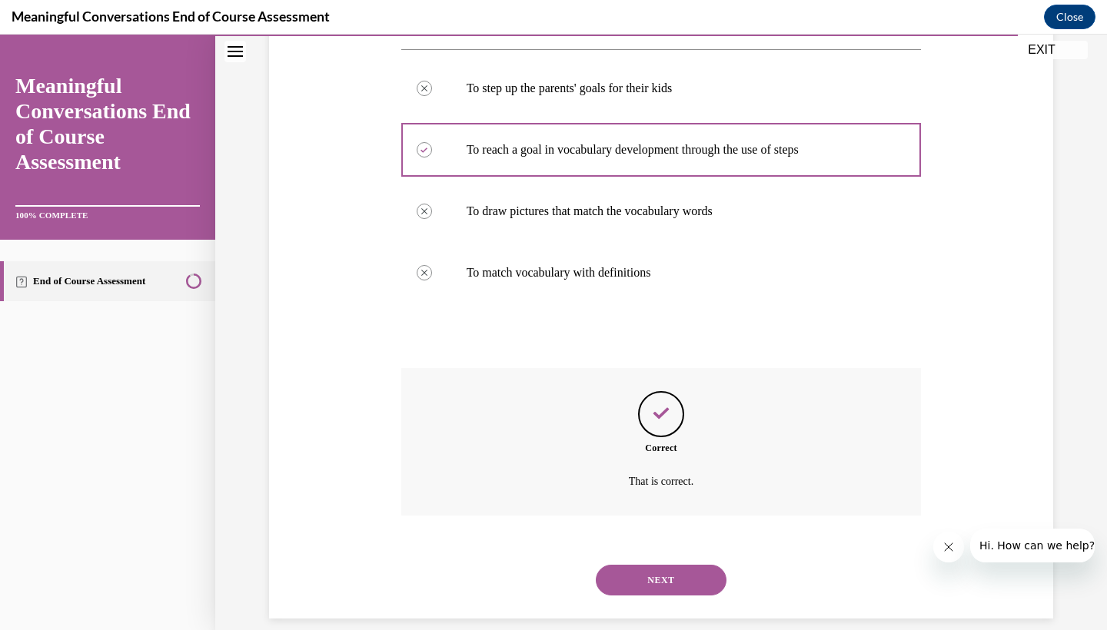
click at [617, 565] on button "NEXT" at bounding box center [661, 580] width 131 height 31
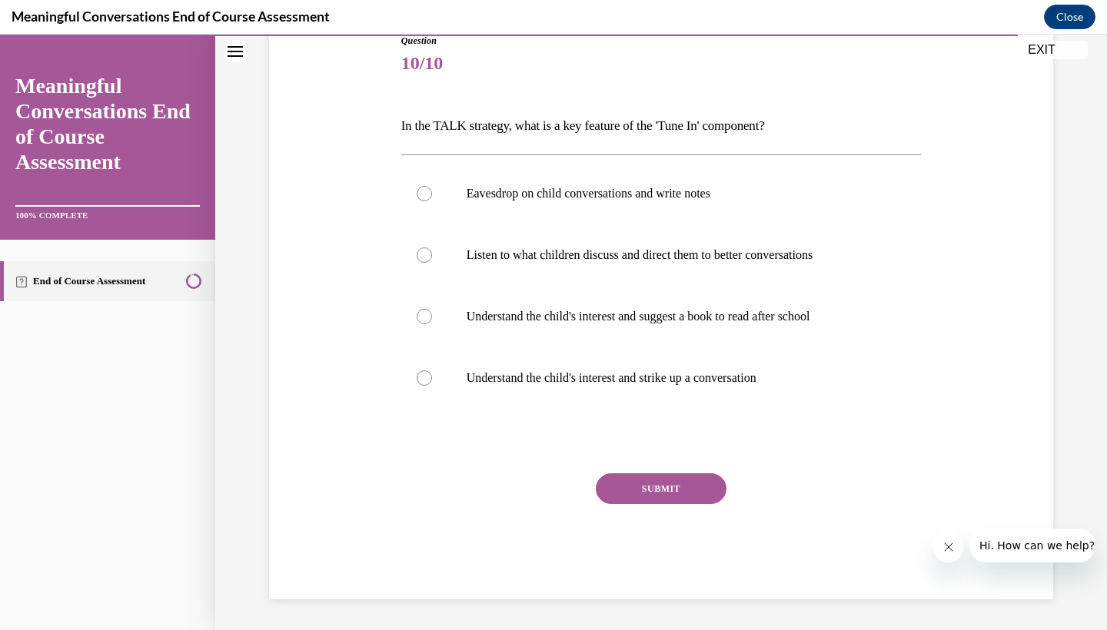
scroll to position [161, 0]
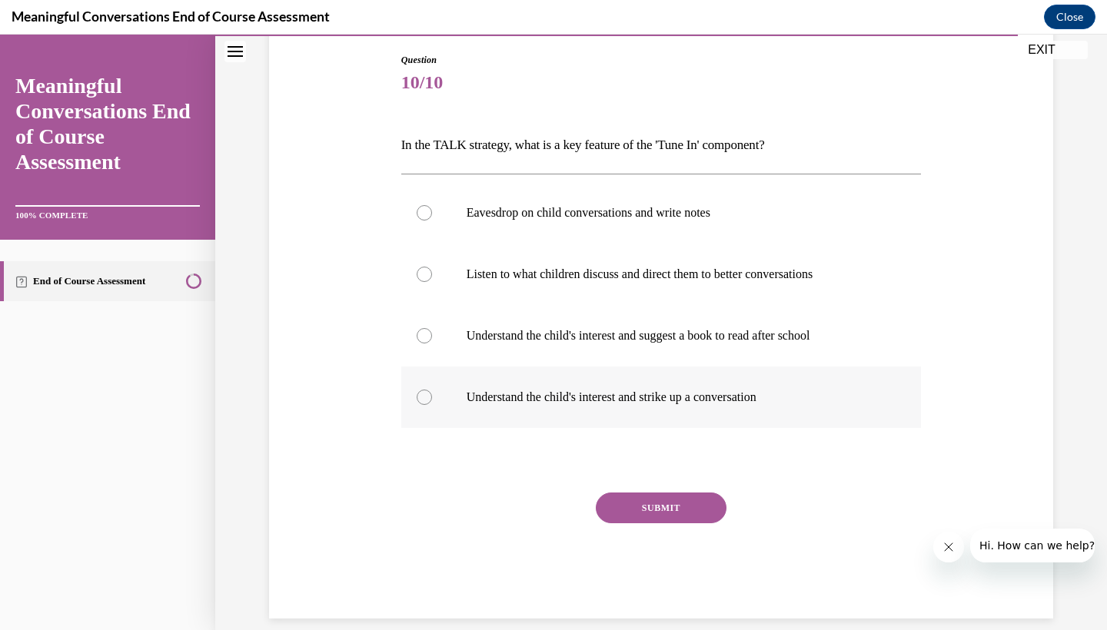
click at [563, 420] on label "Understand the child's interest and strike up a conversation" at bounding box center [661, 397] width 520 height 61
click at [432, 405] on input "Understand the child's interest and strike up a conversation" at bounding box center [424, 397] width 15 height 15
radio input "true"
click at [655, 500] on button "SUBMIT" at bounding box center [661, 508] width 131 height 31
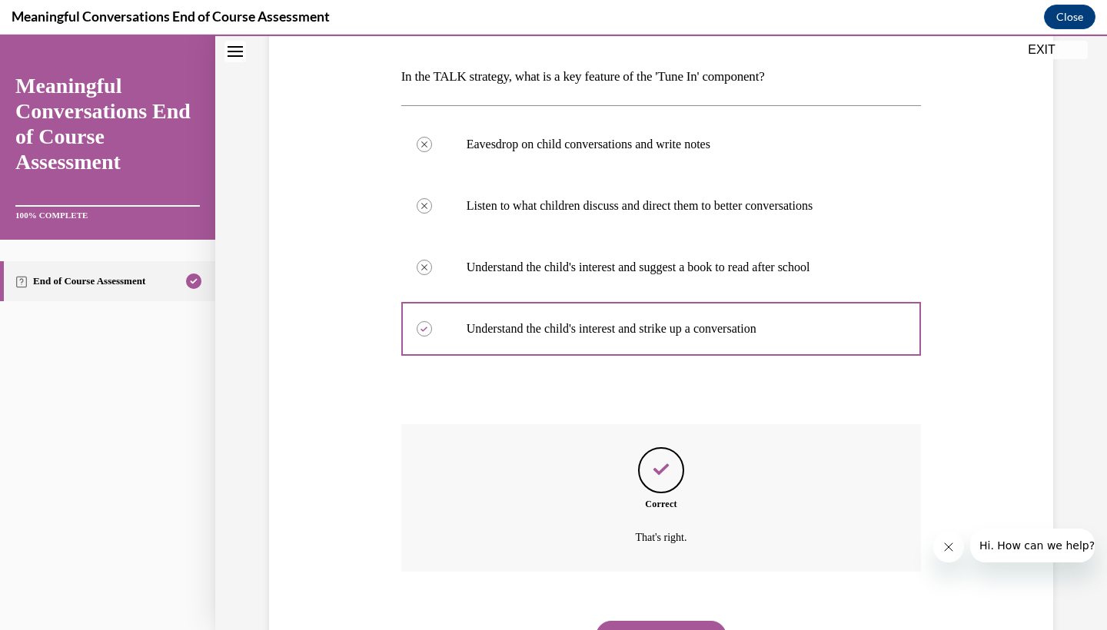
scroll to position [285, 0]
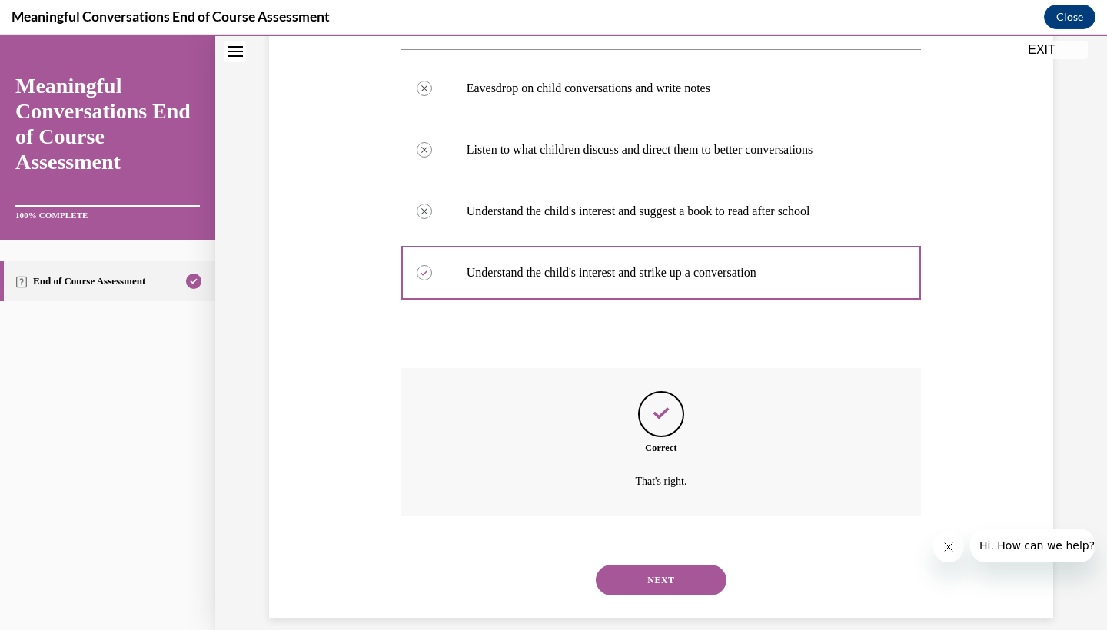
click at [641, 565] on button "NEXT" at bounding box center [661, 580] width 131 height 31
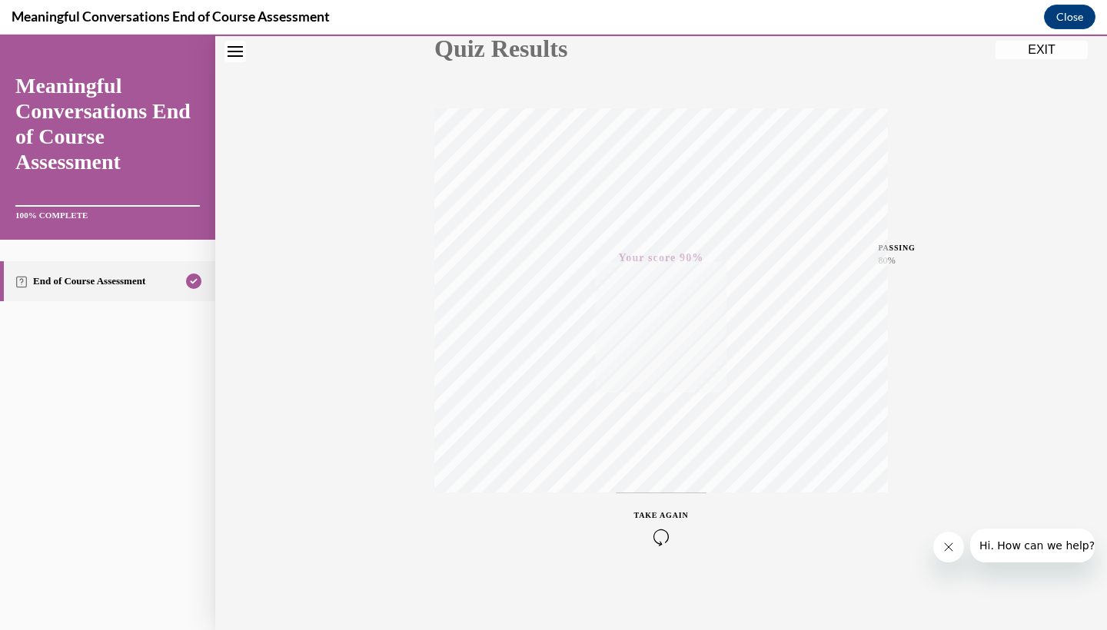
scroll to position [192, 0]
click at [1029, 58] on button "EXIT" at bounding box center [1041, 50] width 92 height 18
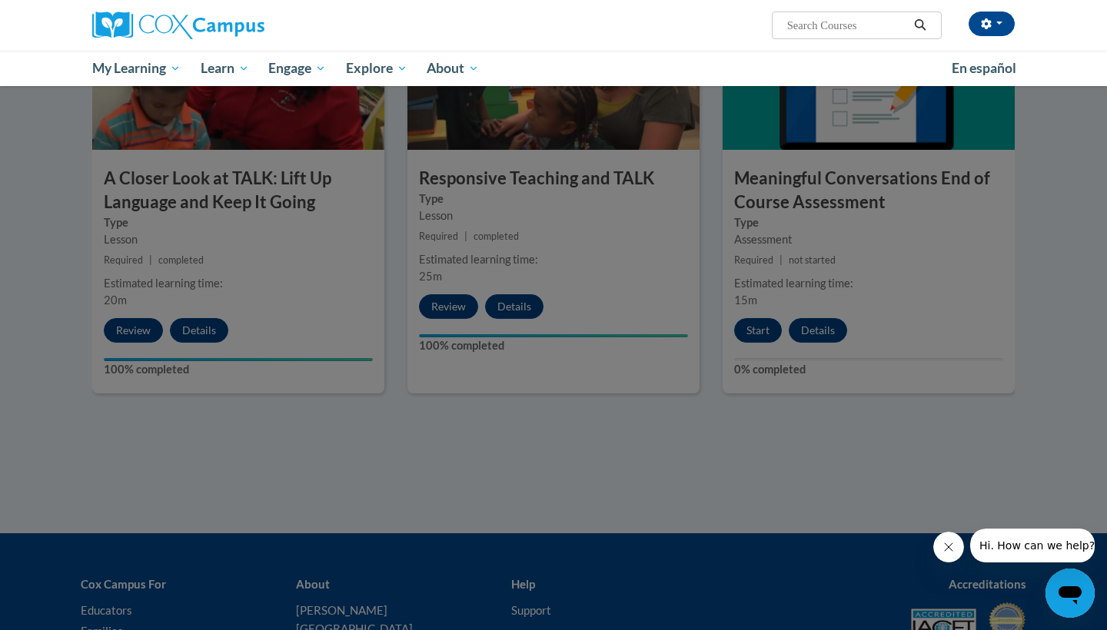
click at [799, 402] on div at bounding box center [553, 315] width 1107 height 630
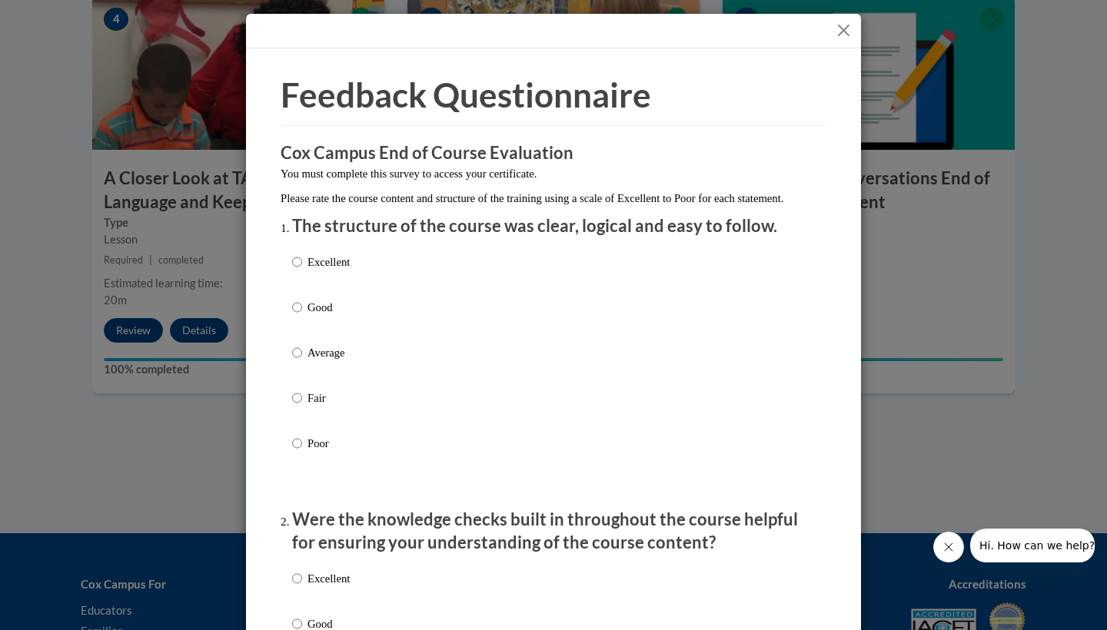
click at [840, 32] on button "Close" at bounding box center [843, 30] width 19 height 19
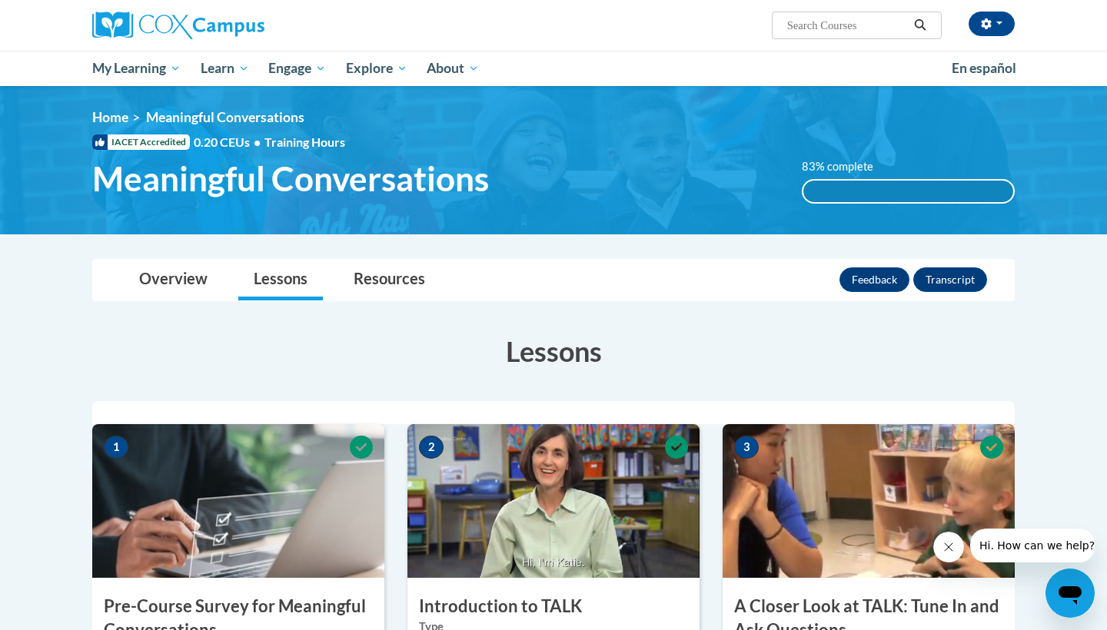
scroll to position [0, 0]
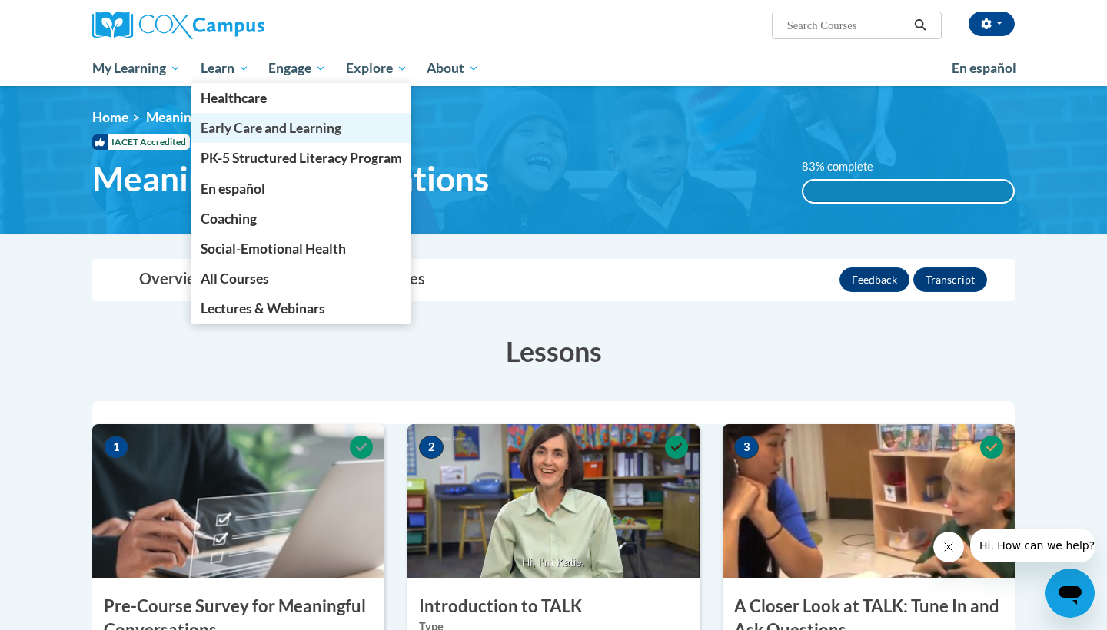
click at [237, 136] on span "Early Care and Learning" at bounding box center [271, 128] width 141 height 16
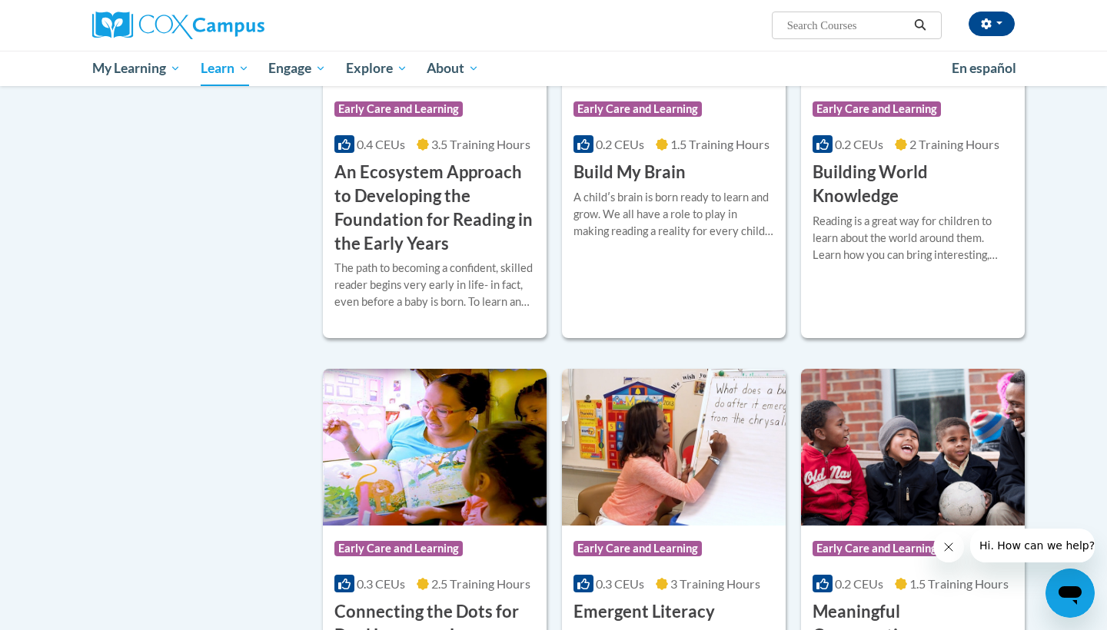
scroll to position [563, 0]
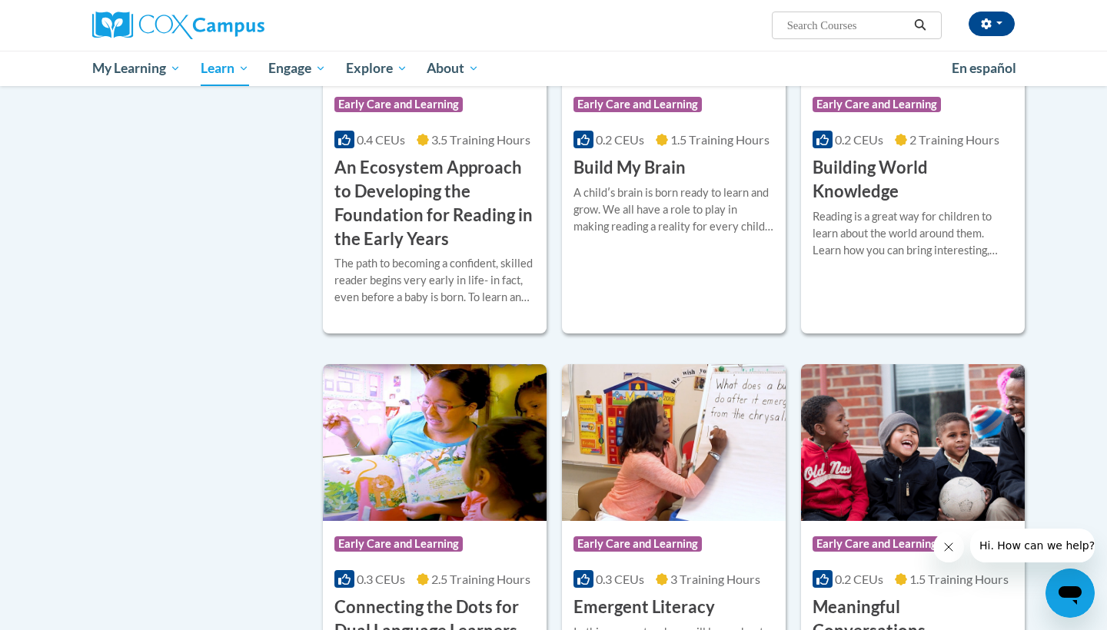
click at [658, 180] on div "Course Category: Early Care and Learning 0.2 CEUs 1.5 Training Hours COURSE Bui…" at bounding box center [674, 130] width 224 height 98
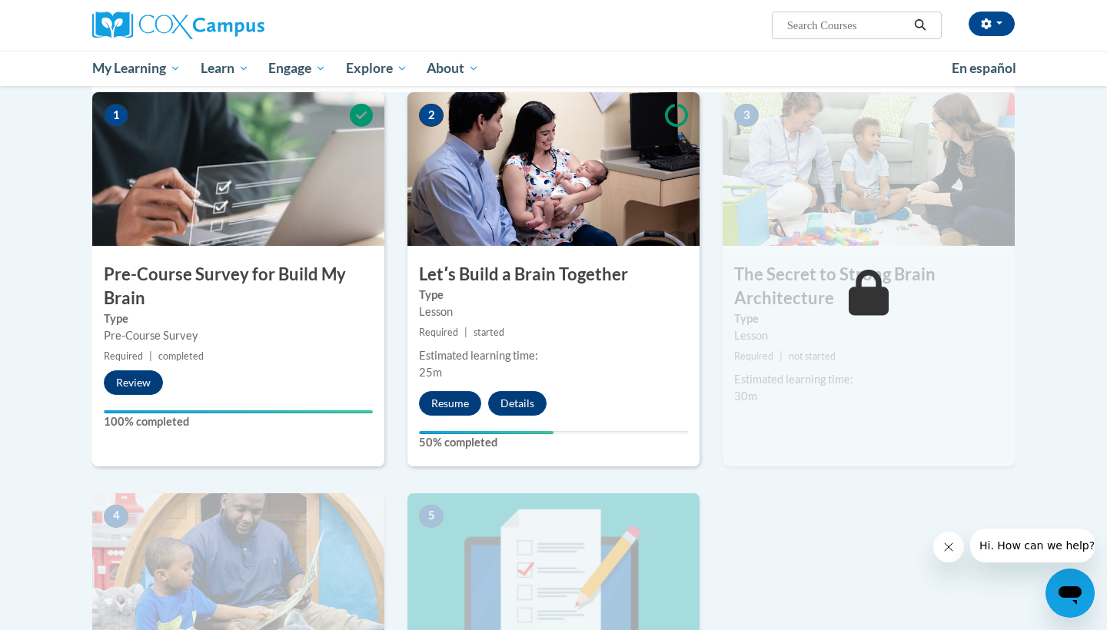
scroll to position [354, 0]
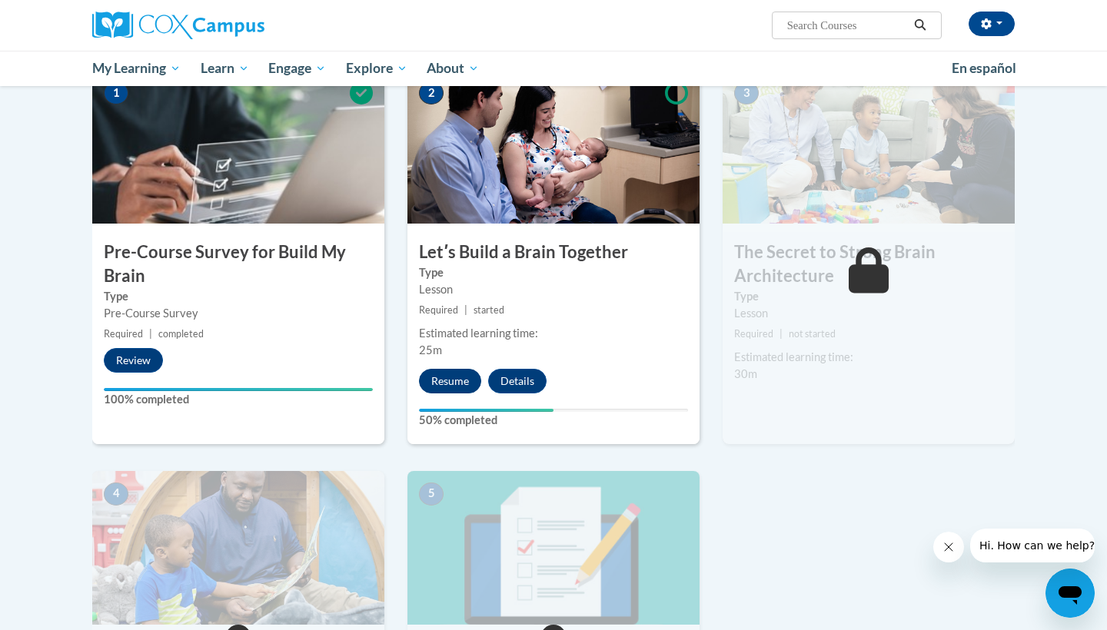
click at [450, 380] on button "Resume" at bounding box center [450, 381] width 62 height 25
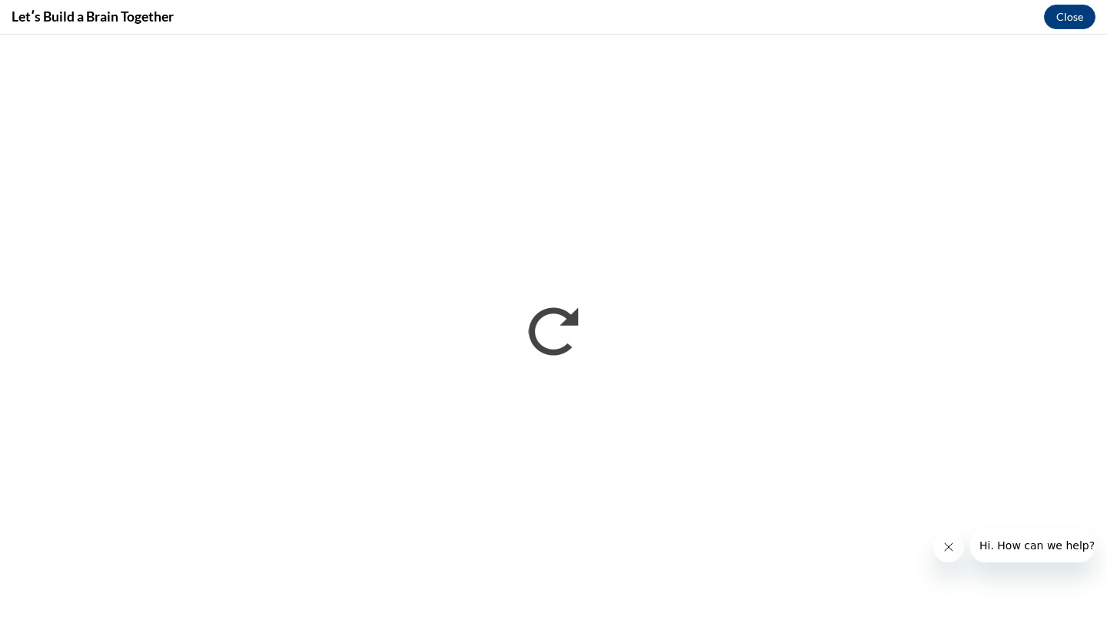
scroll to position [0, 0]
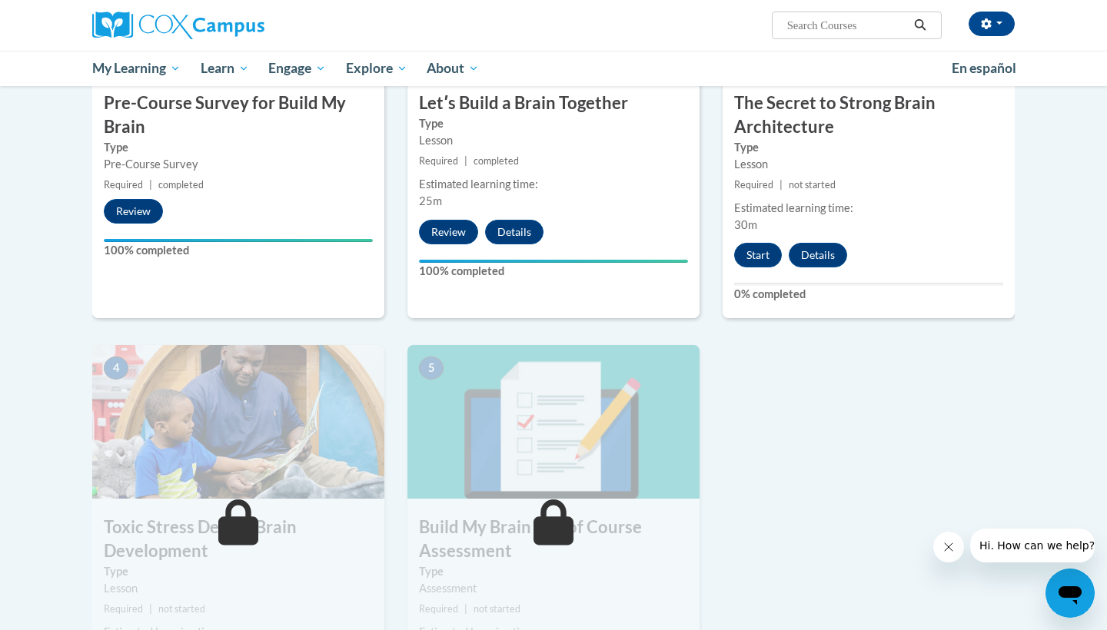
scroll to position [495, 0]
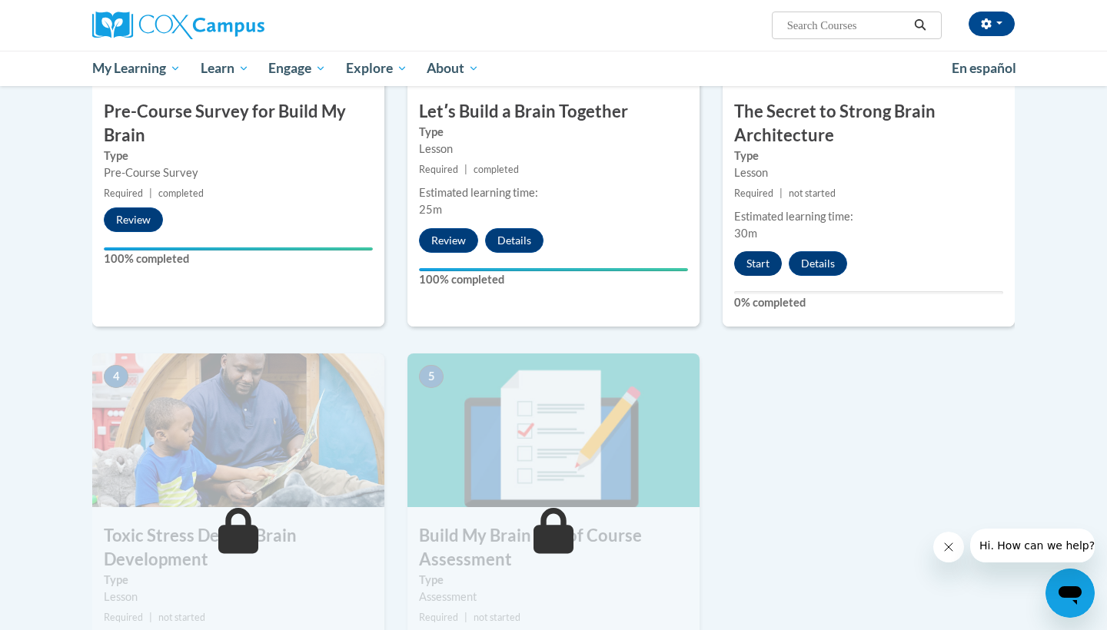
click at [760, 271] on button "Start" at bounding box center [758, 263] width 48 height 25
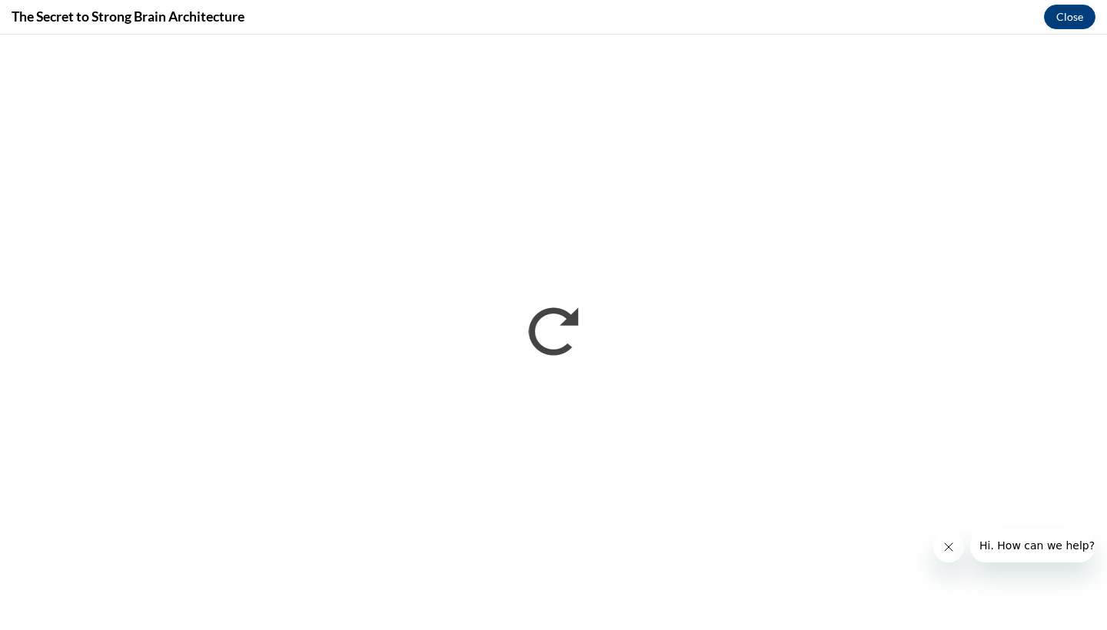
scroll to position [0, 0]
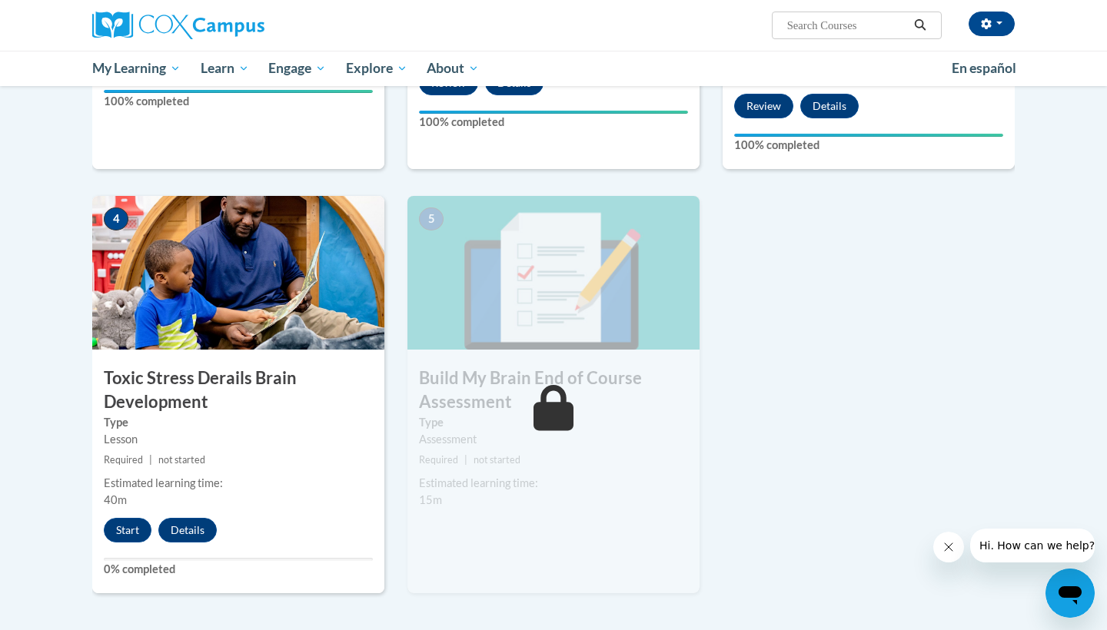
scroll to position [660, 0]
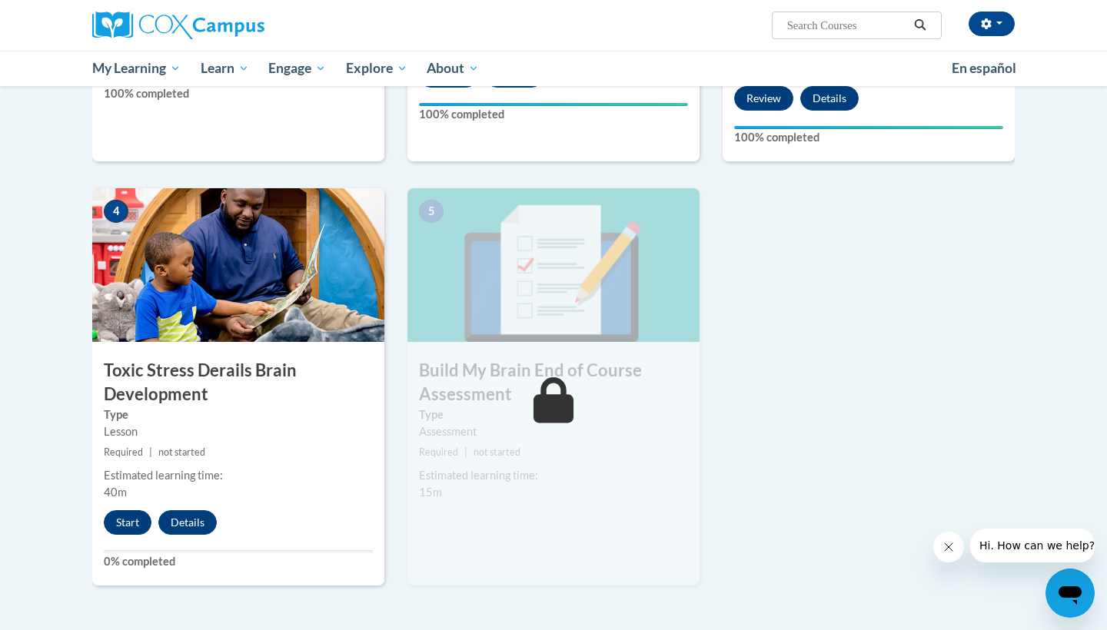
click at [135, 530] on button "Start" at bounding box center [128, 522] width 48 height 25
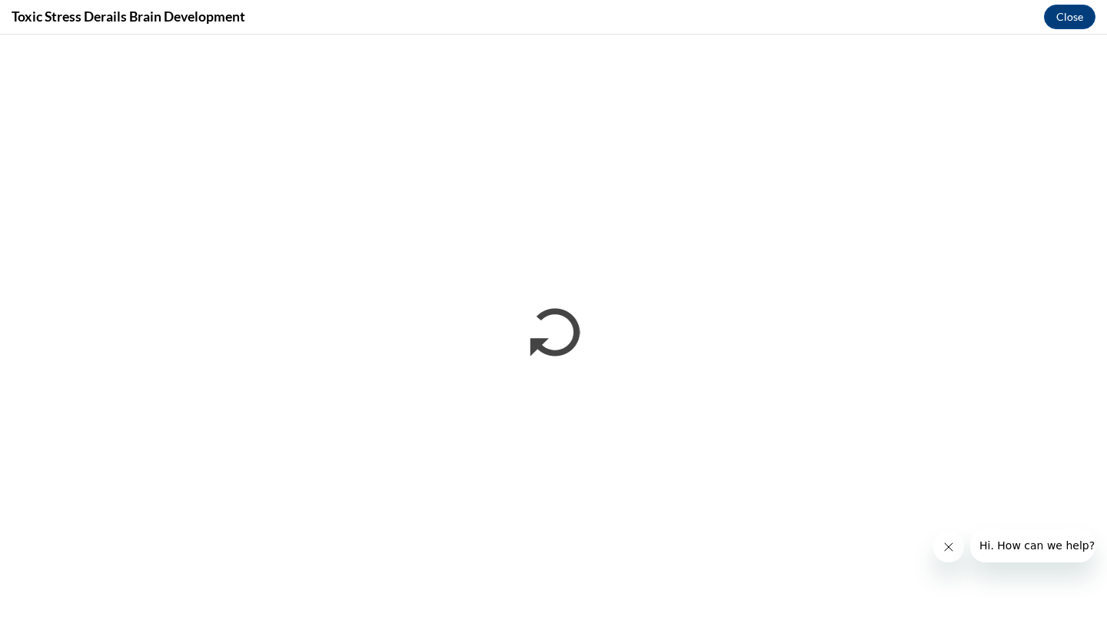
scroll to position [0, 0]
